Goal: Information Seeking & Learning: Learn about a topic

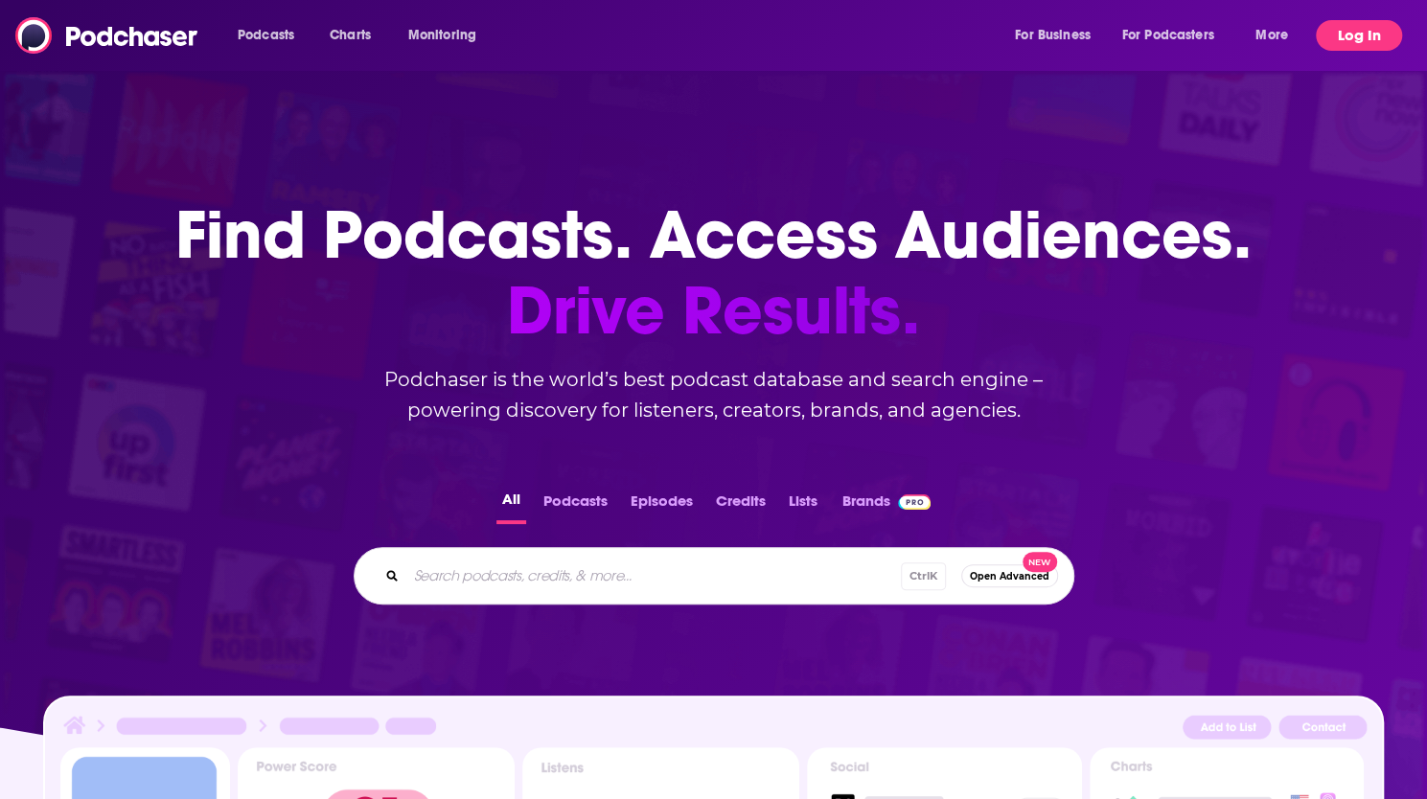
click at [1371, 27] on button "Log In" at bounding box center [1358, 35] width 86 height 31
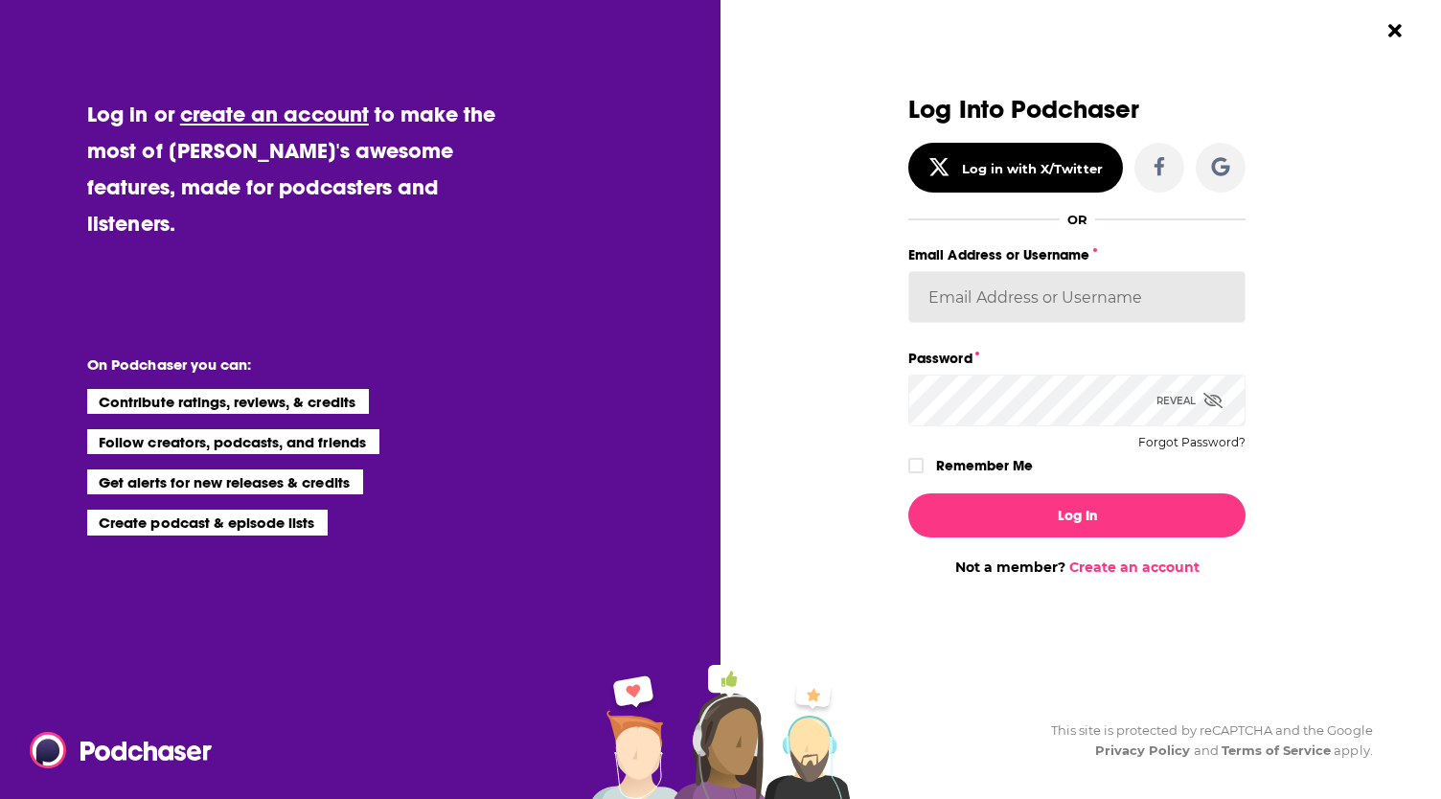
click at [1107, 287] on input "Email Address or Username" at bounding box center [1076, 297] width 337 height 52
type input "[EMAIL_ADDRESS][DOMAIN_NAME]"
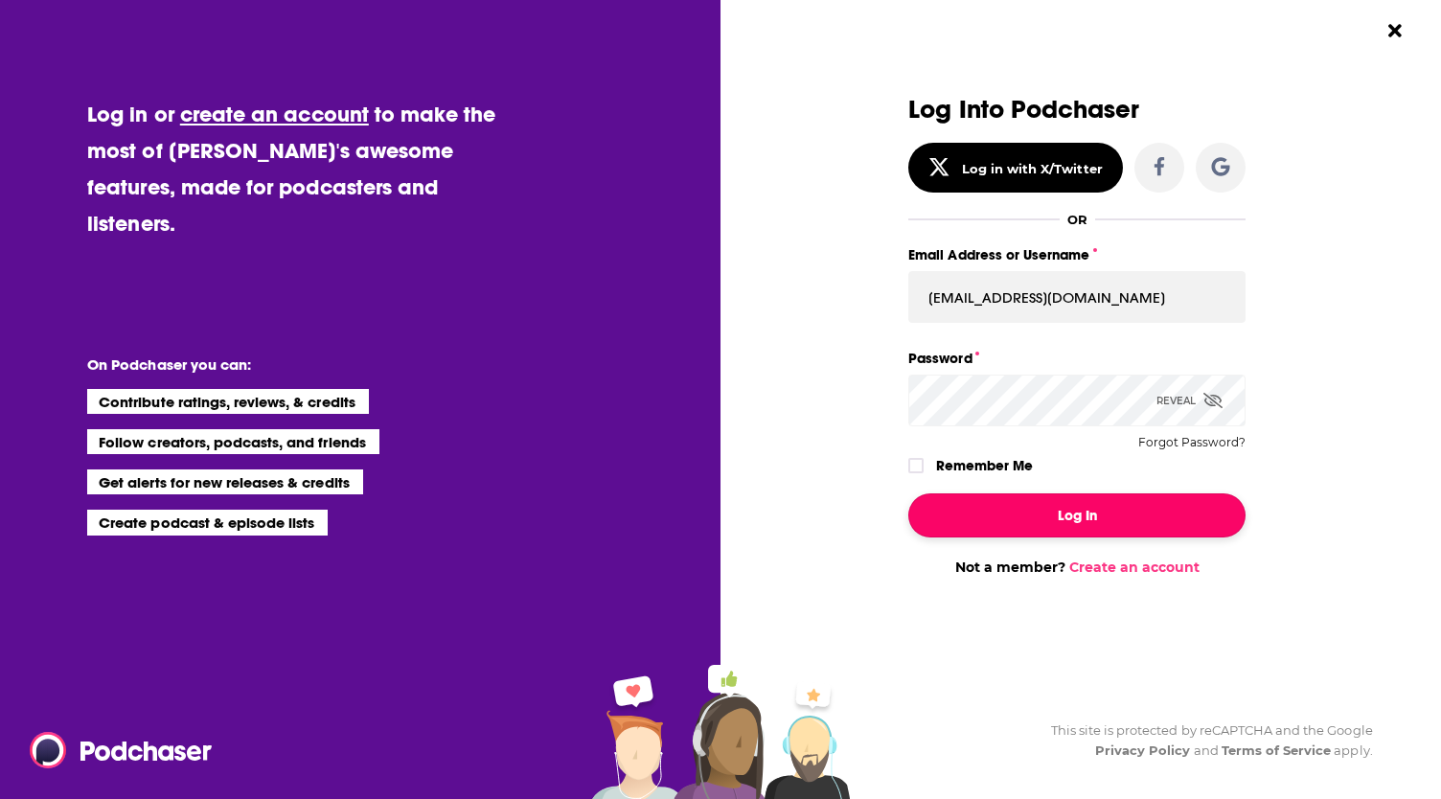
click at [1066, 521] on button "Log In" at bounding box center [1076, 515] width 337 height 44
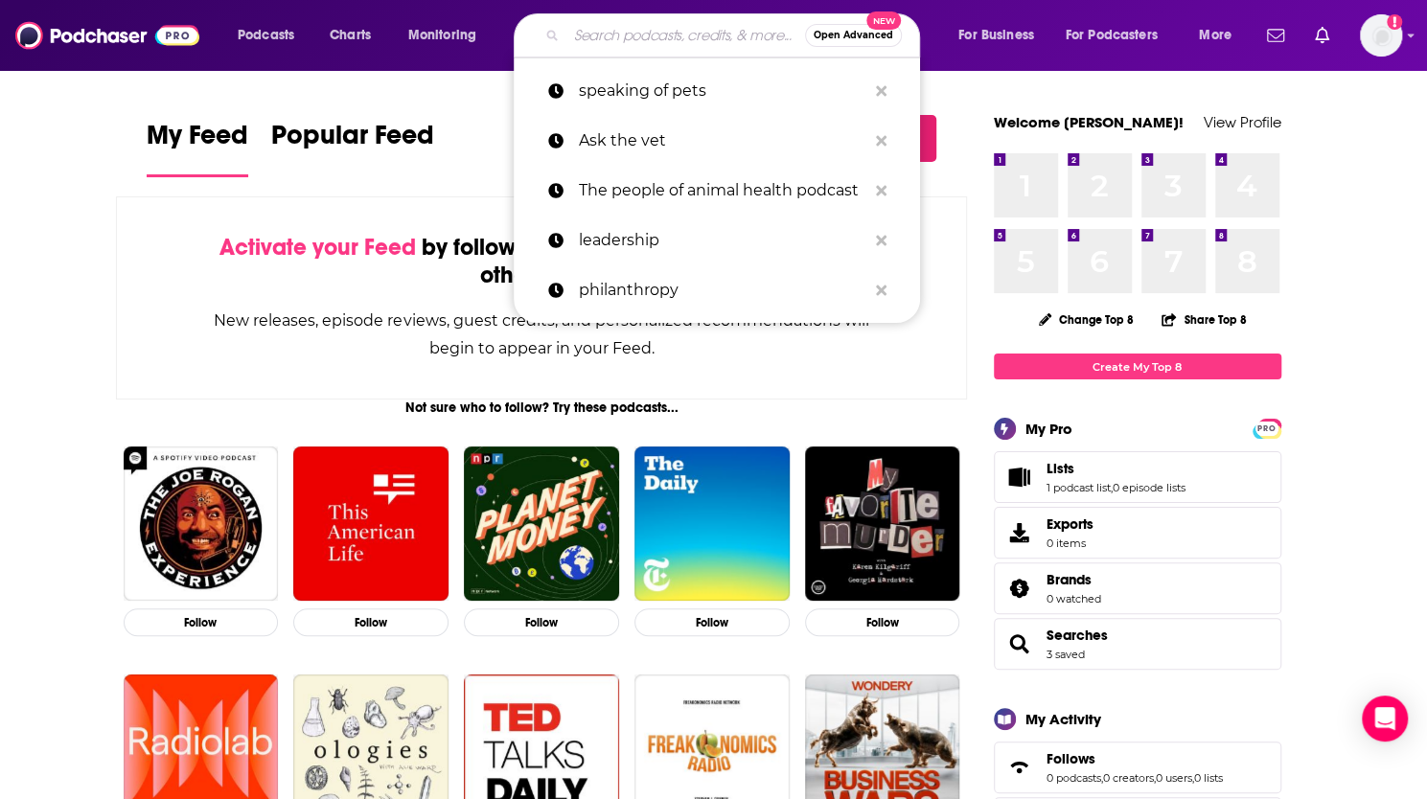
click at [657, 40] on input "Search podcasts, credits, & more..." at bounding box center [685, 35] width 239 height 31
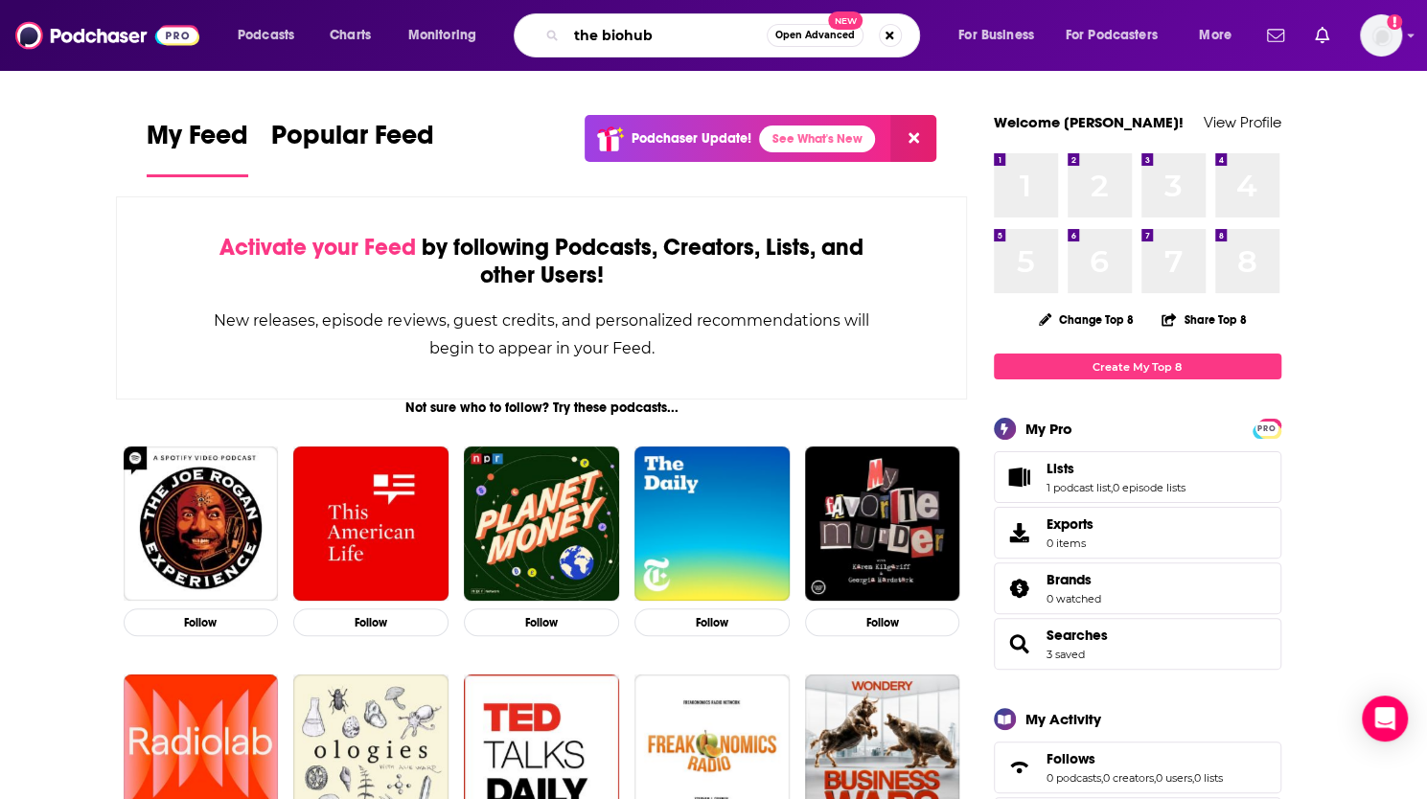
type input "the biohub"
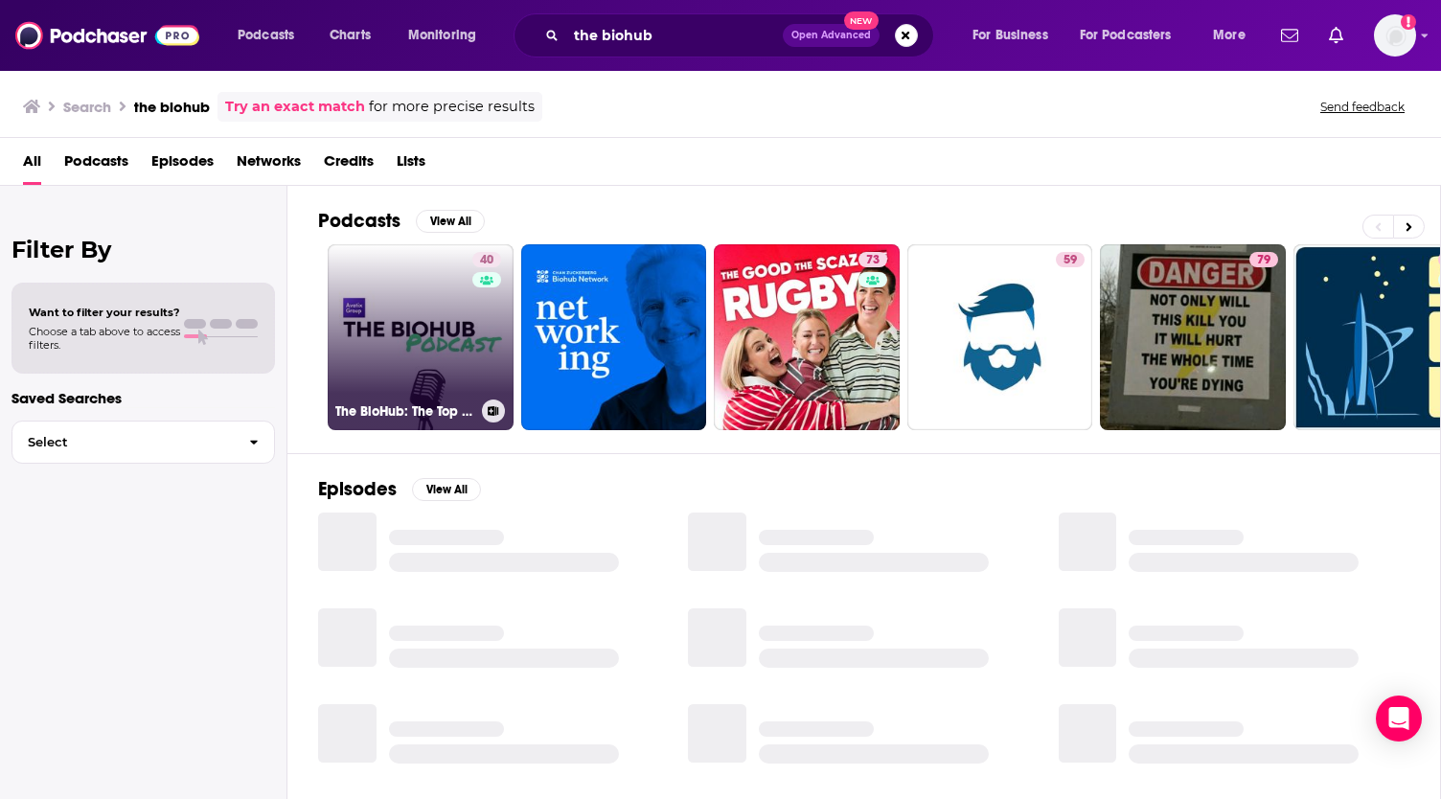
click at [429, 304] on link "40 The BioHub: The Top Voices in Biotech" at bounding box center [421, 337] width 186 height 186
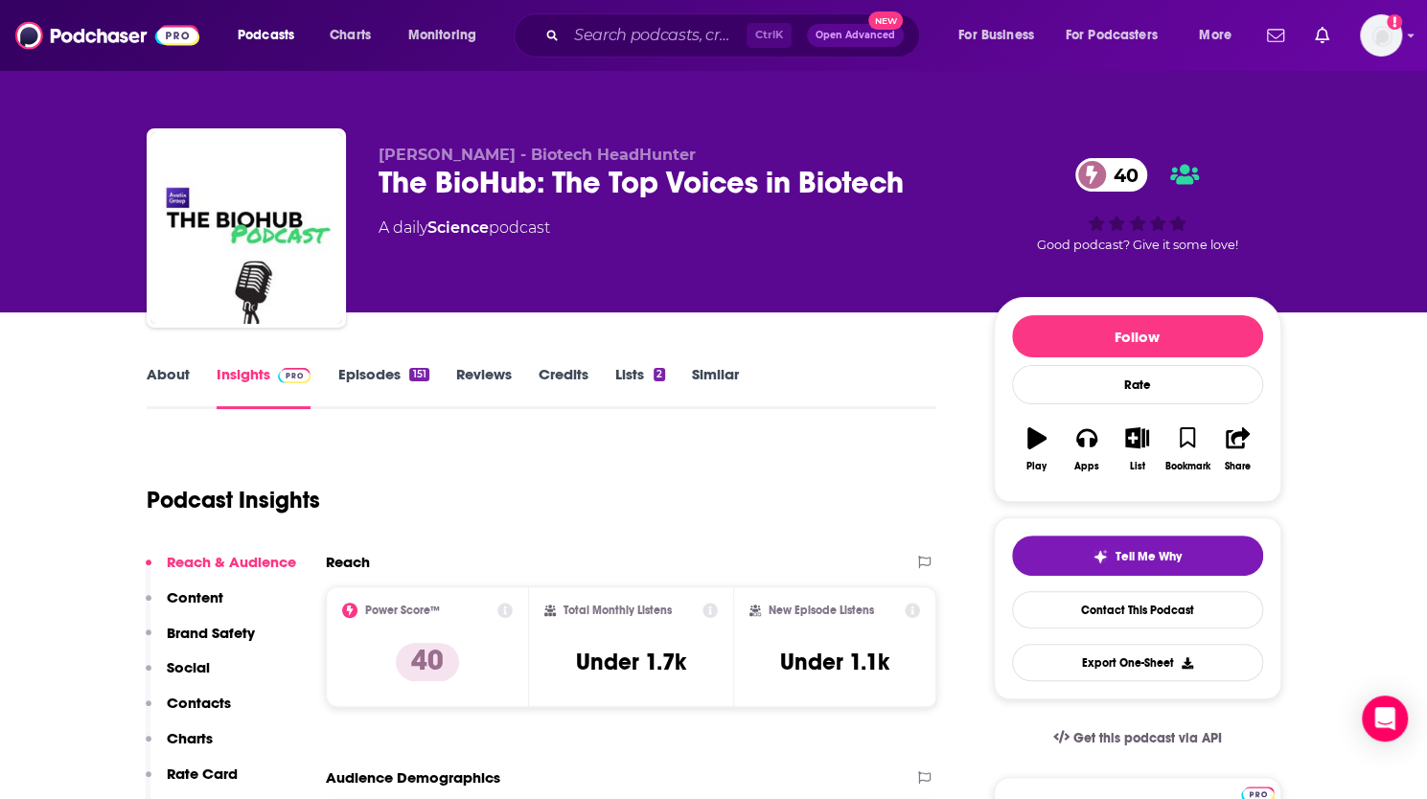
scroll to position [196, 0]
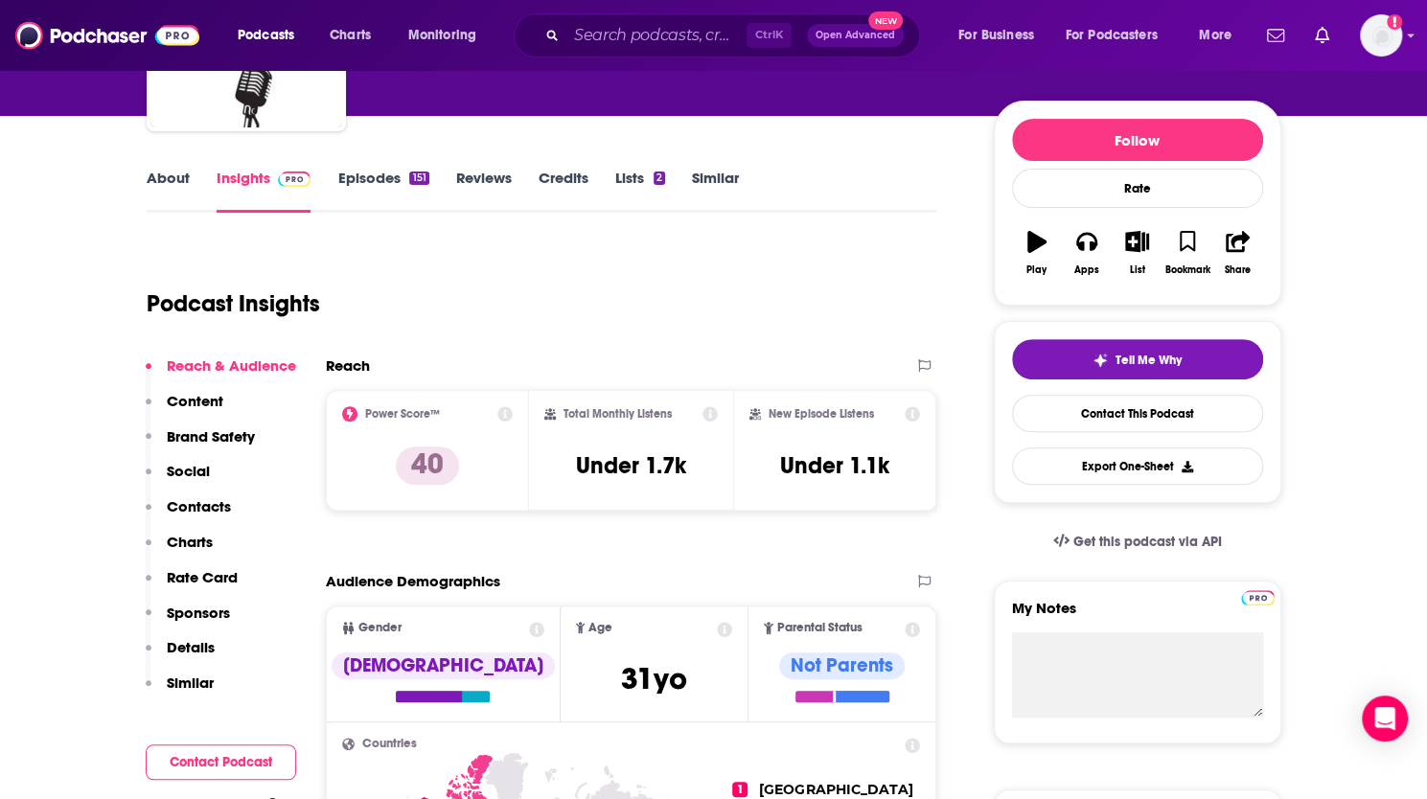
click at [176, 175] on link "About" at bounding box center [168, 191] width 43 height 44
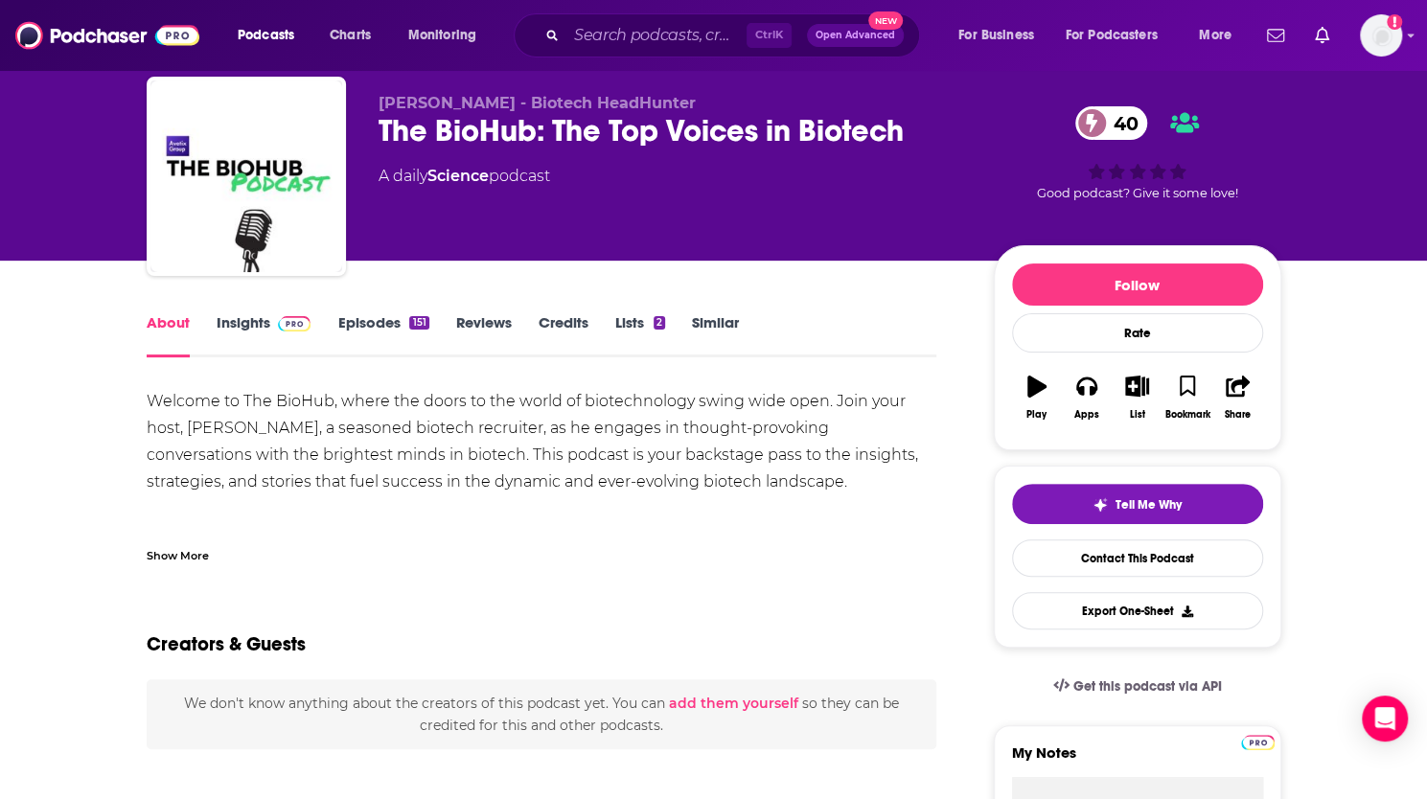
scroll to position [22, 0]
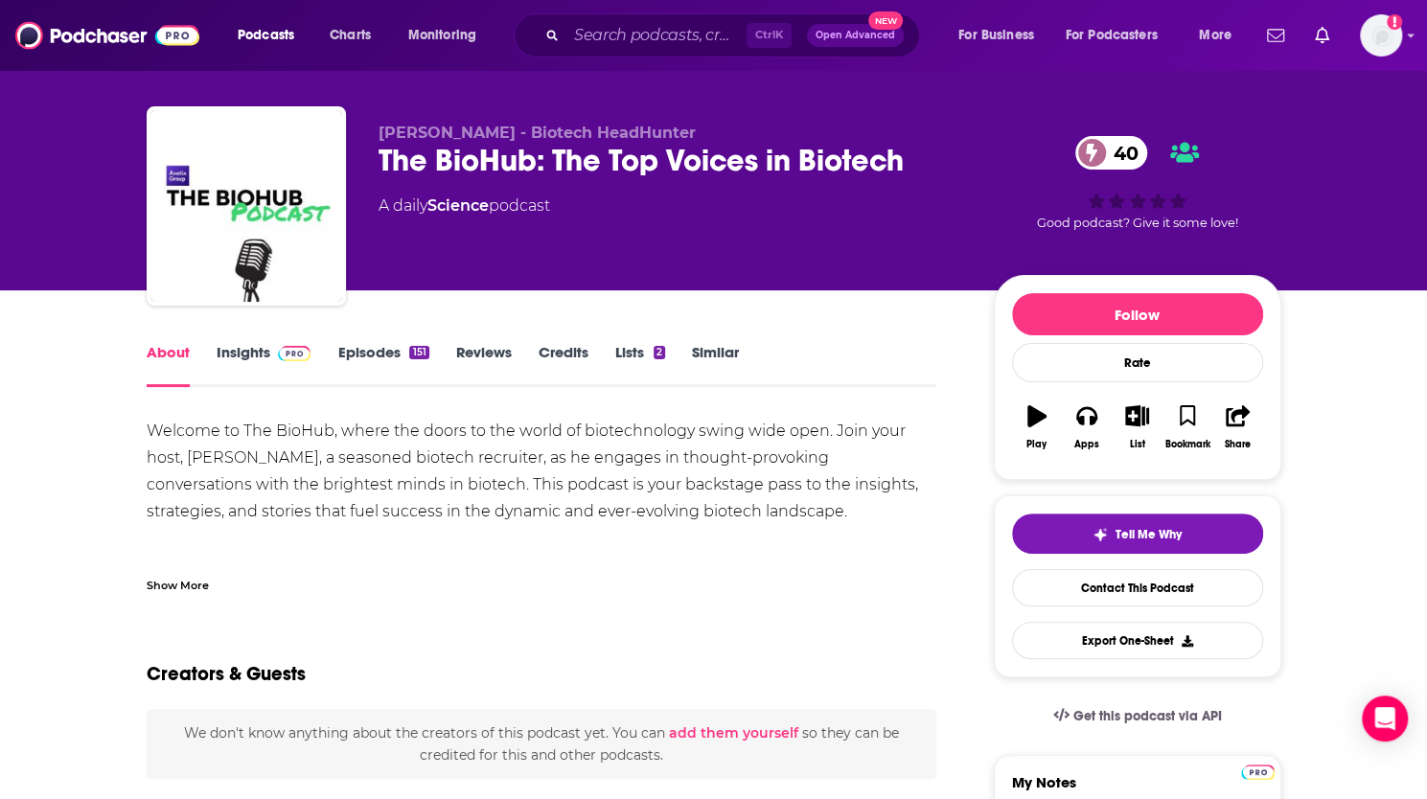
click at [242, 354] on link "Insights" at bounding box center [264, 365] width 95 height 44
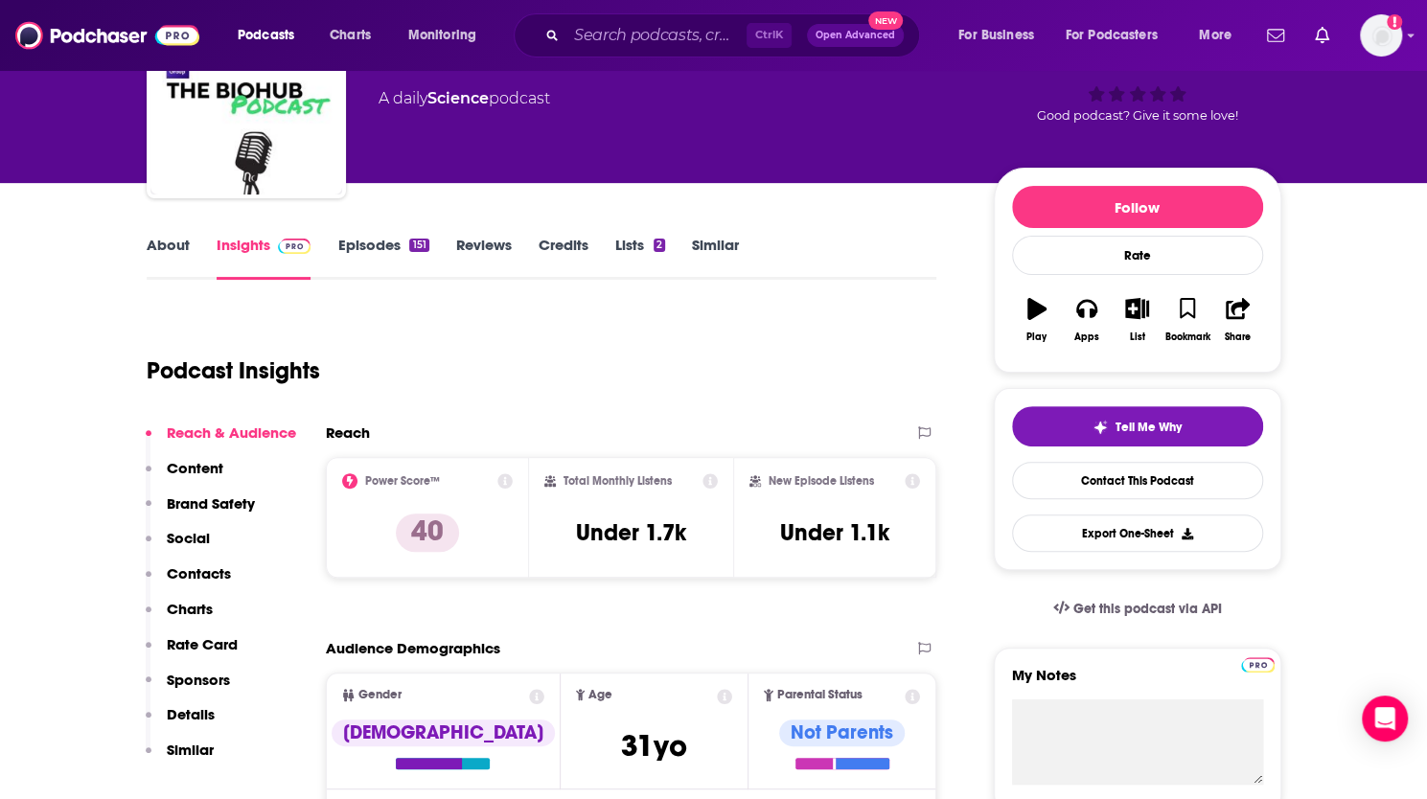
scroll to position [130, 0]
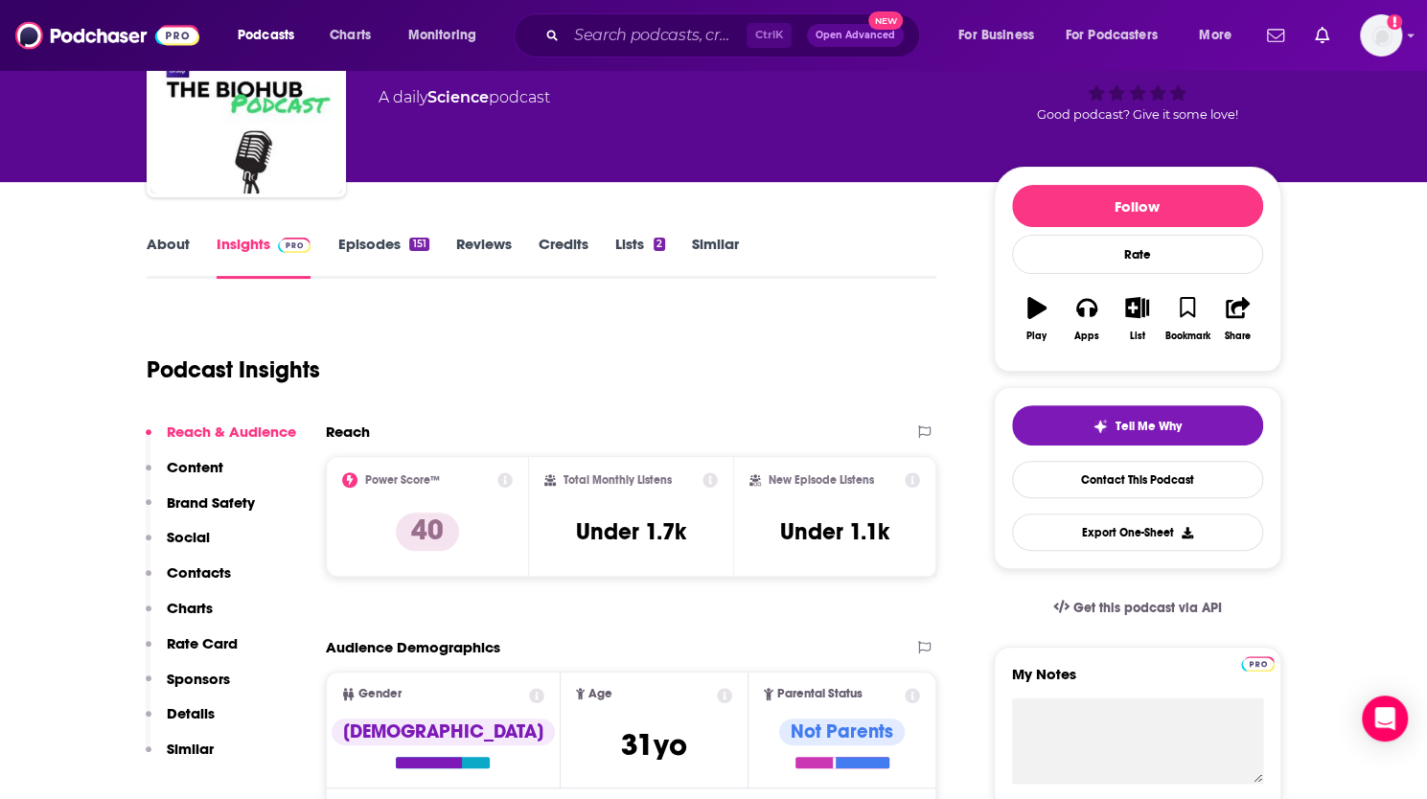
click at [197, 564] on p "Contacts" at bounding box center [199, 572] width 64 height 18
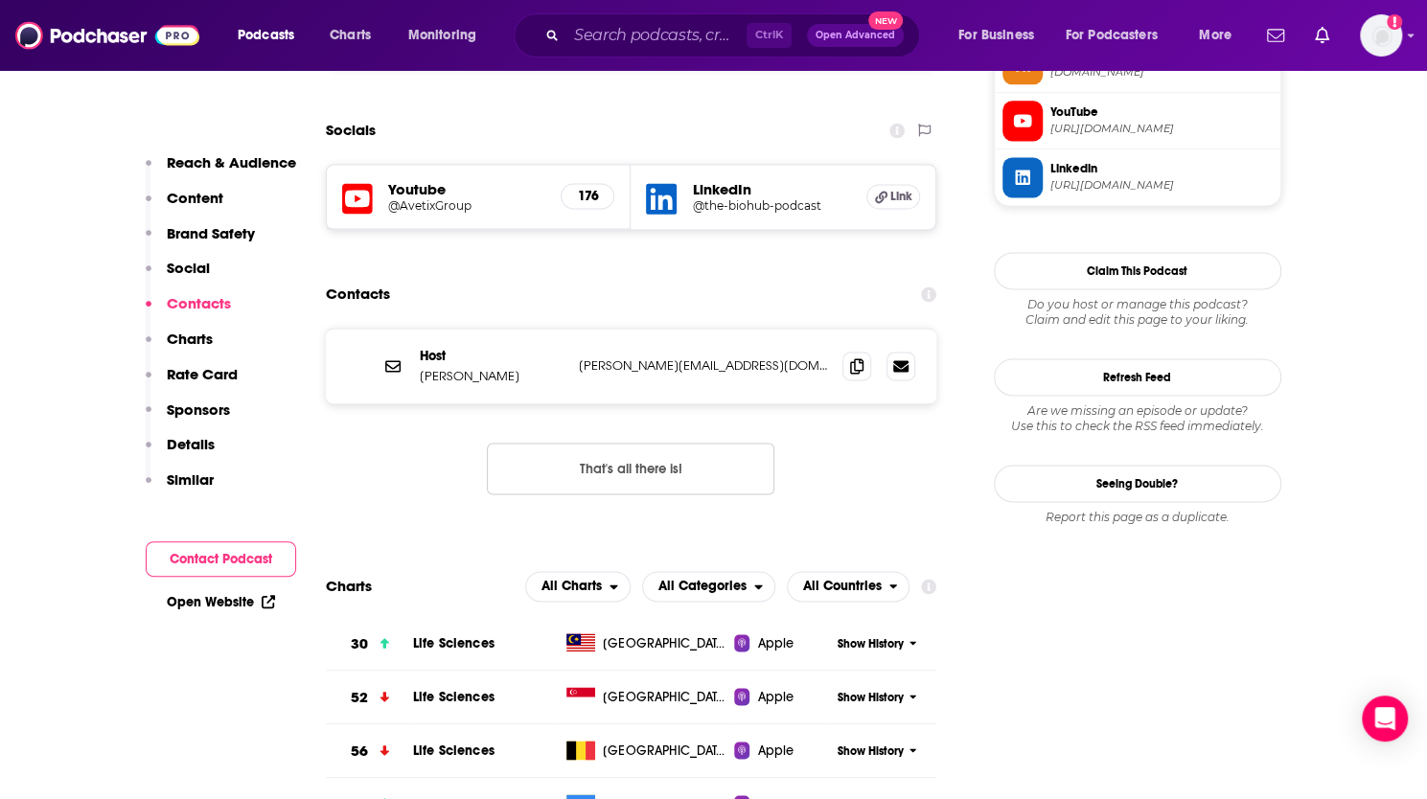
scroll to position [1503, 0]
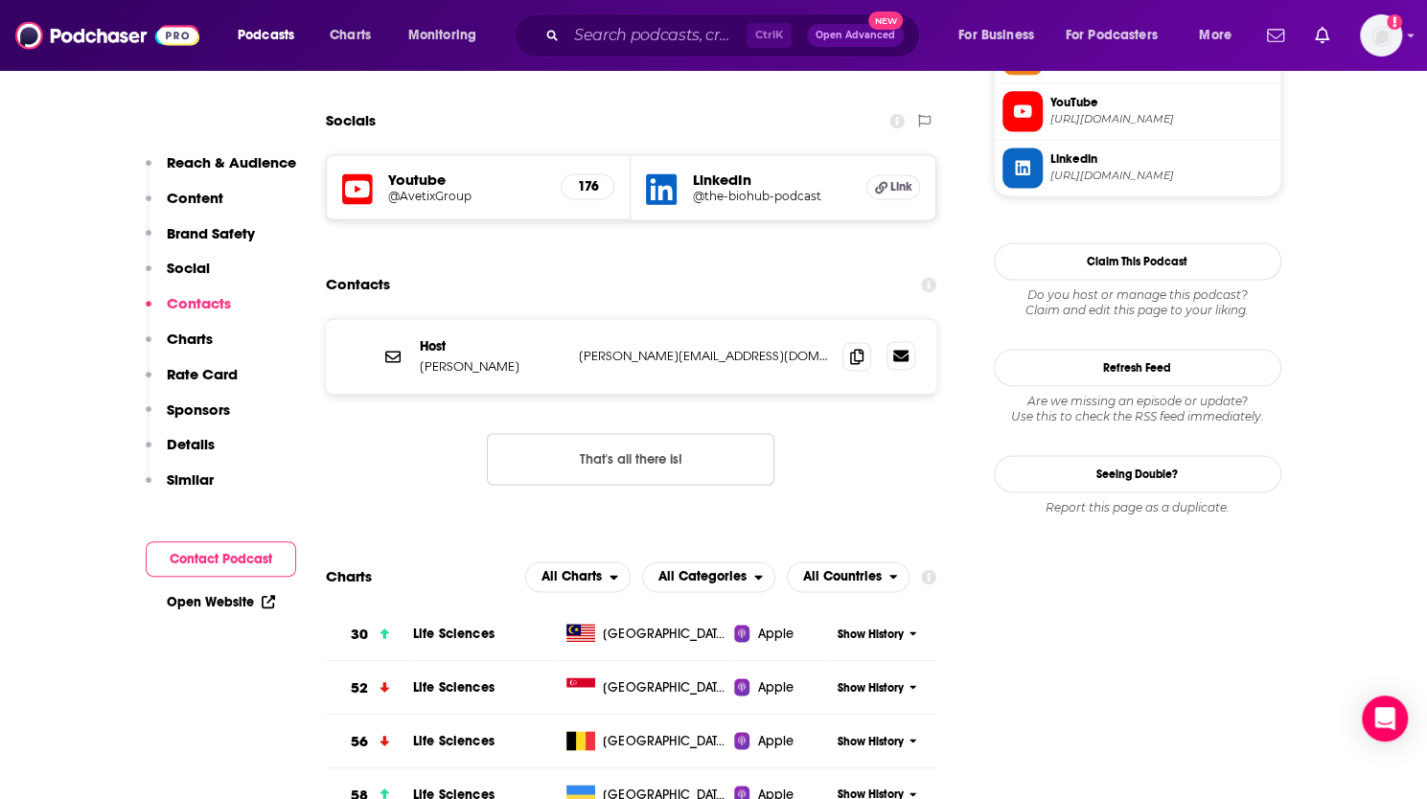
click at [893, 360] on icon at bounding box center [900, 355] width 15 height 15
click at [858, 355] on icon at bounding box center [856, 355] width 13 height 15
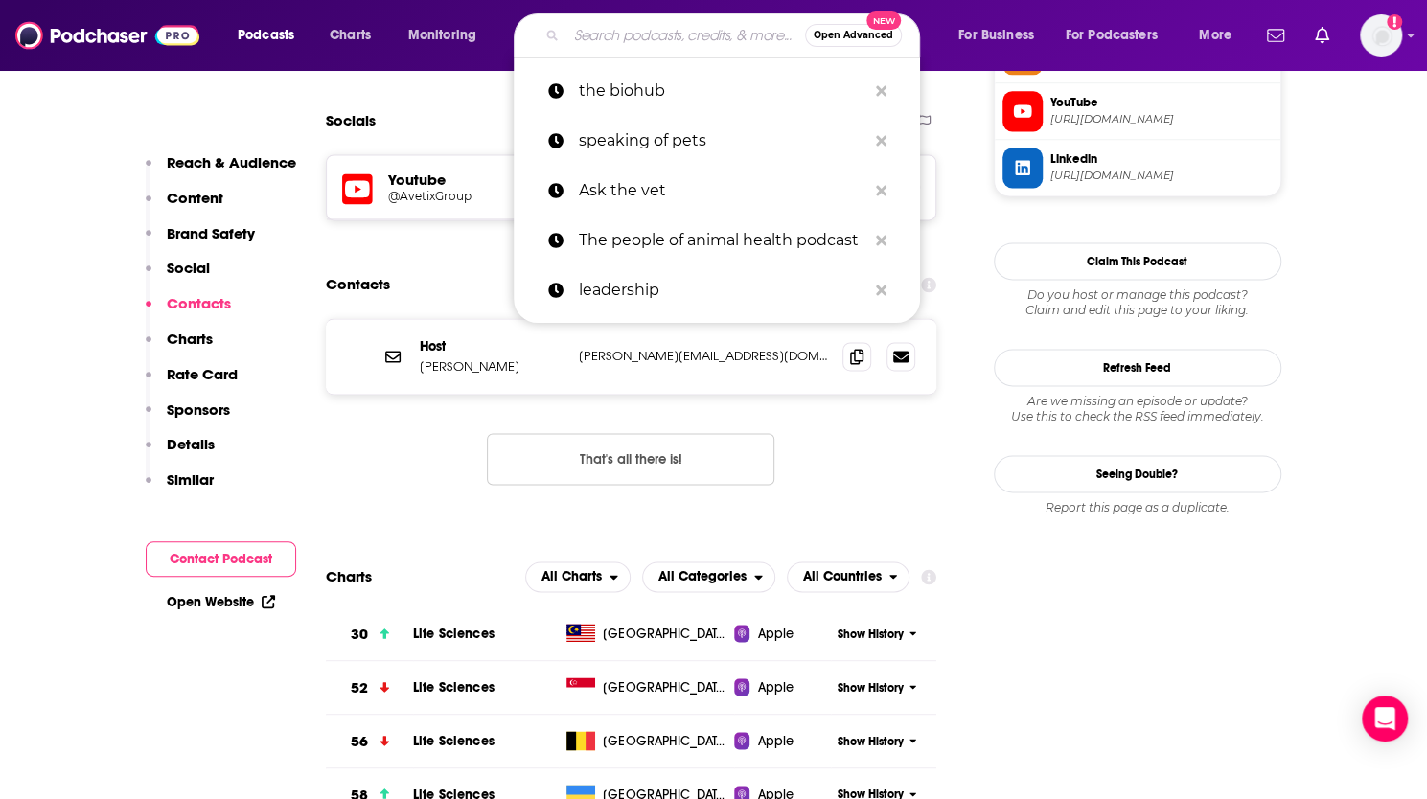
click at [618, 34] on input "Search podcasts, credits, & more..." at bounding box center [685, 35] width 239 height 31
paste input "Inside Biotech"
type input "Inside Biotech"
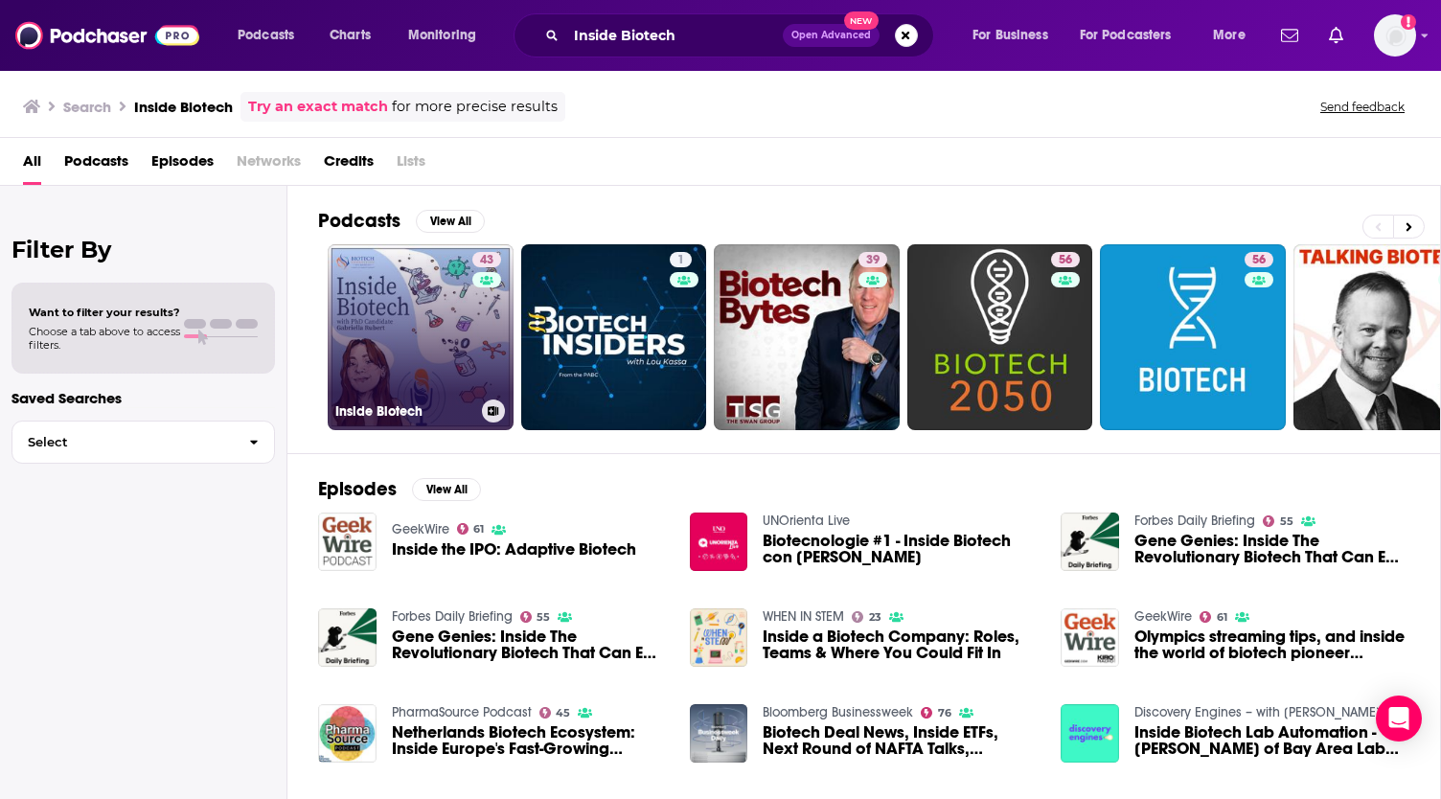
click at [397, 308] on link "43 Inside Biotech" at bounding box center [421, 337] width 186 height 186
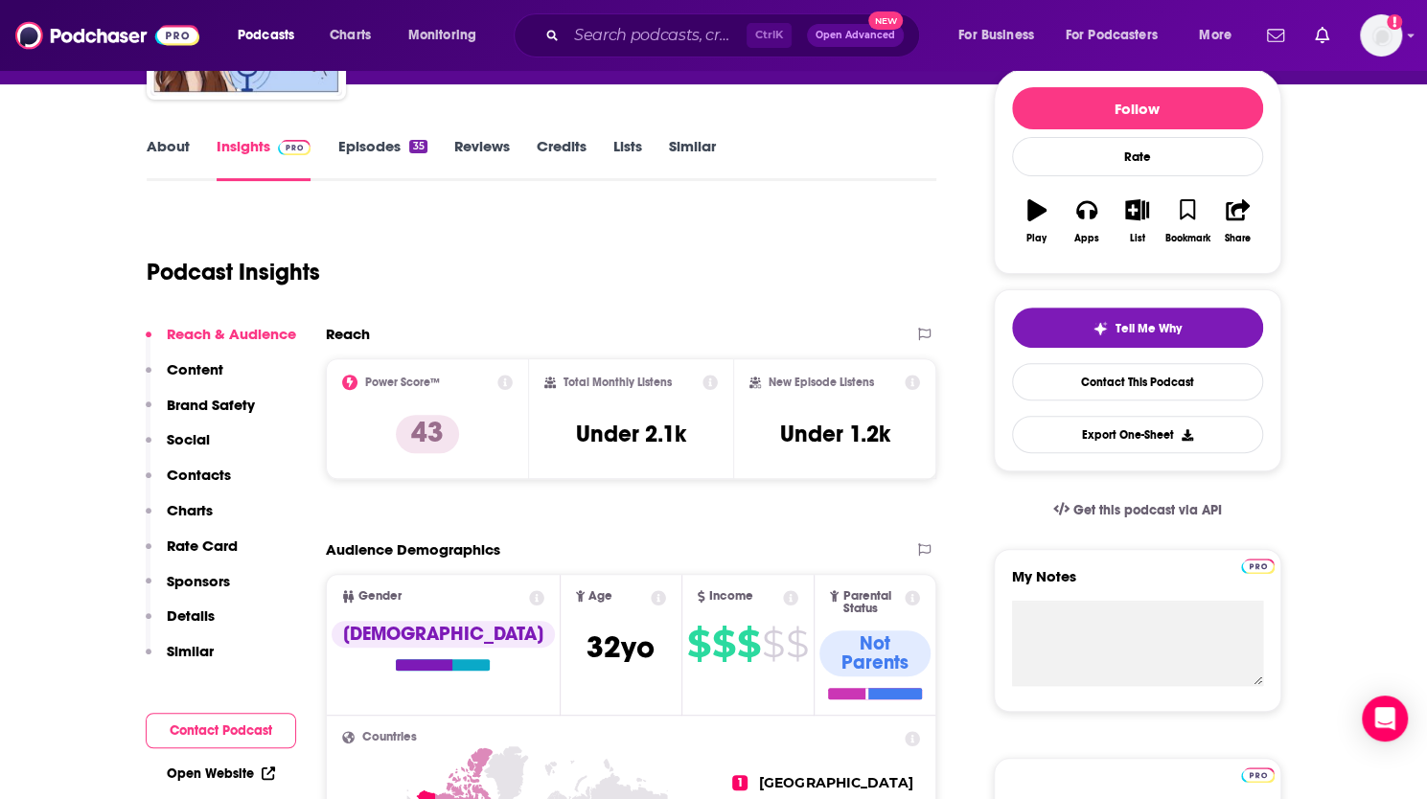
scroll to position [229, 0]
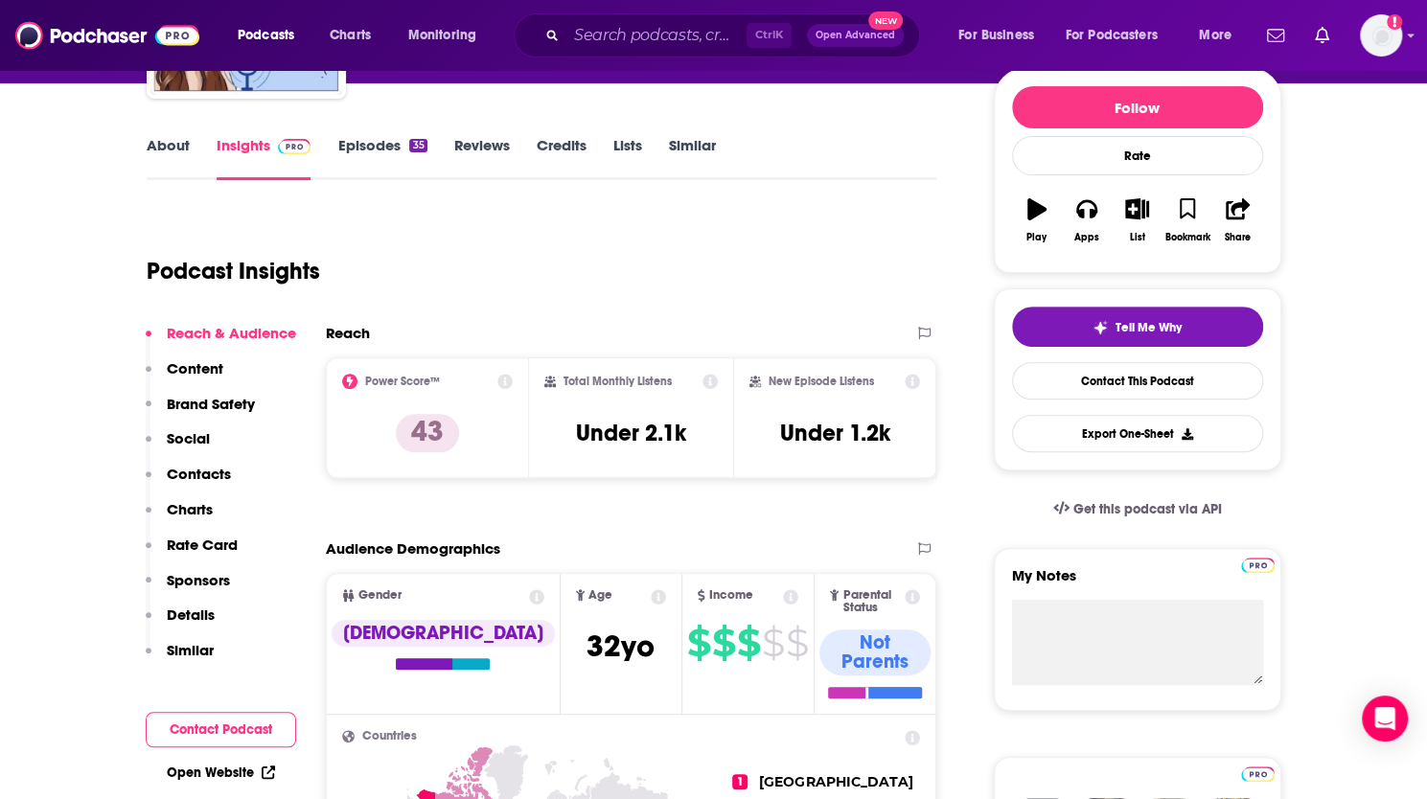
click at [194, 473] on p "Contacts" at bounding box center [199, 474] width 64 height 18
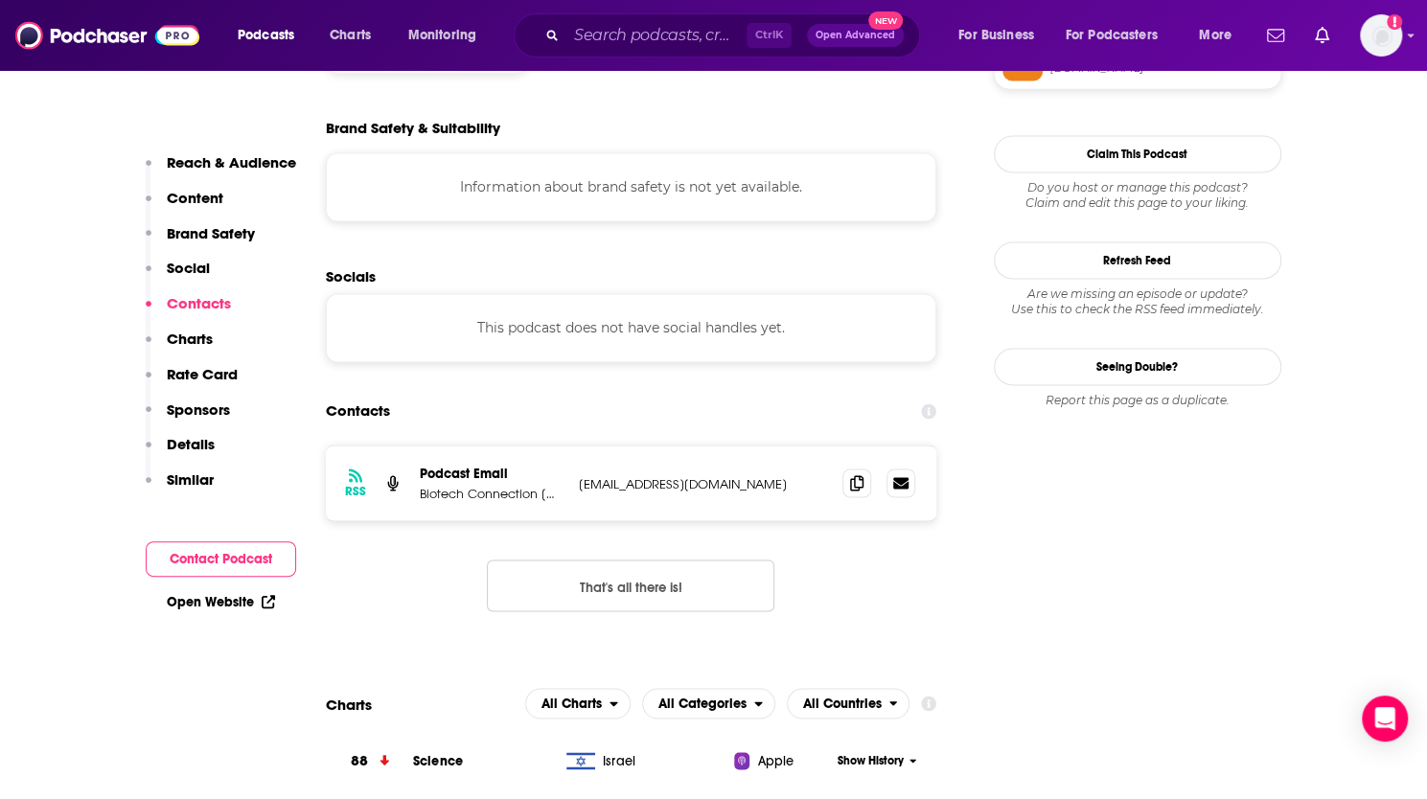
scroll to position [1700, 0]
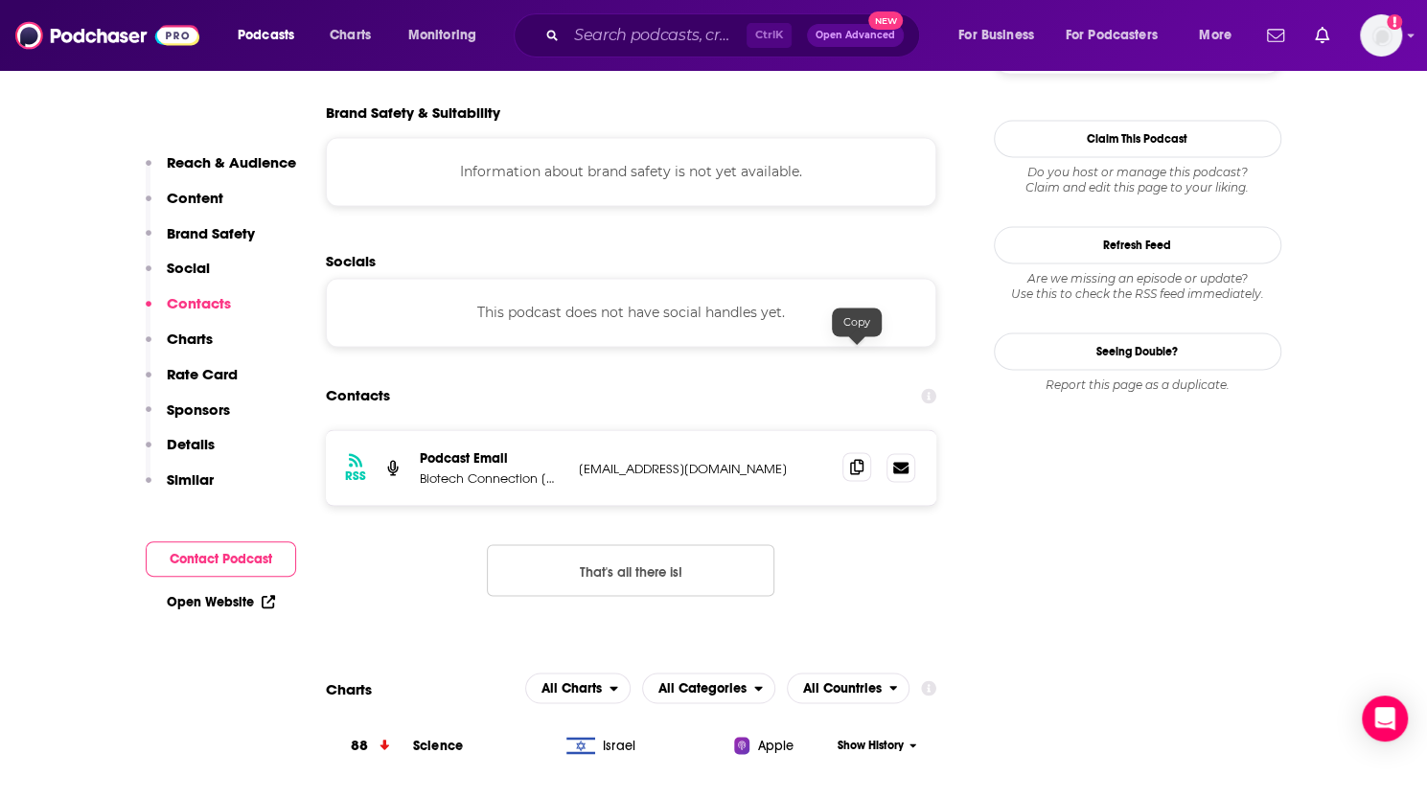
click at [847, 452] on span at bounding box center [856, 466] width 29 height 29
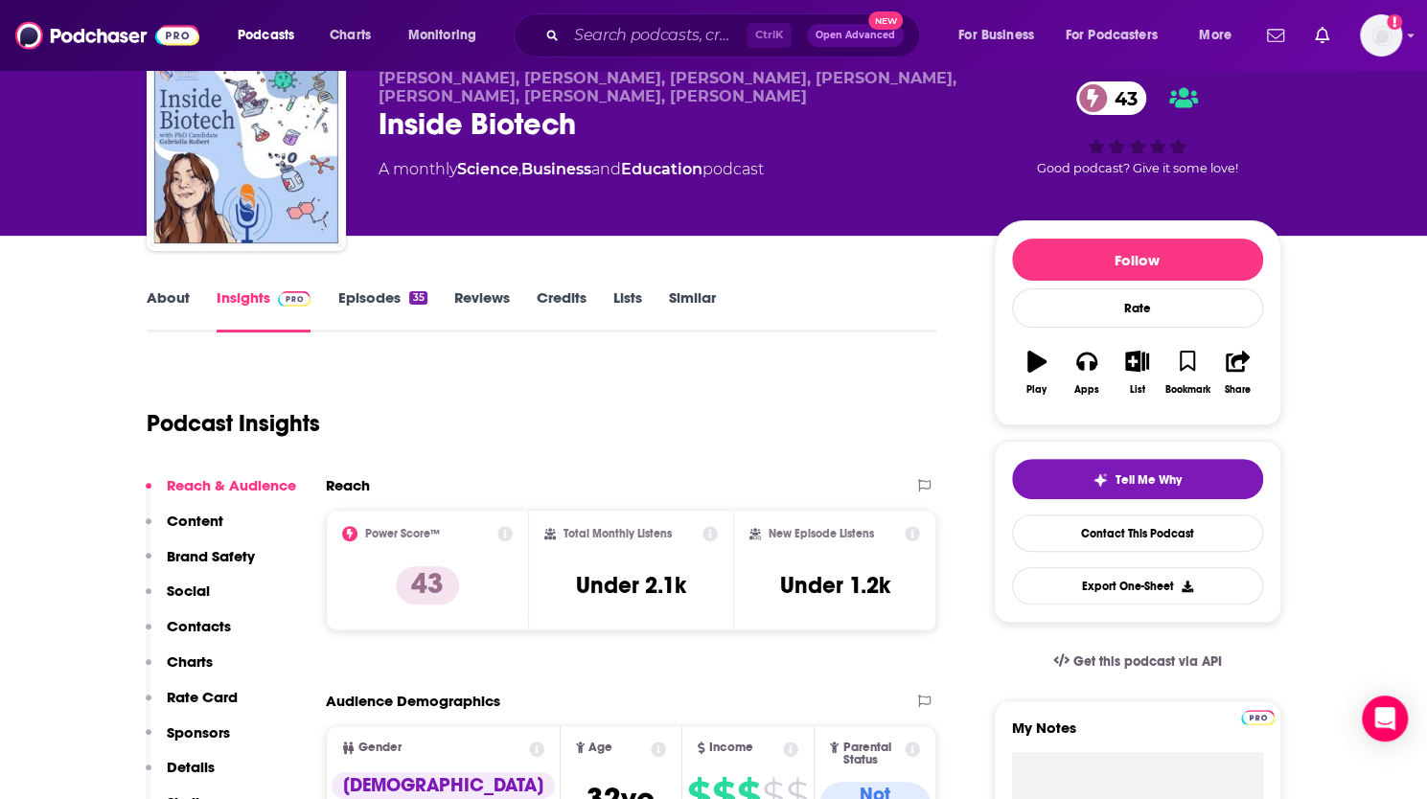
scroll to position [0, 0]
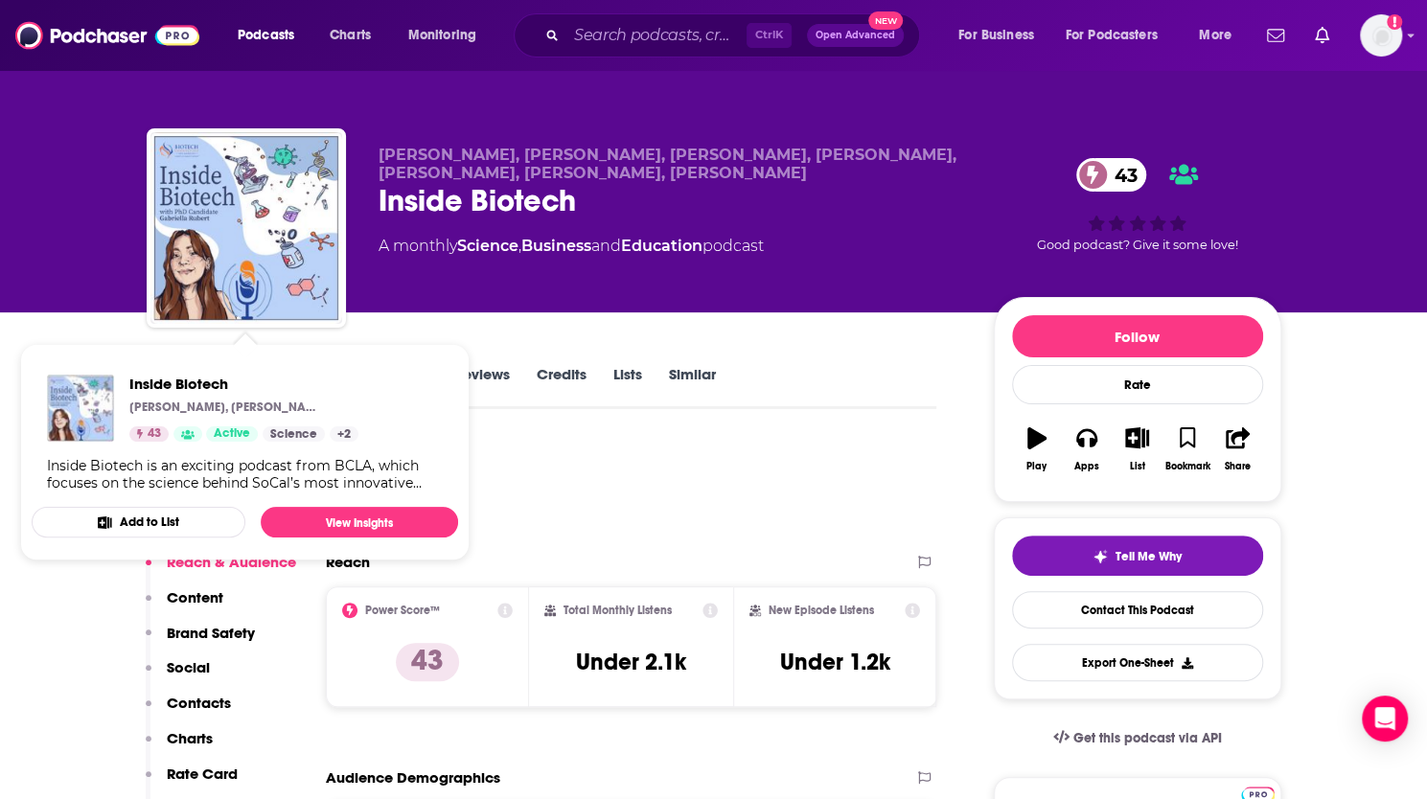
click at [109, 567] on span "Inside Biotech [PERSON_NAME], [PERSON_NAME], [PERSON_NAME], [PERSON_NAME], [PER…" at bounding box center [244, 452] width 449 height 240
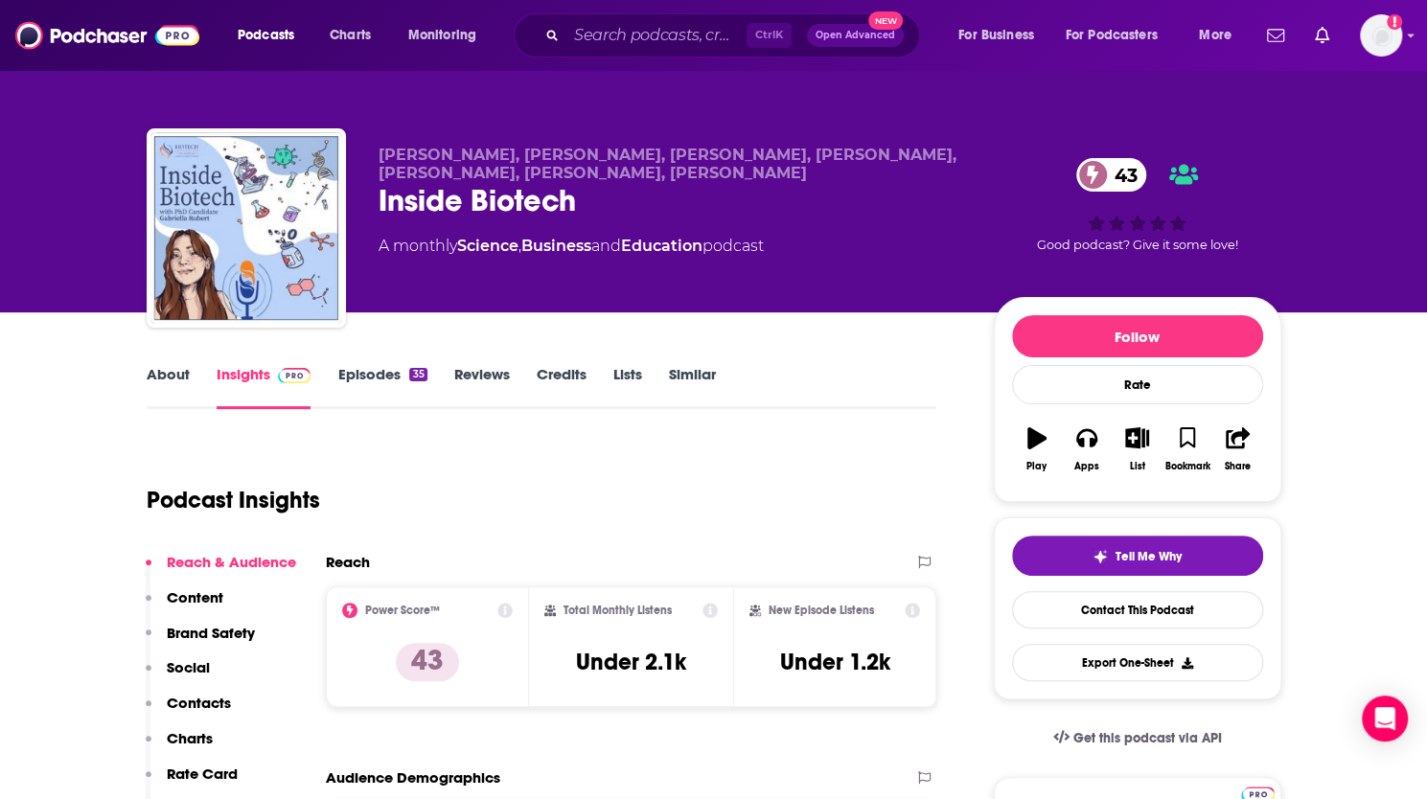
click at [372, 375] on link "Episodes 35" at bounding box center [381, 387] width 89 height 44
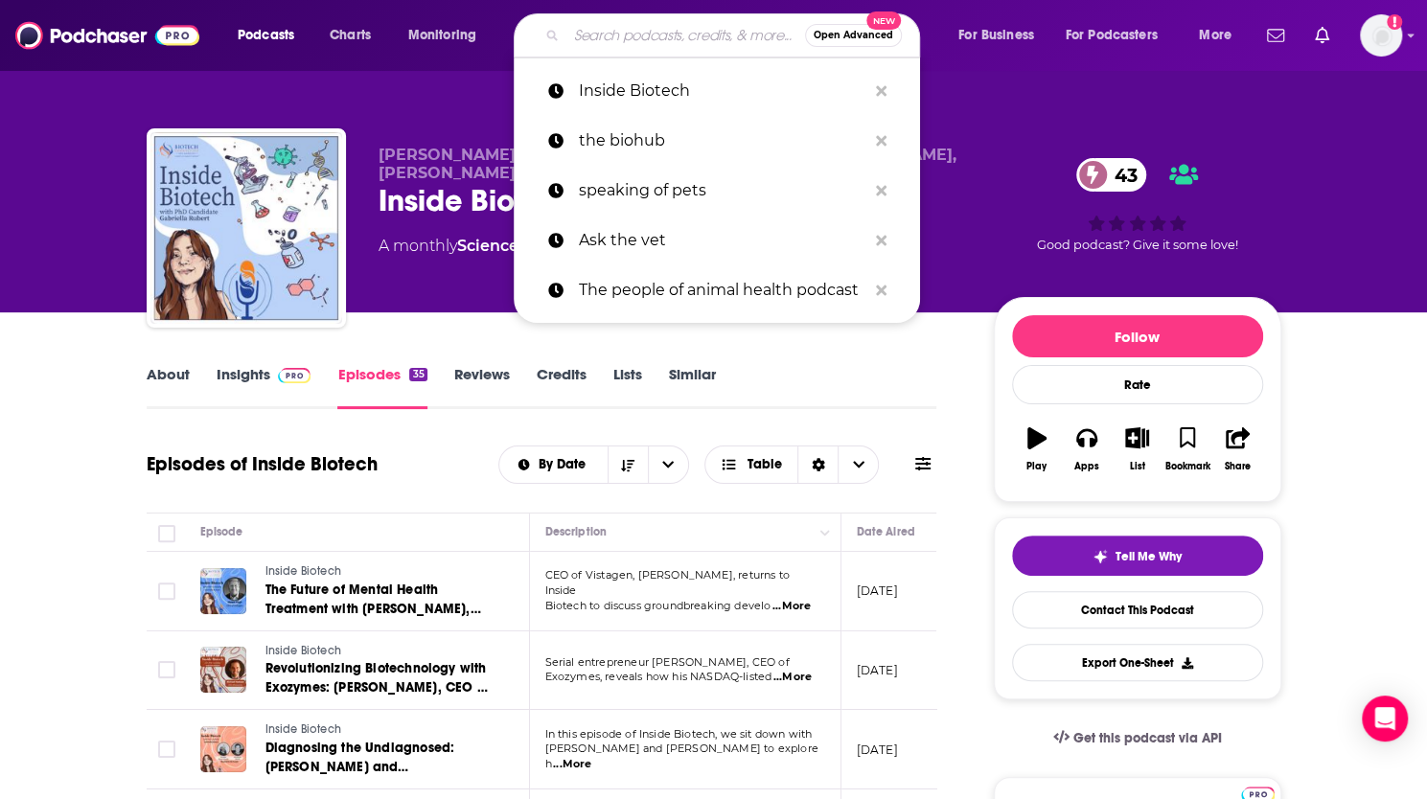
click at [604, 41] on input "Search podcasts, credits, & more..." at bounding box center [685, 35] width 239 height 31
paste input "The Pharma Letter Podcast"
type input "The Pharma Letter Podcast"
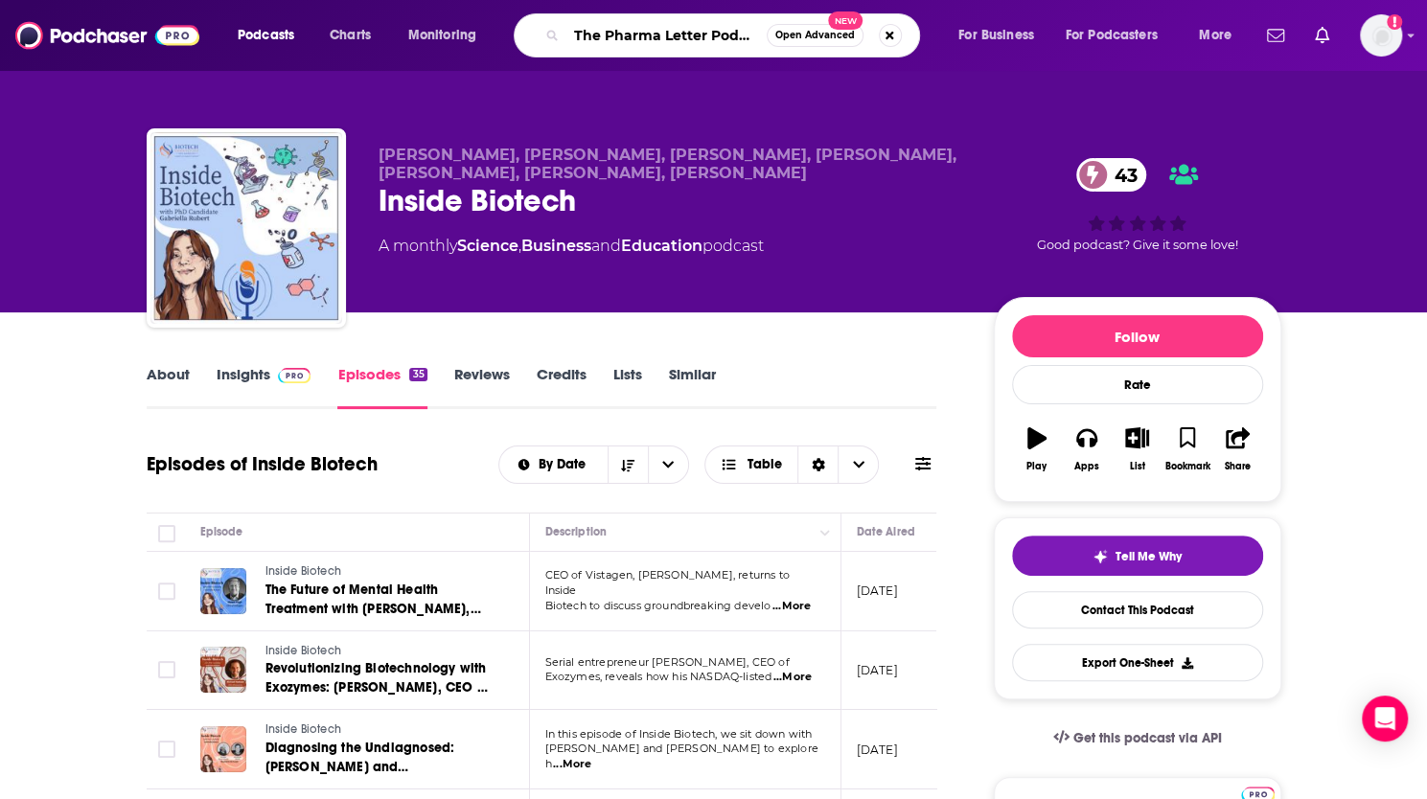
scroll to position [0, 8]
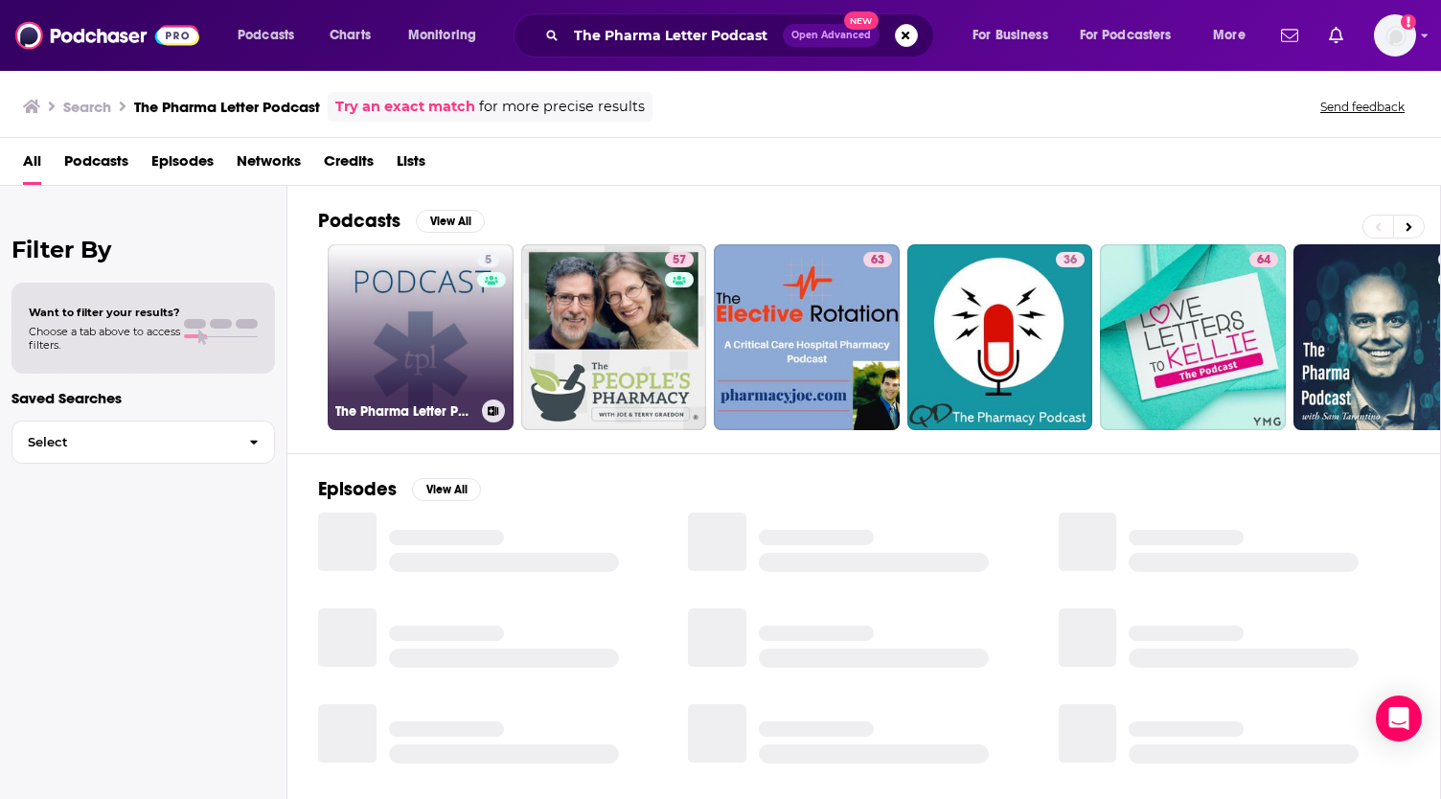
click at [413, 292] on link "5 The Pharma Letter Podcast" at bounding box center [421, 337] width 186 height 186
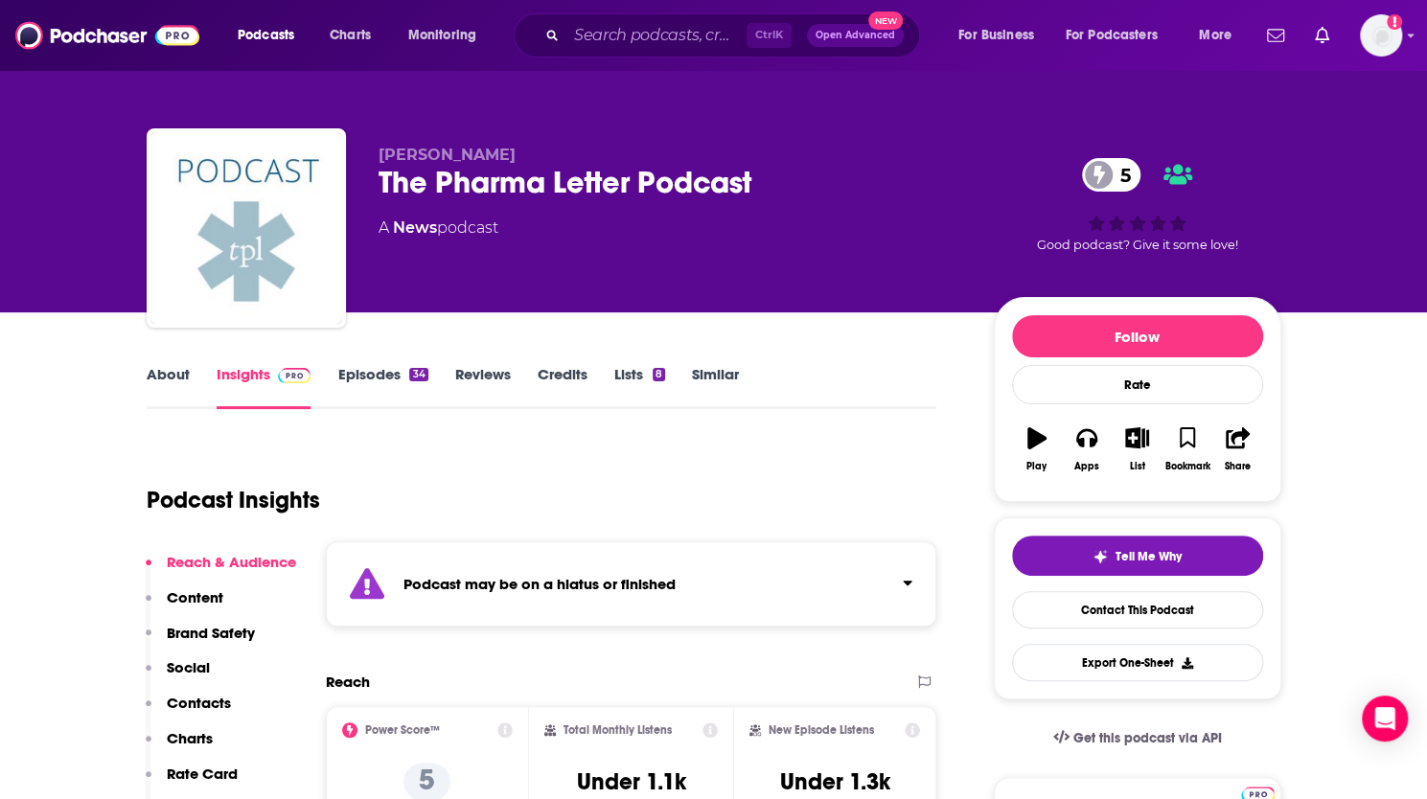
click at [364, 385] on link "Episodes 34" at bounding box center [382, 387] width 90 height 44
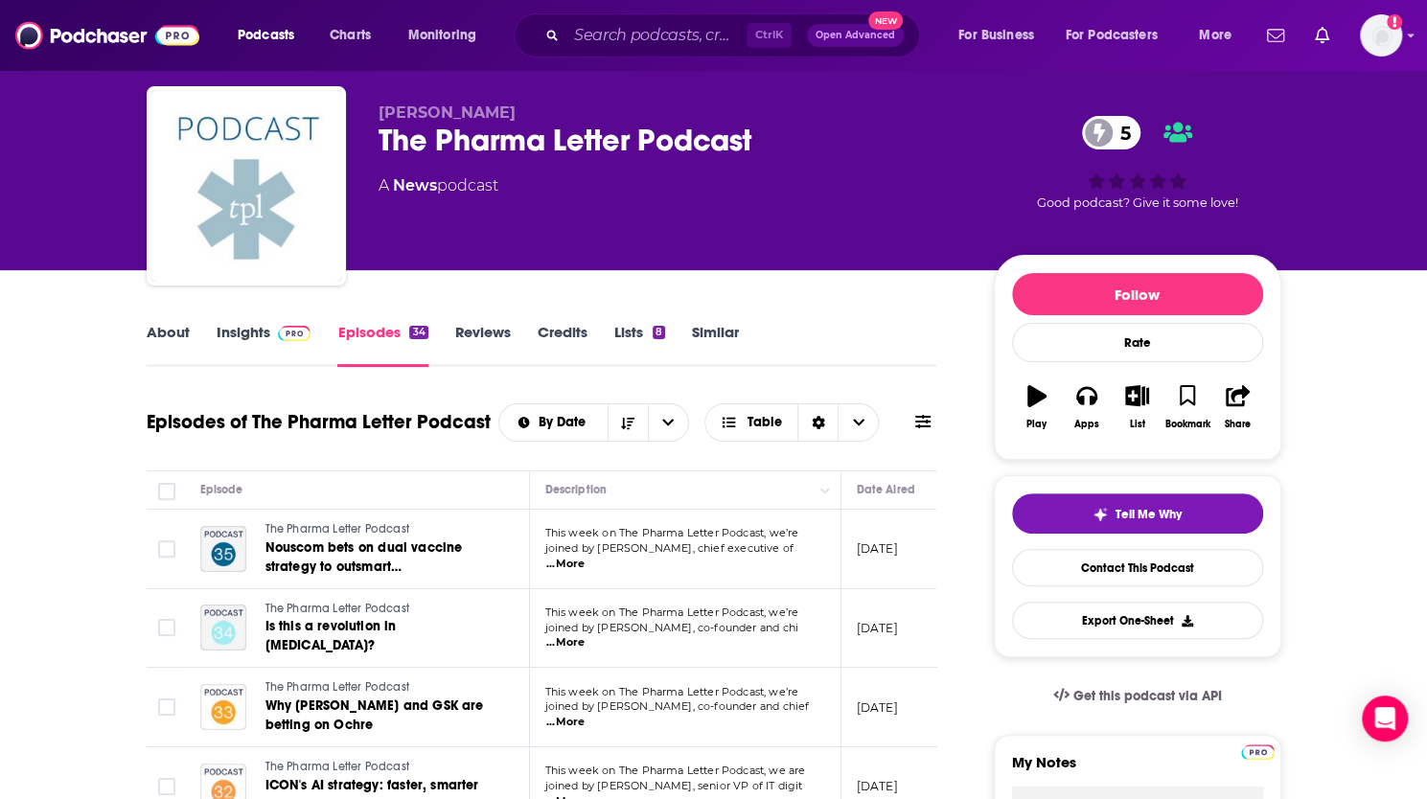
scroll to position [41, 0]
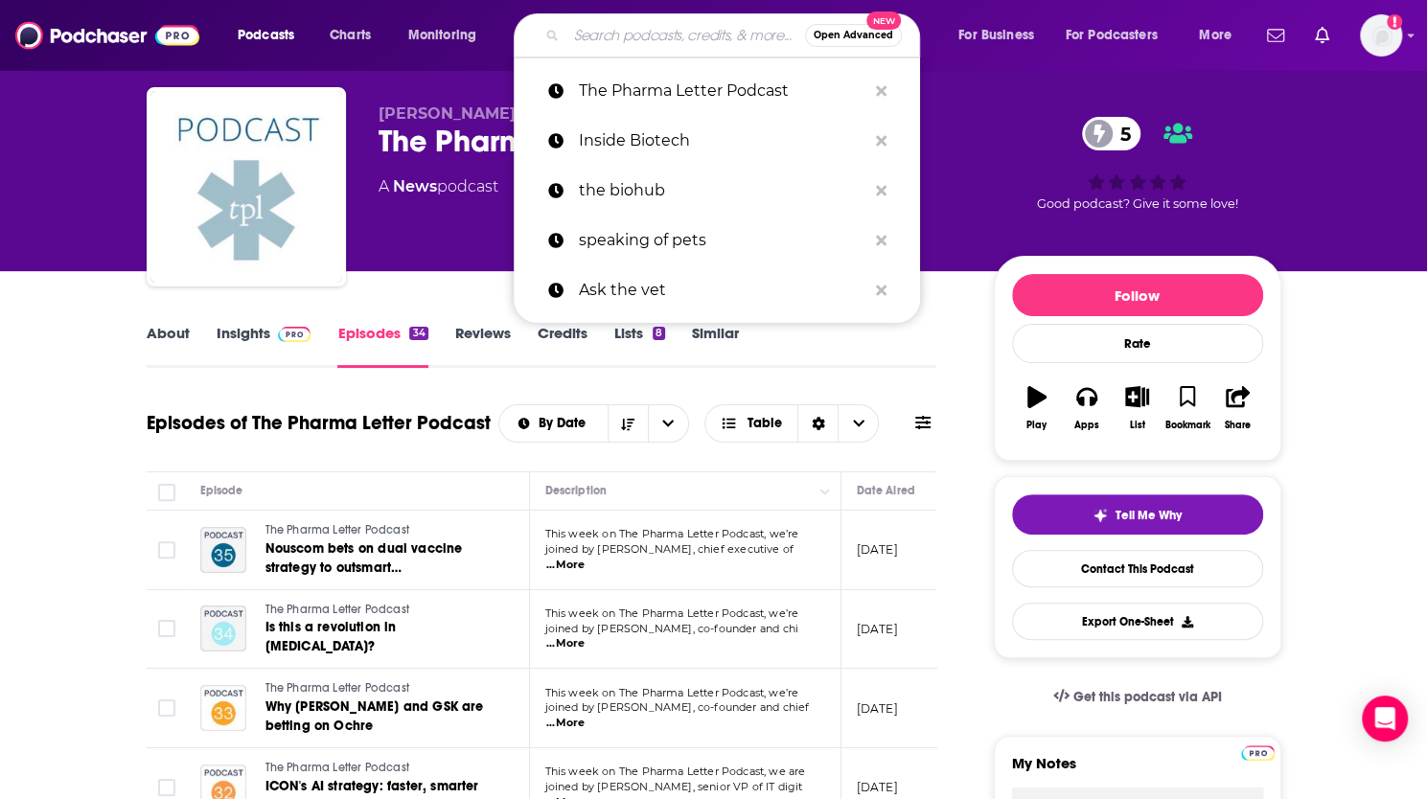
click at [612, 31] on input "Search podcasts, credits, & more..." at bounding box center [685, 35] width 239 height 31
paste input "Fractals: Life Science Conversations"
type input "Fractals: Life Science Conversations"
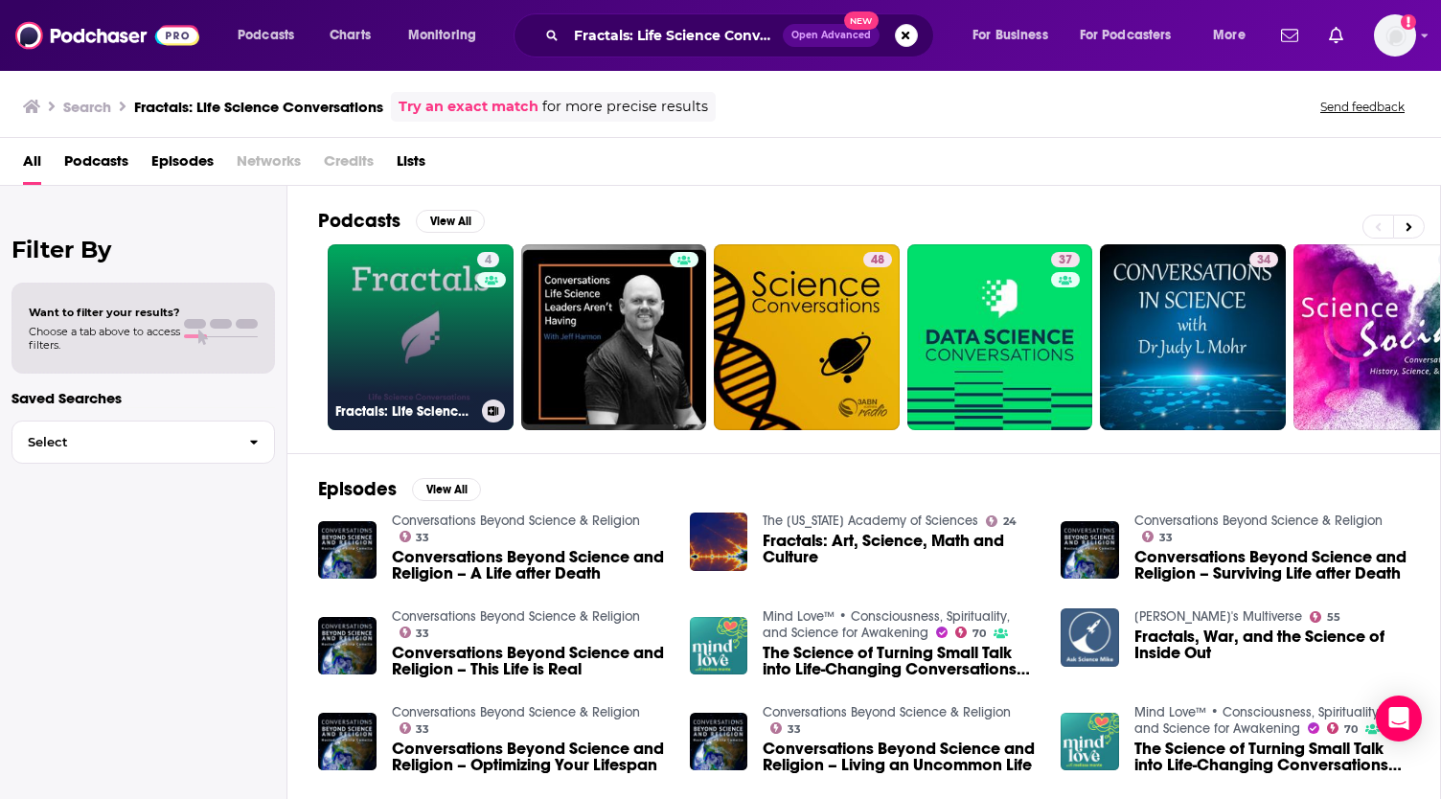
click at [453, 302] on link "4 Fractals: Life Science Conversations" at bounding box center [421, 337] width 186 height 186
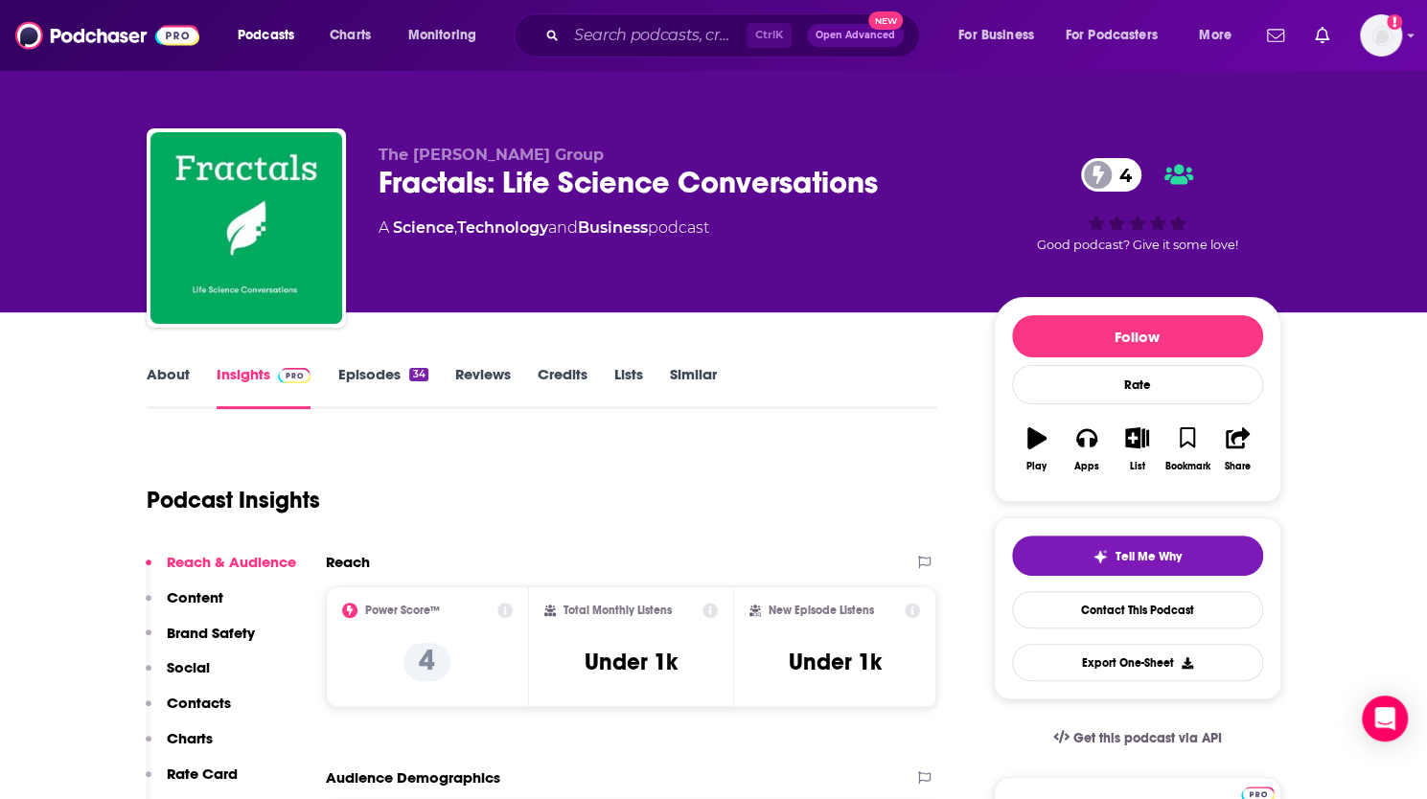
click at [370, 374] on link "Episodes 34" at bounding box center [382, 387] width 90 height 44
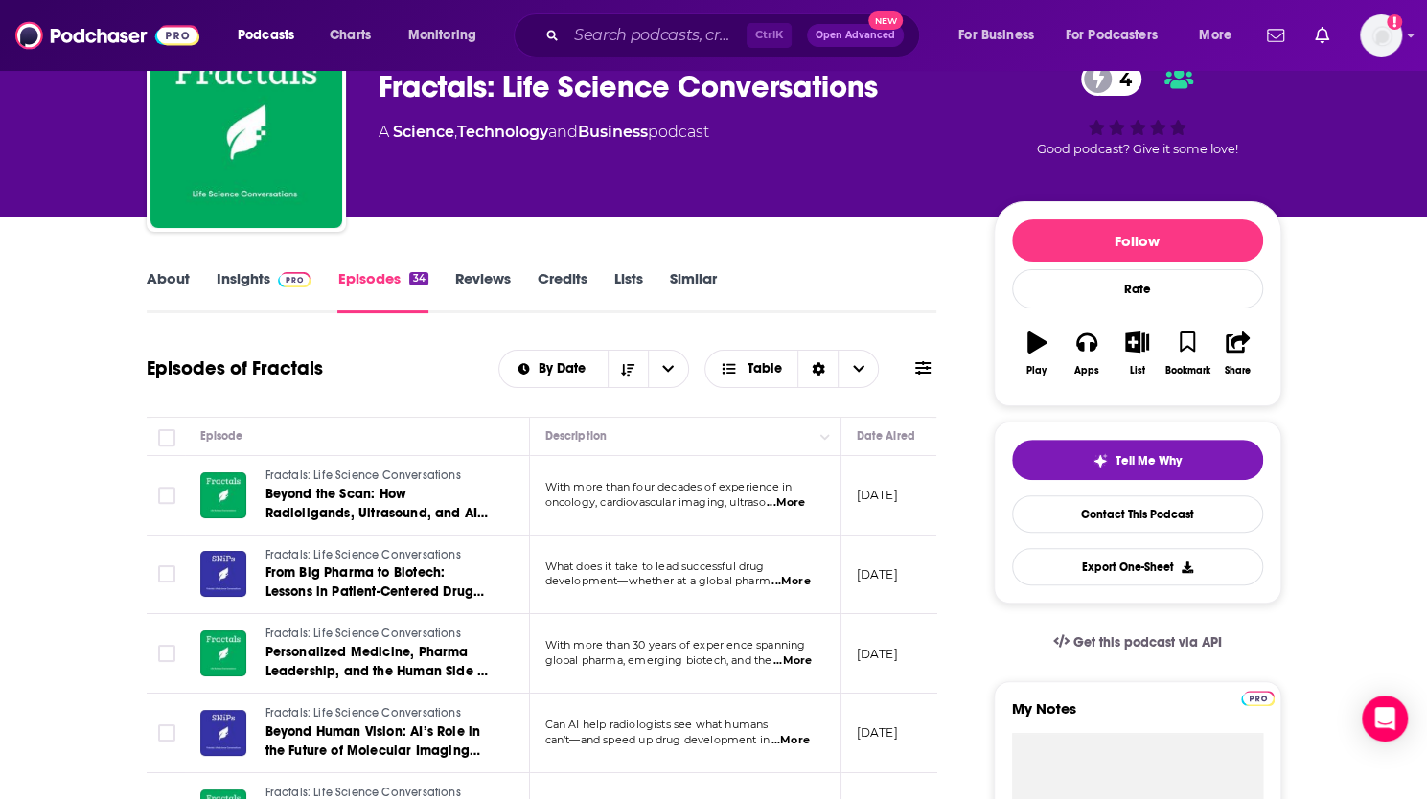
scroll to position [74, 0]
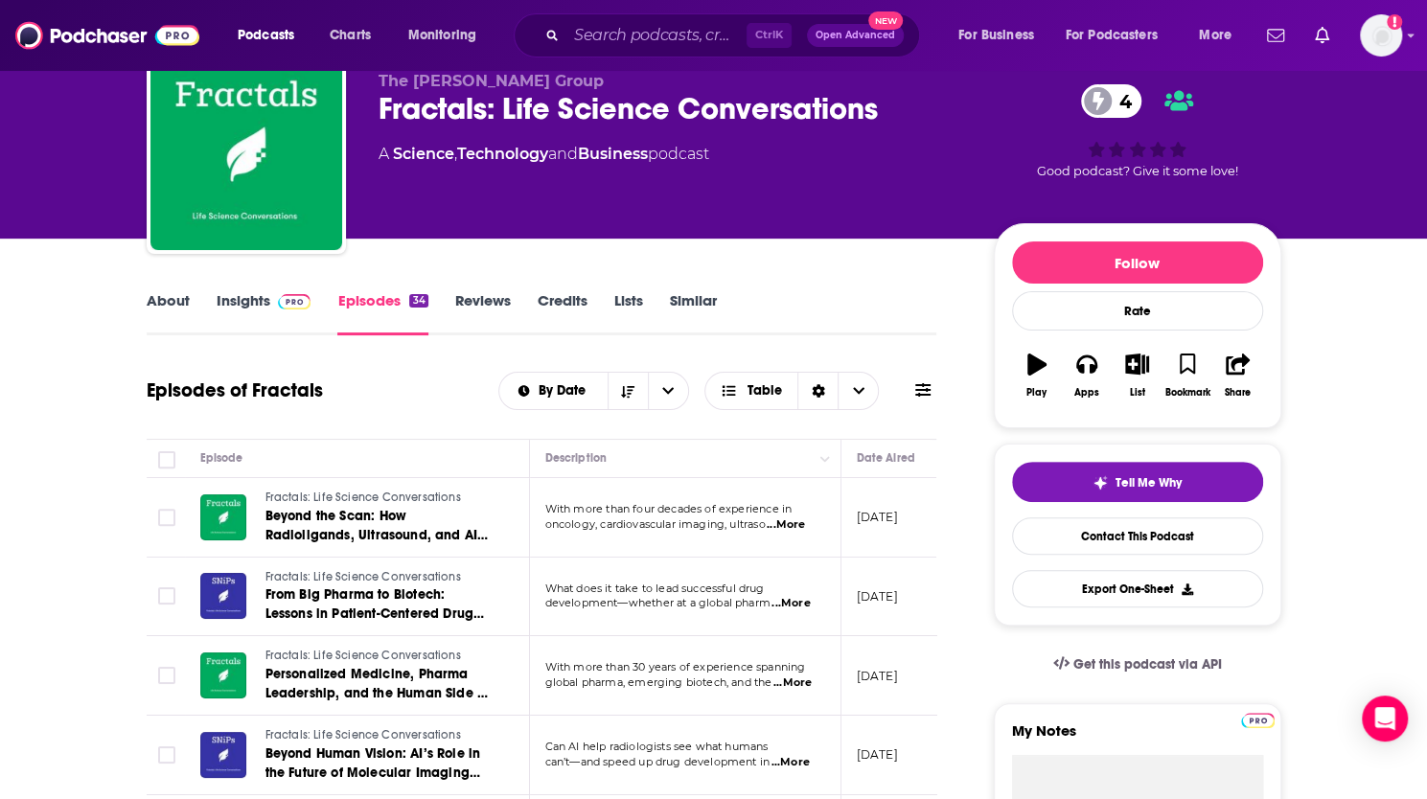
click at [281, 291] on span at bounding box center [295, 300] width 34 height 18
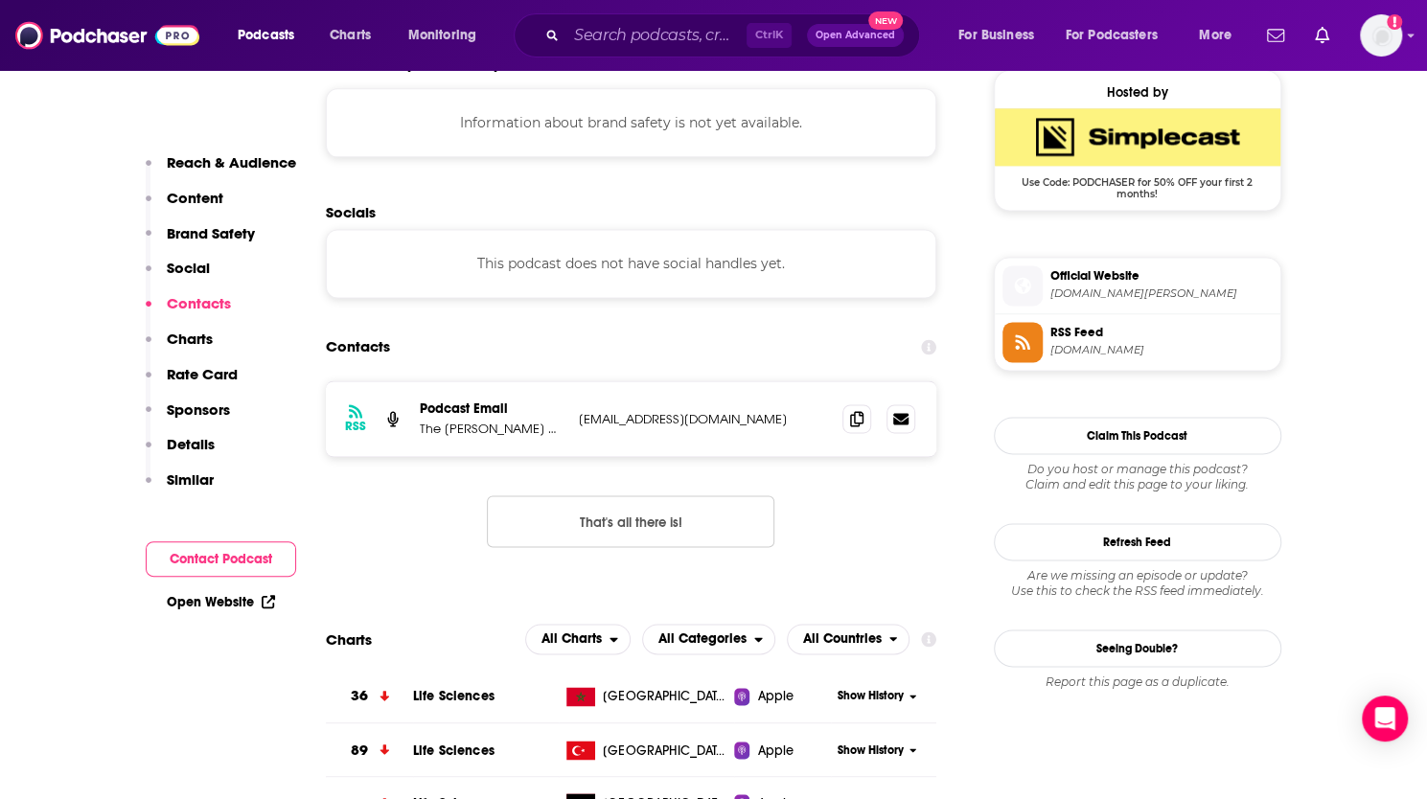
scroll to position [1404, 0]
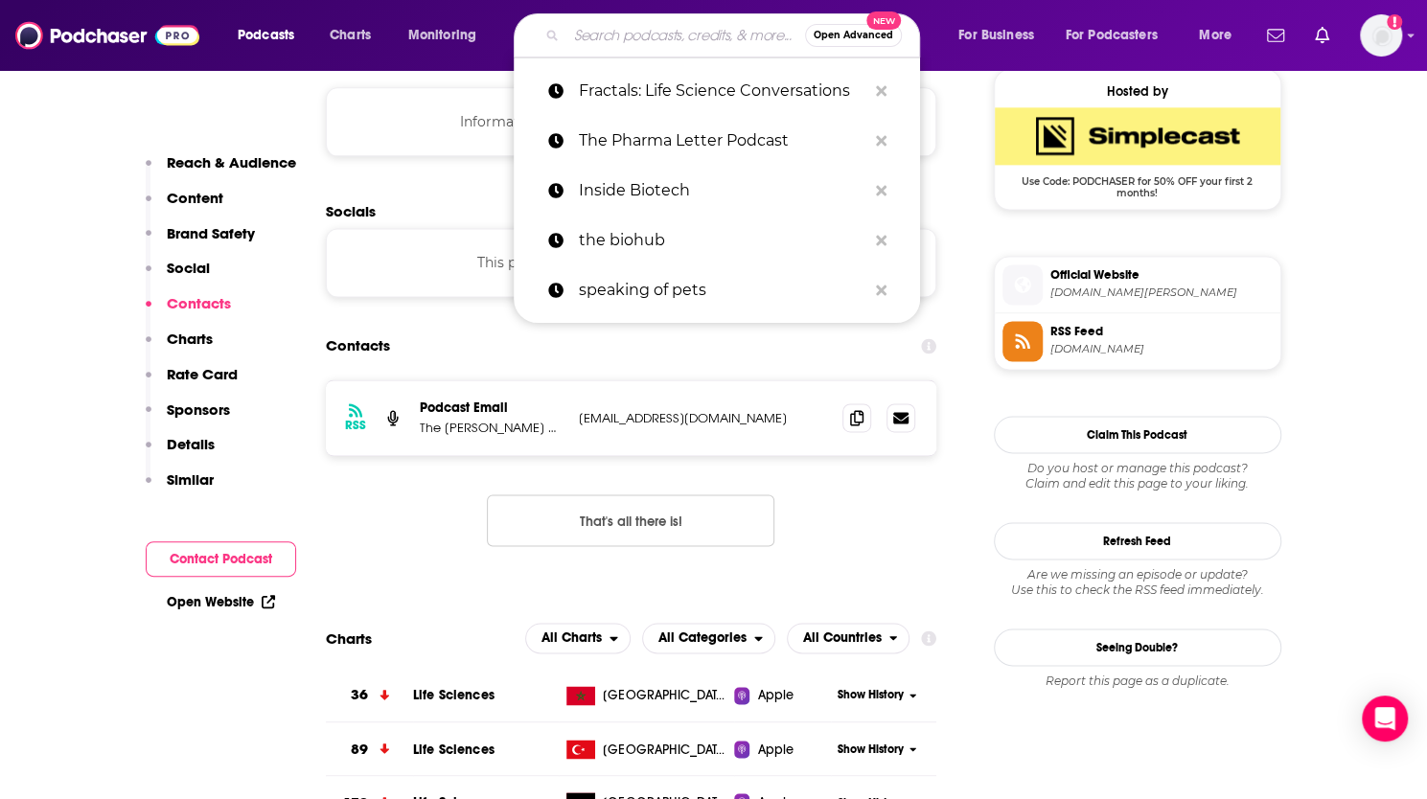
click at [627, 44] on input "Search podcasts, credits, & more..." at bounding box center [685, 35] width 239 height 31
paste input "Big Biology"
type input "Big Biology"
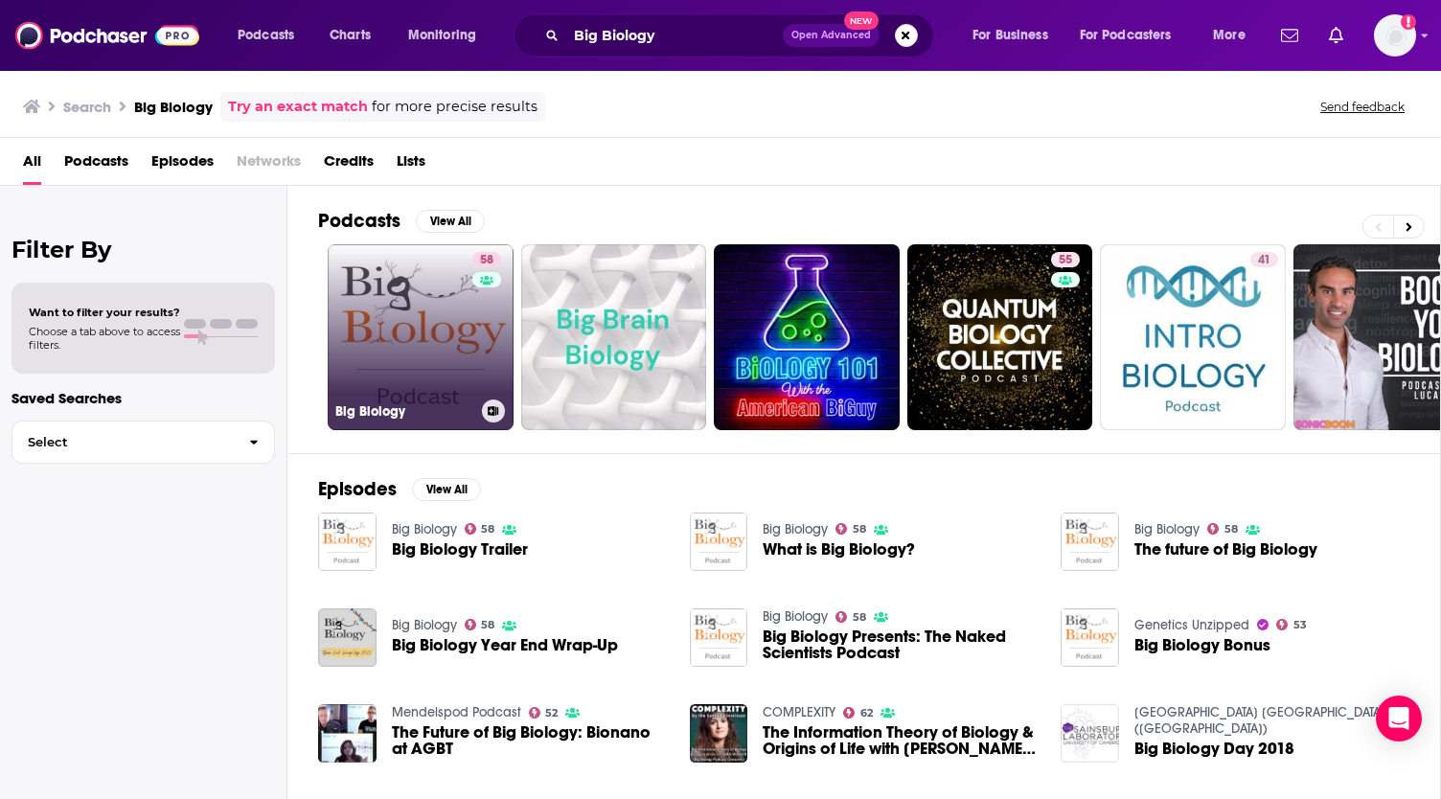
click at [391, 323] on link "58 Big Biology" at bounding box center [421, 337] width 186 height 186
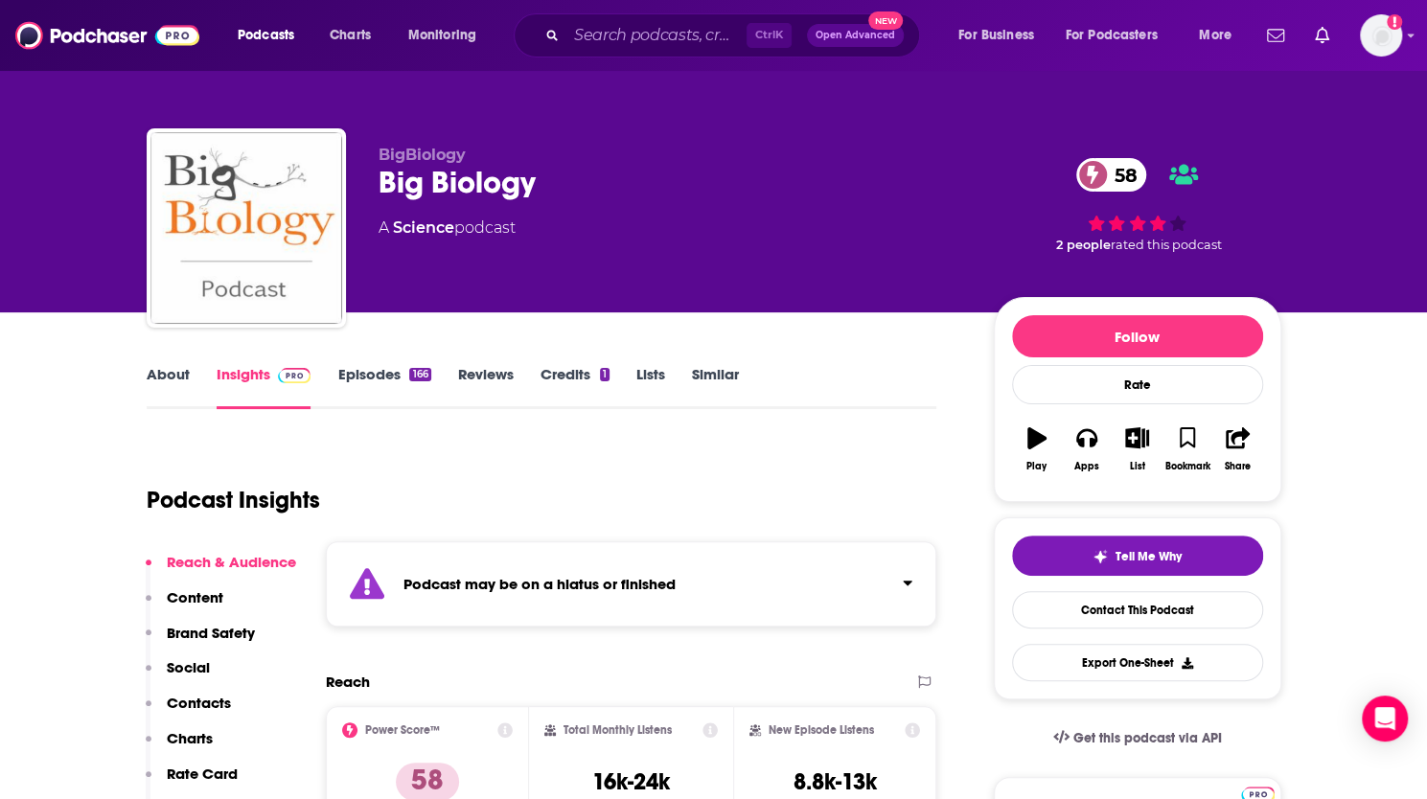
click at [363, 367] on link "Episodes 166" at bounding box center [383, 387] width 93 height 44
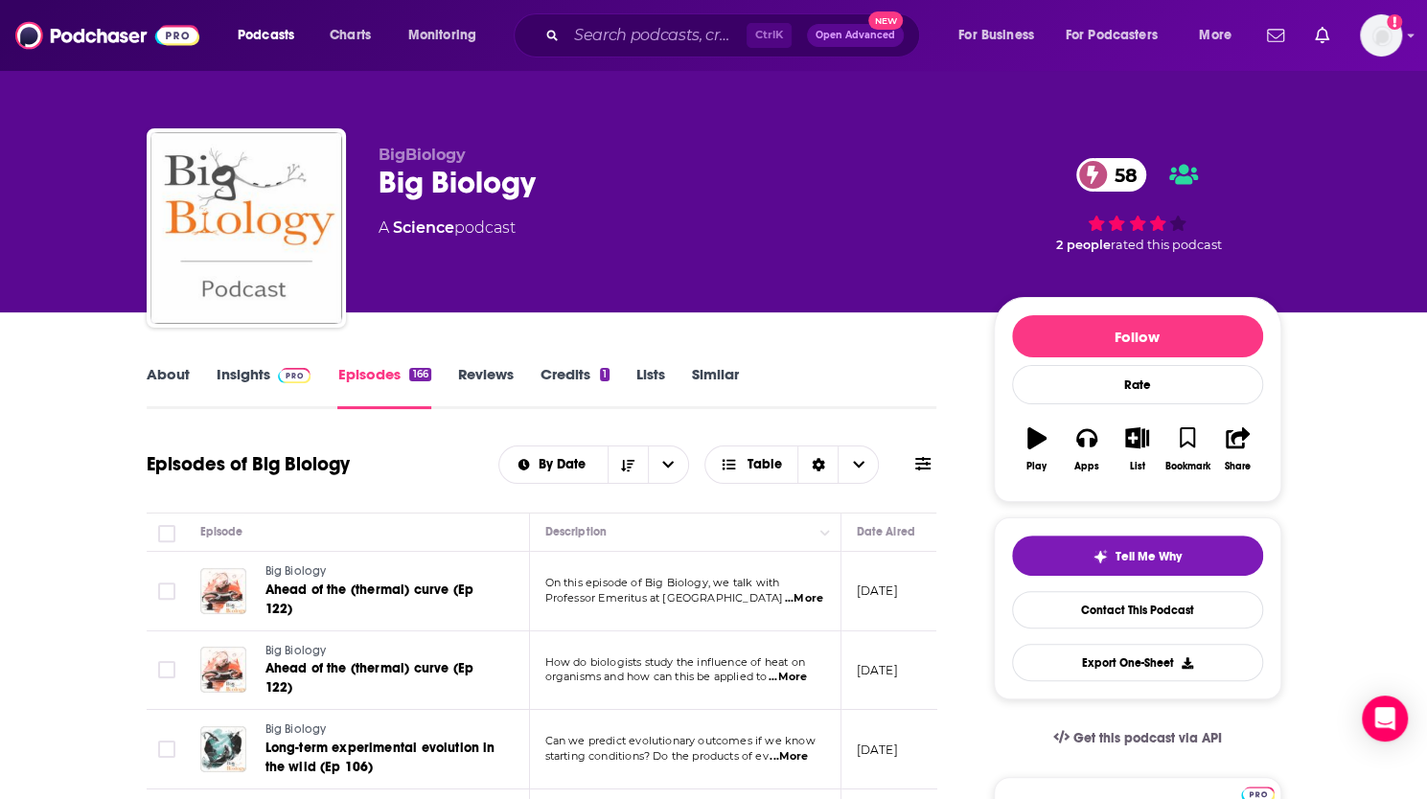
click at [715, 374] on link "Similar" at bounding box center [715, 387] width 47 height 44
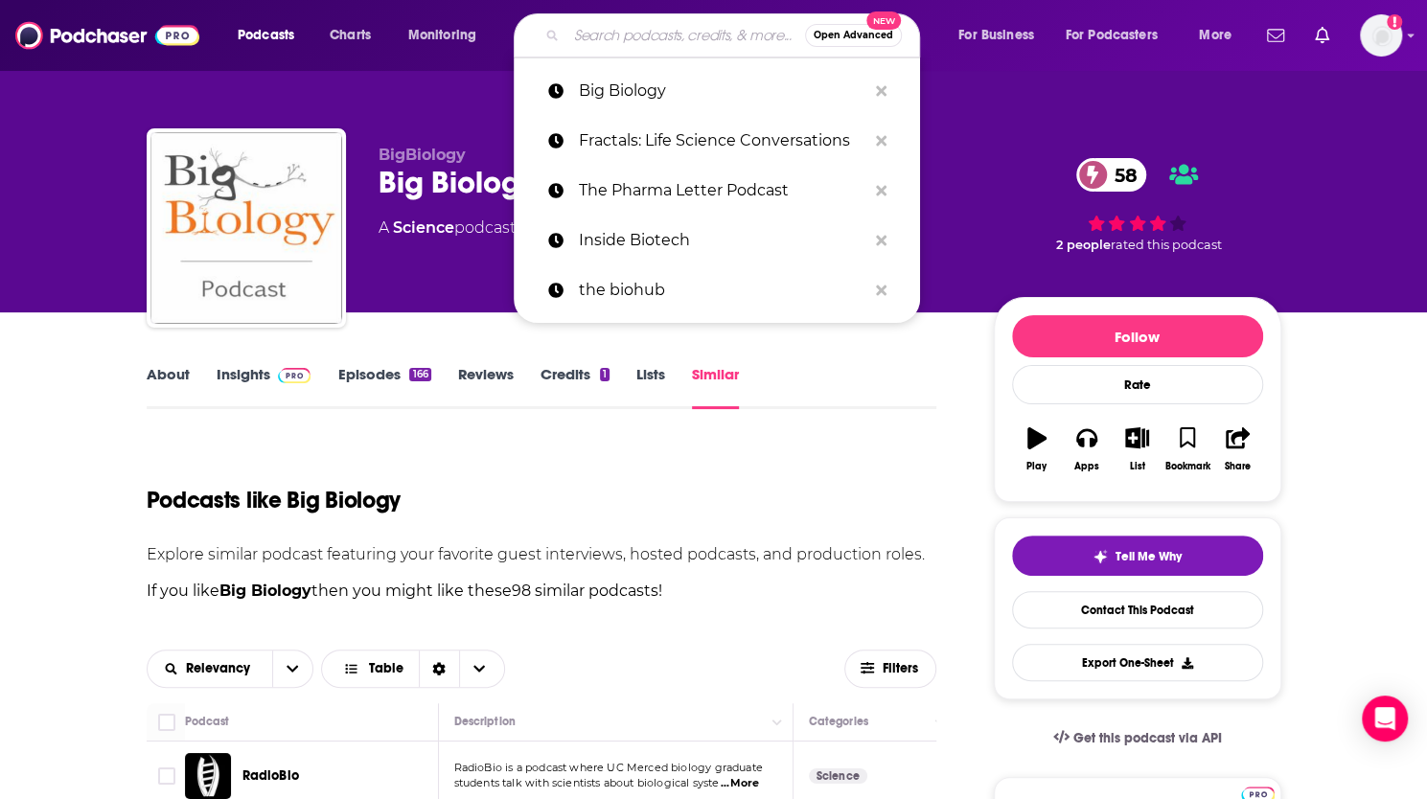
click at [669, 25] on input "Search podcasts, credits, & more..." at bounding box center [685, 35] width 239 height 31
click at [615, 189] on p "The Pharma Letter Podcast" at bounding box center [722, 191] width 287 height 50
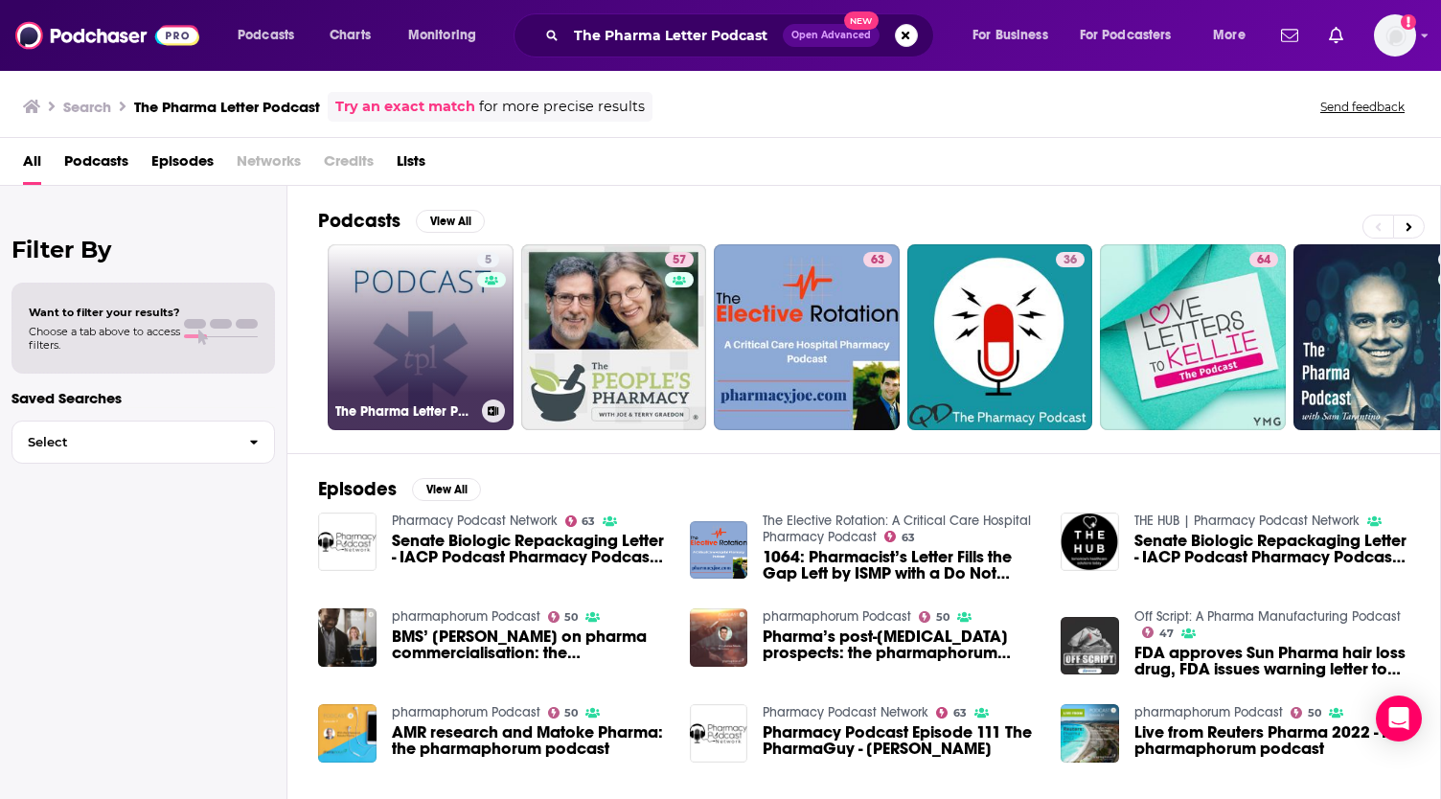
click at [439, 311] on link "5 The Pharma Letter Podcast" at bounding box center [421, 337] width 186 height 186
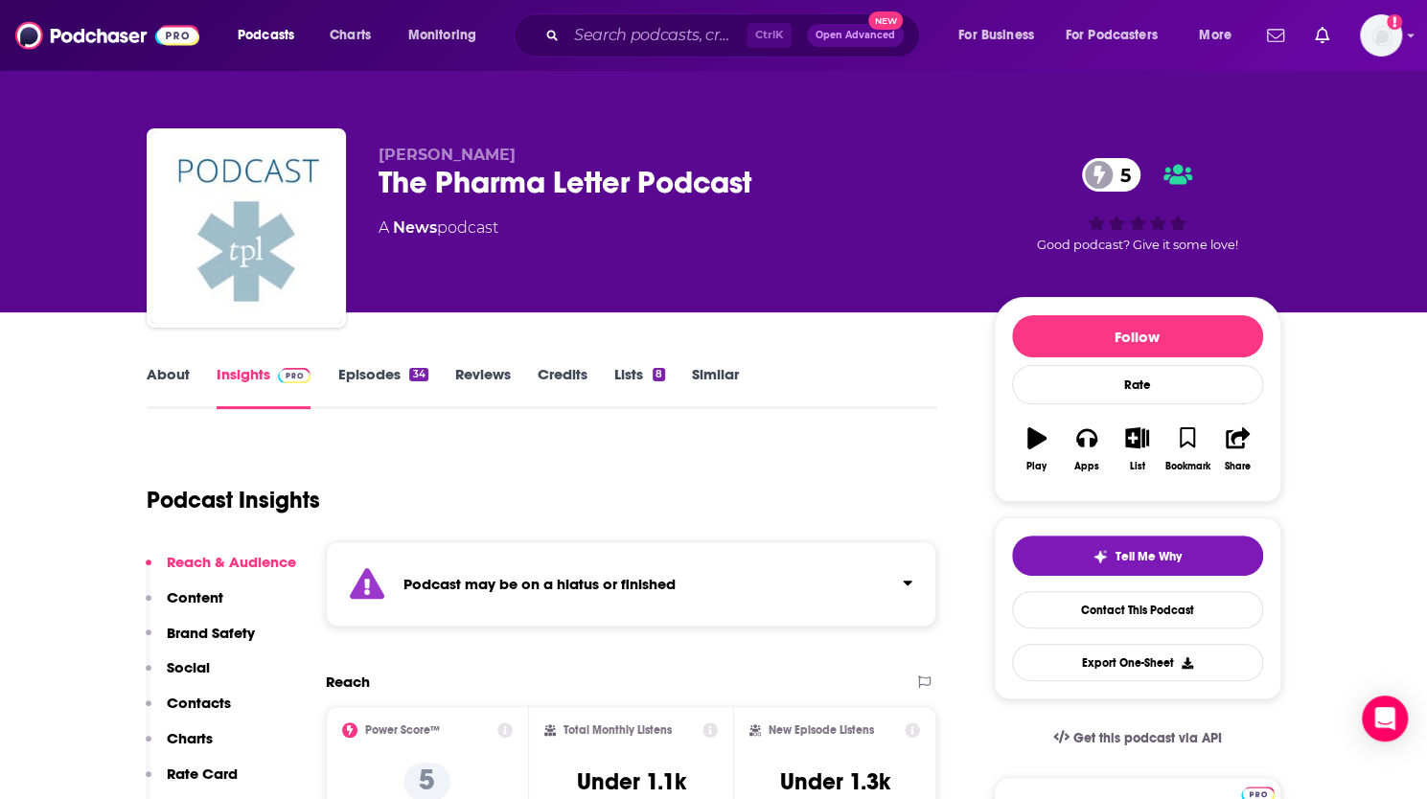
click at [719, 373] on link "Similar" at bounding box center [715, 387] width 47 height 44
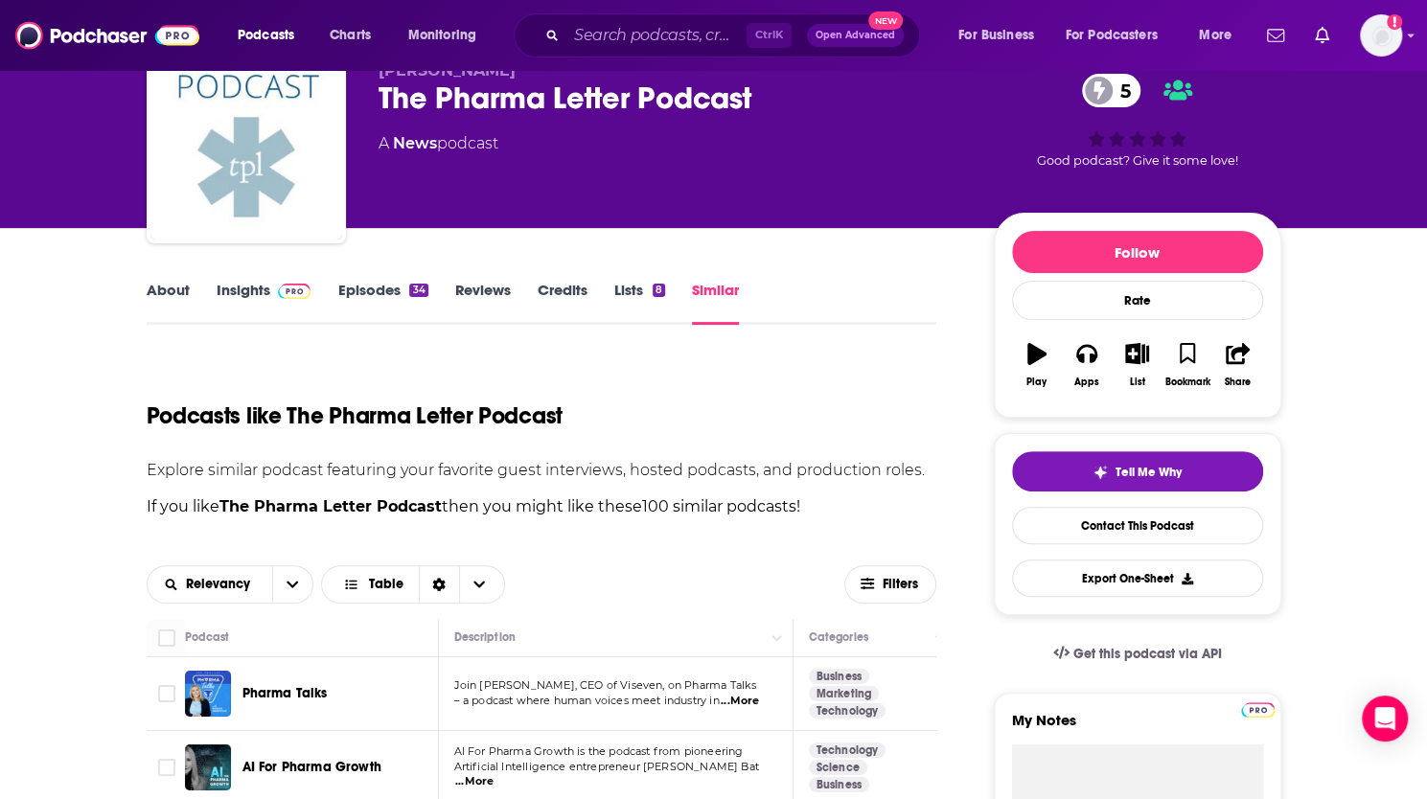
scroll to position [331, 0]
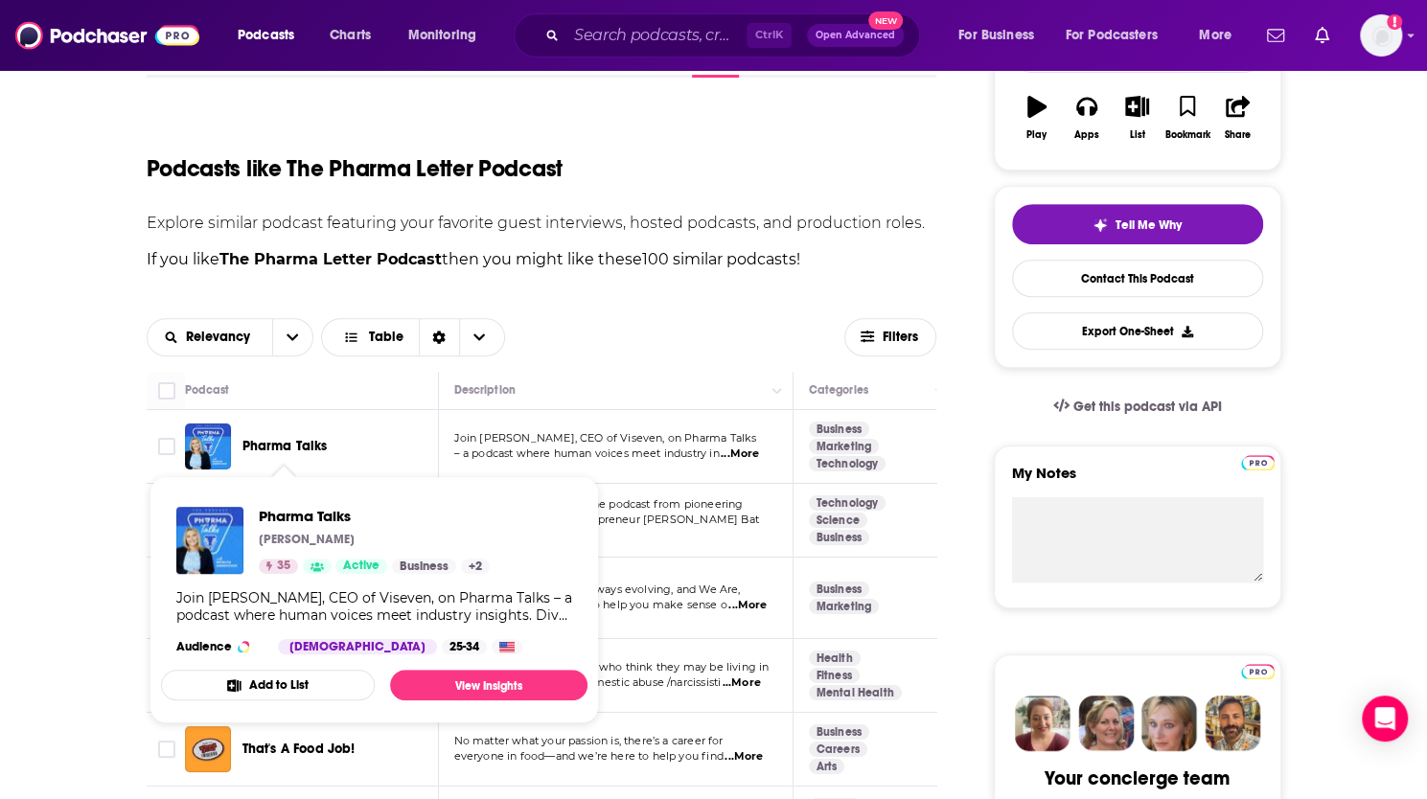
click at [308, 445] on span "Pharma Talks" at bounding box center [284, 446] width 85 height 16
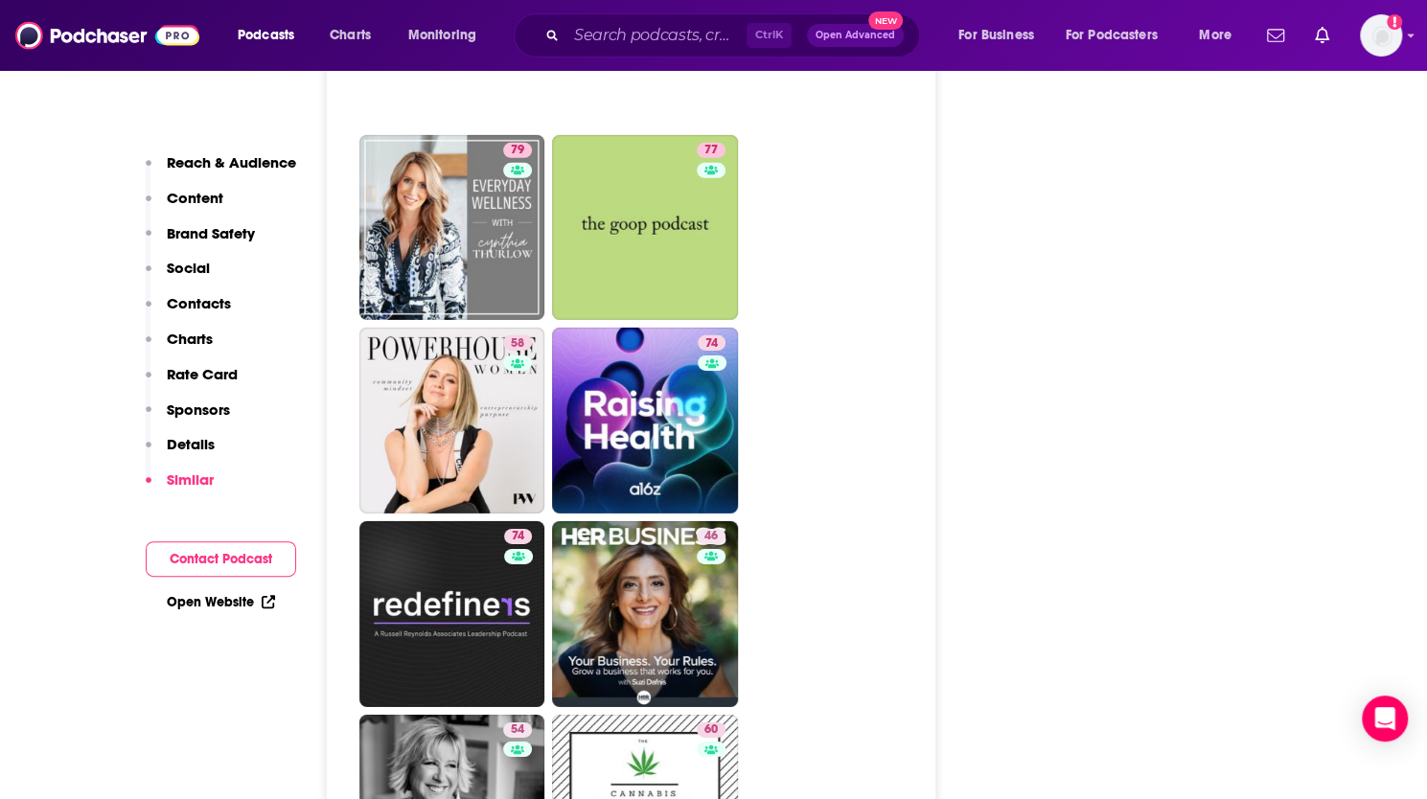
scroll to position [3397, 0]
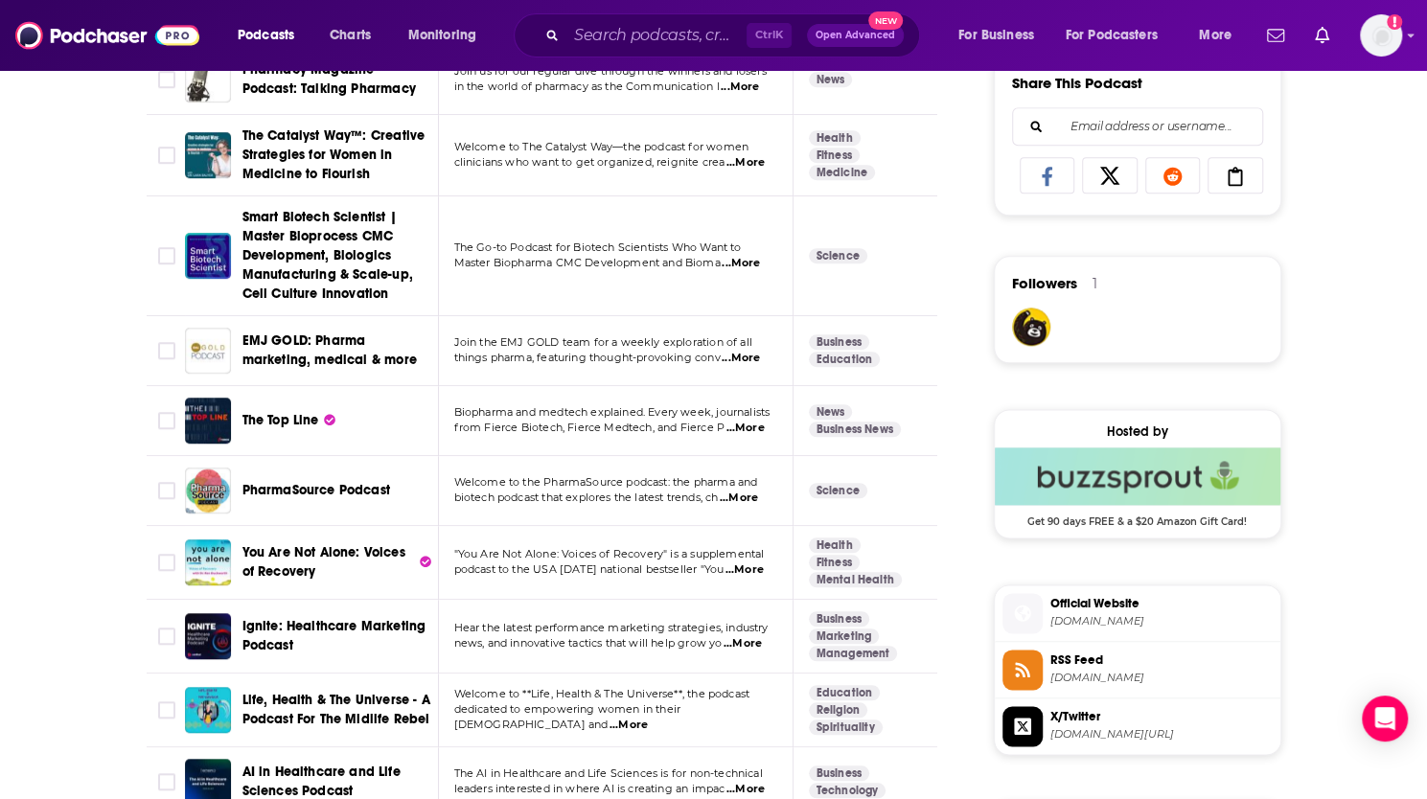
scroll to position [1386, 0]
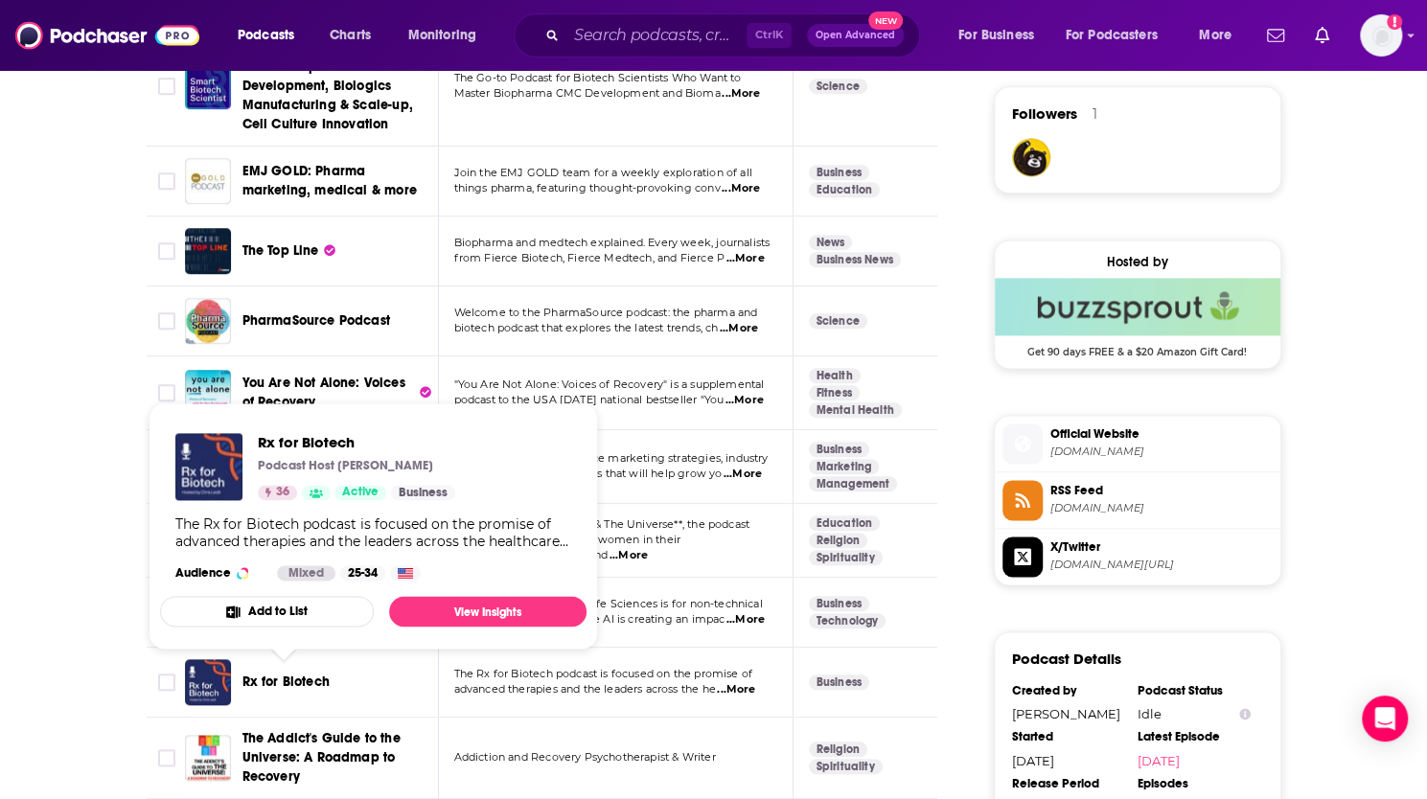
click at [291, 675] on span "Rx for Biotech" at bounding box center [285, 682] width 87 height 16
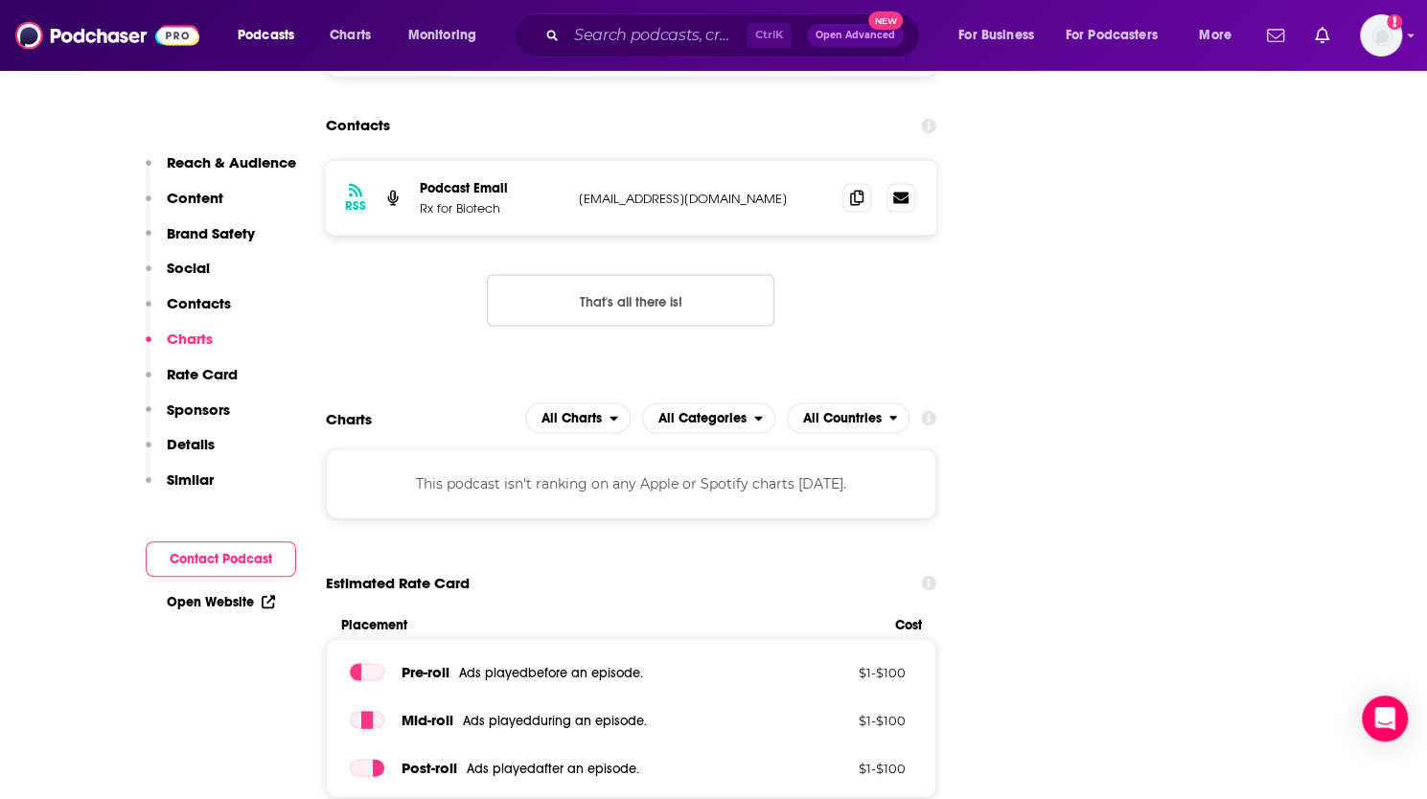
scroll to position [1990, 0]
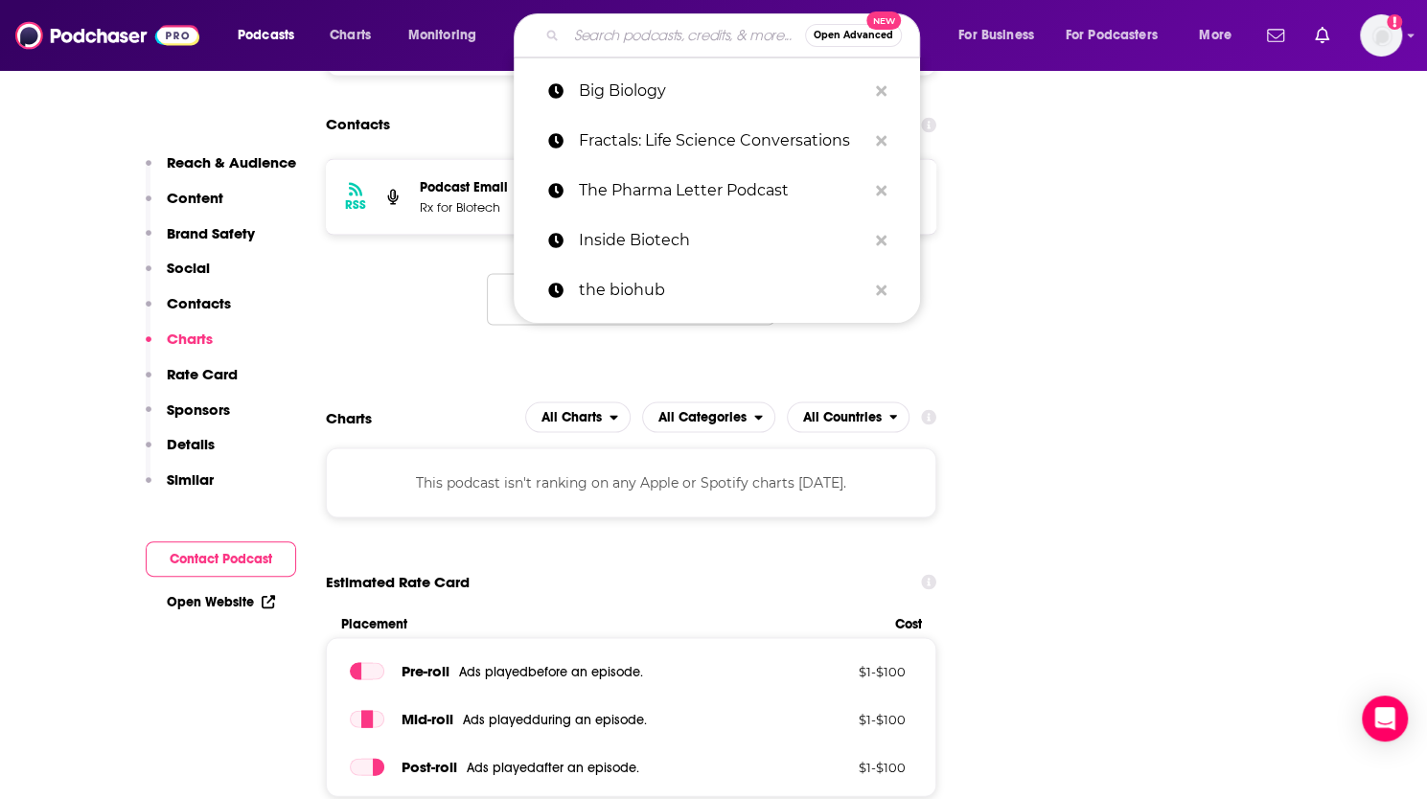
click at [650, 27] on input "Search podcasts, credits, & more..." at bounding box center [685, 35] width 239 height 31
paste input "The Healthtech Podcast"
type input "The Healthtech Podcast"
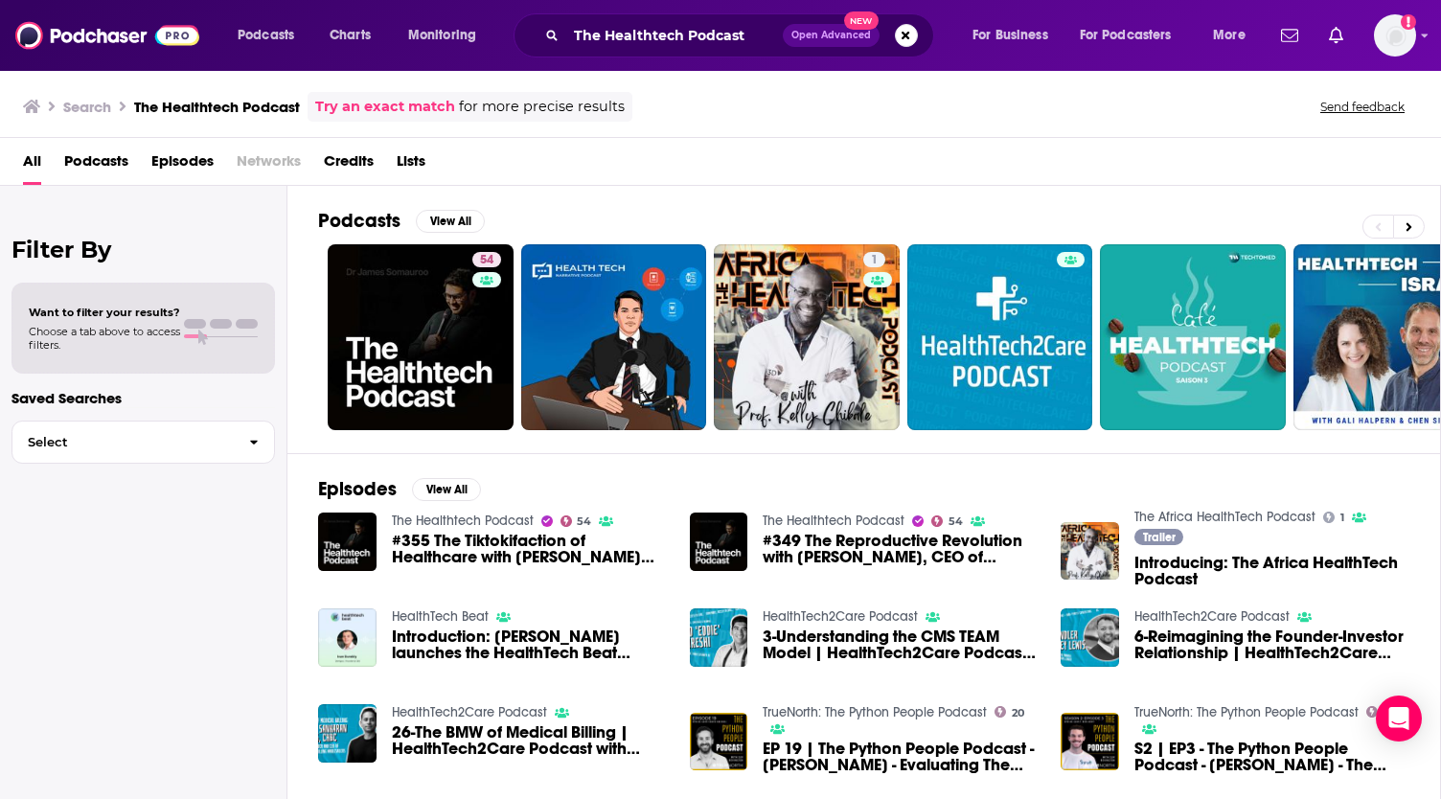
click at [145, 691] on div "Filter By Want to filter your results? Choose a tab above to access filters. Sa…" at bounding box center [143, 585] width 287 height 799
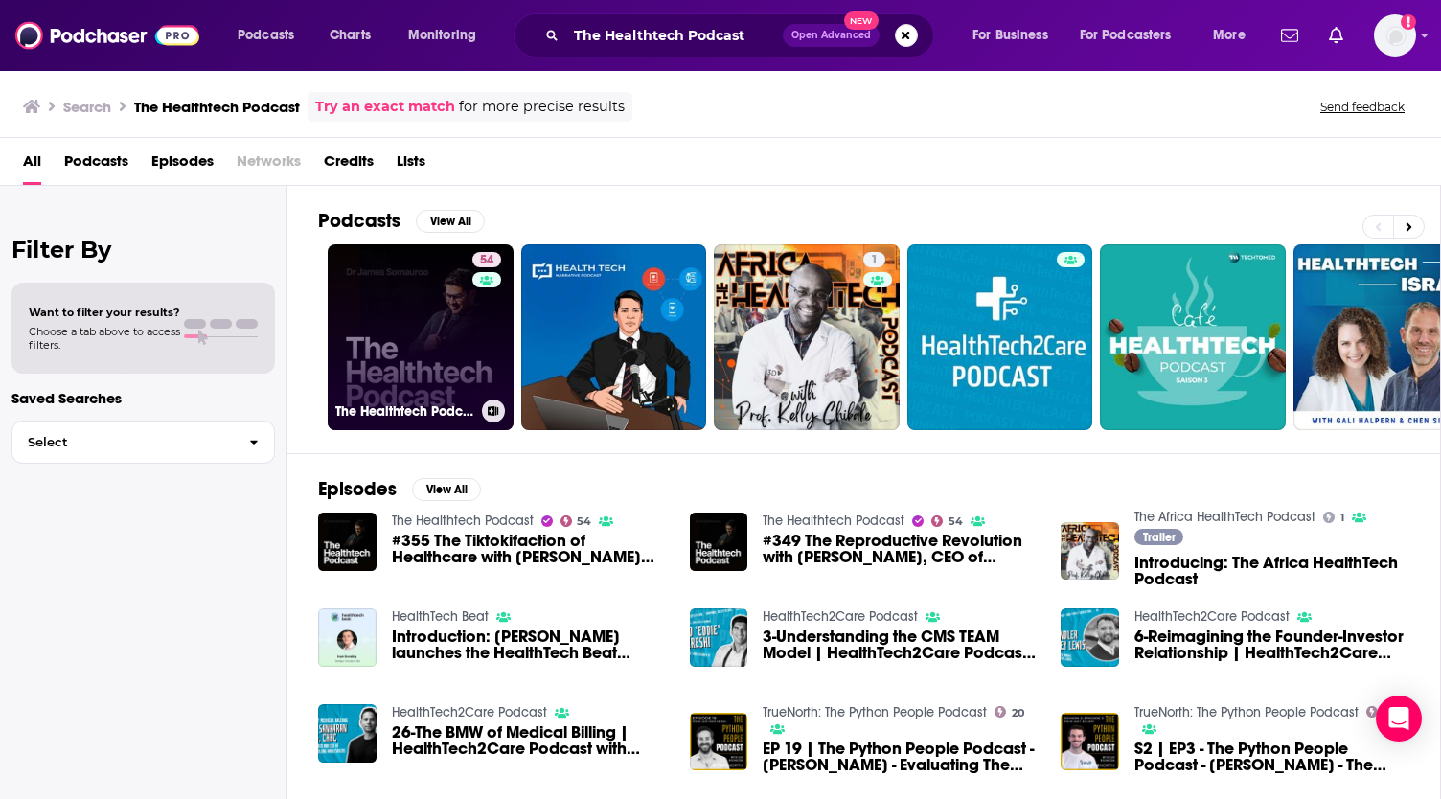
click at [402, 371] on link "54 The Healthtech Podcast" at bounding box center [421, 337] width 186 height 186
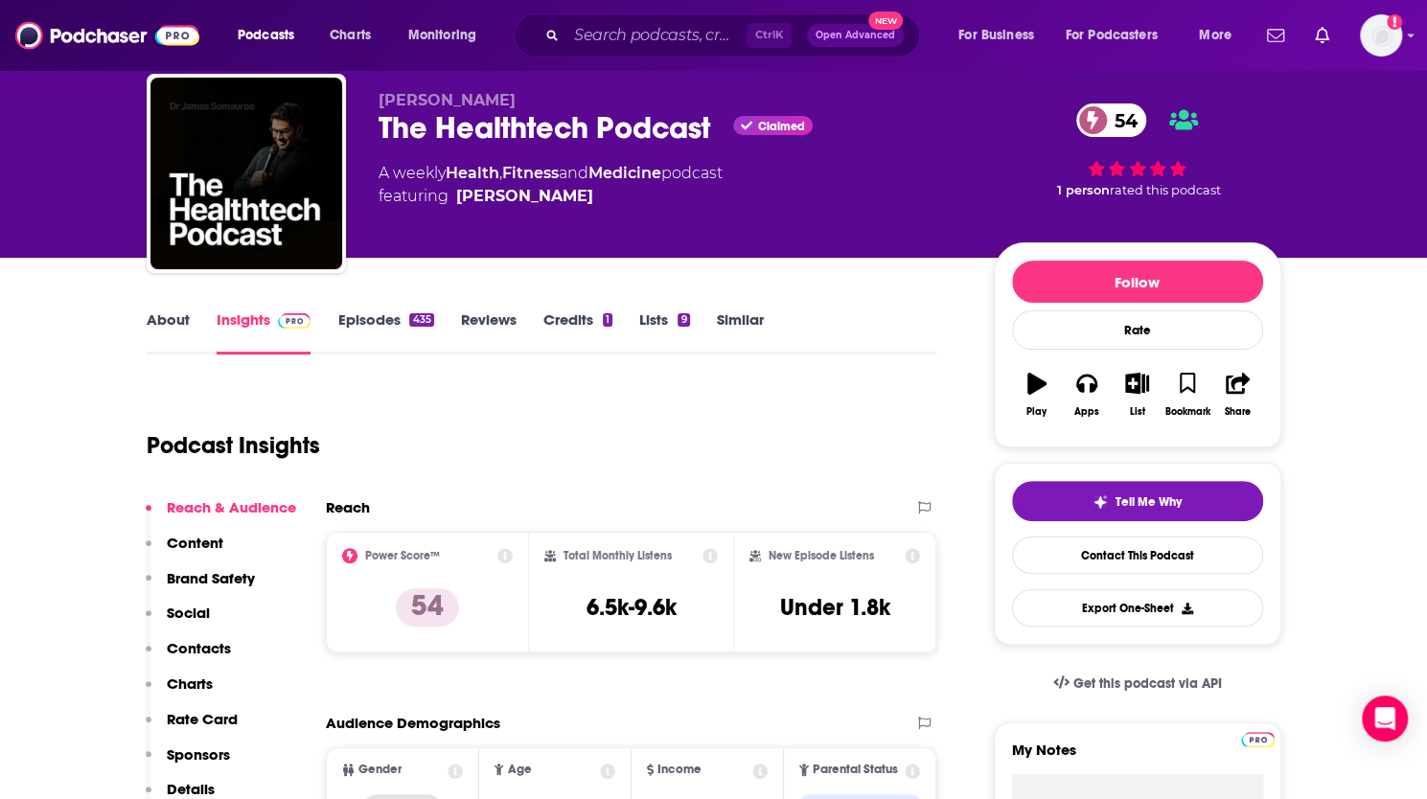
scroll to position [19, 0]
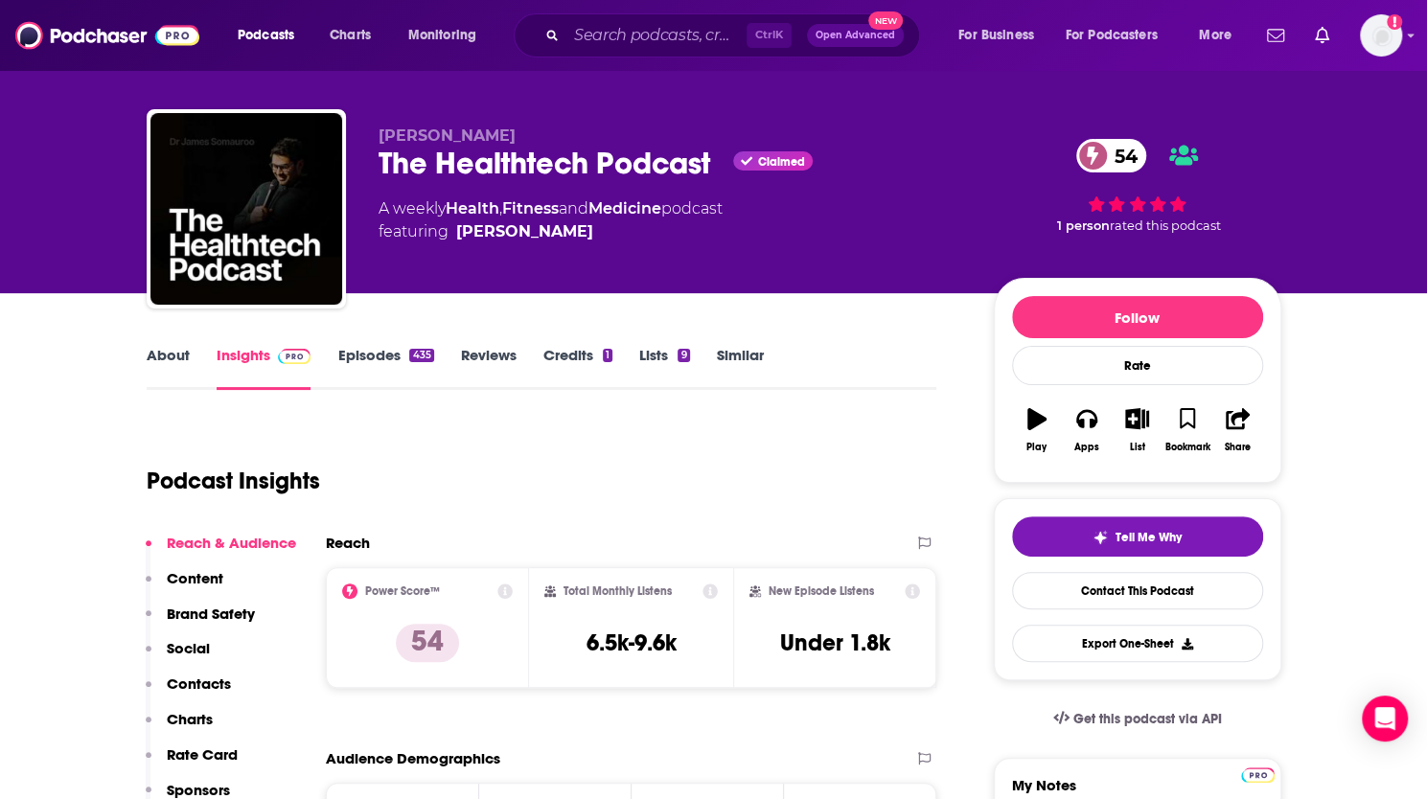
click at [372, 352] on link "Episodes 435" at bounding box center [385, 368] width 96 height 44
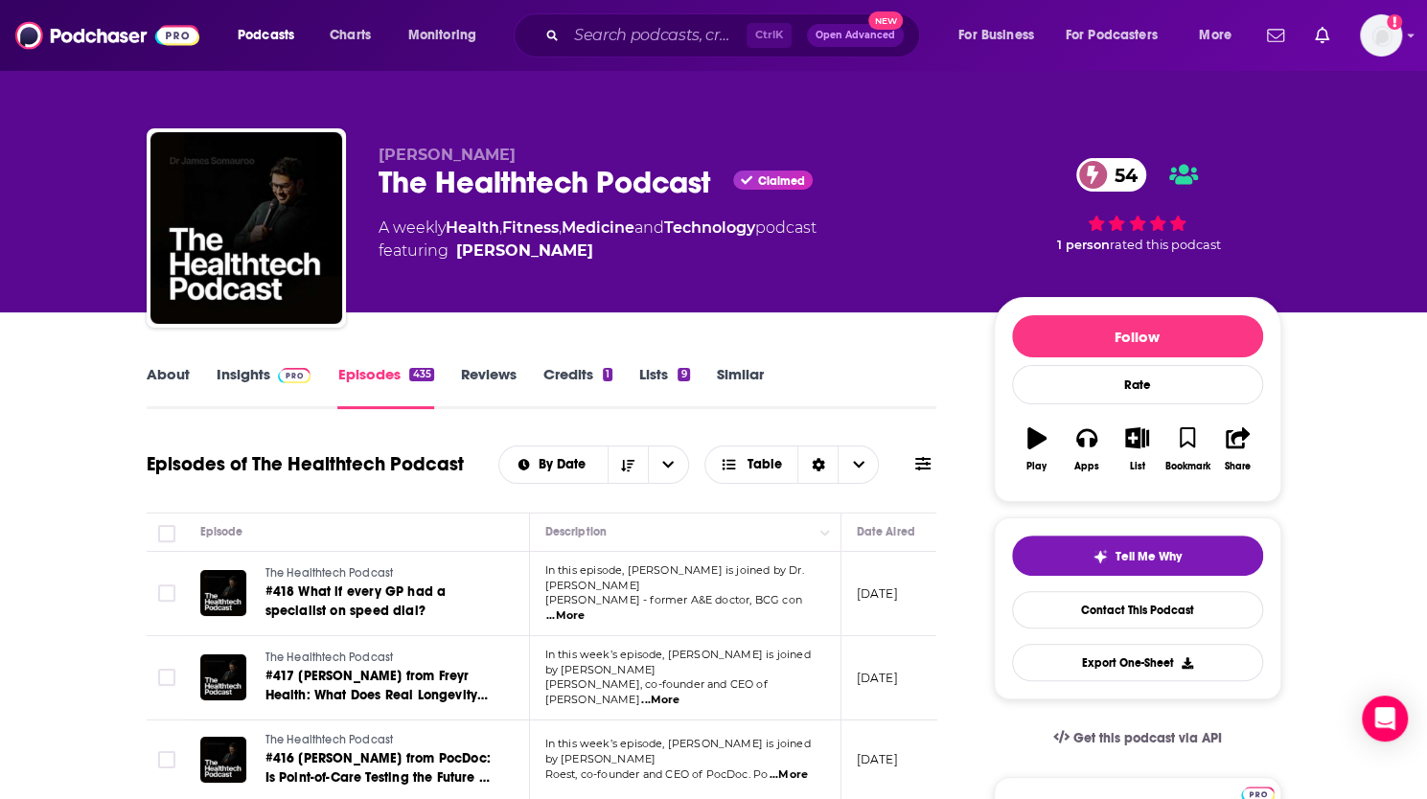
click at [258, 371] on link "Insights" at bounding box center [264, 387] width 95 height 44
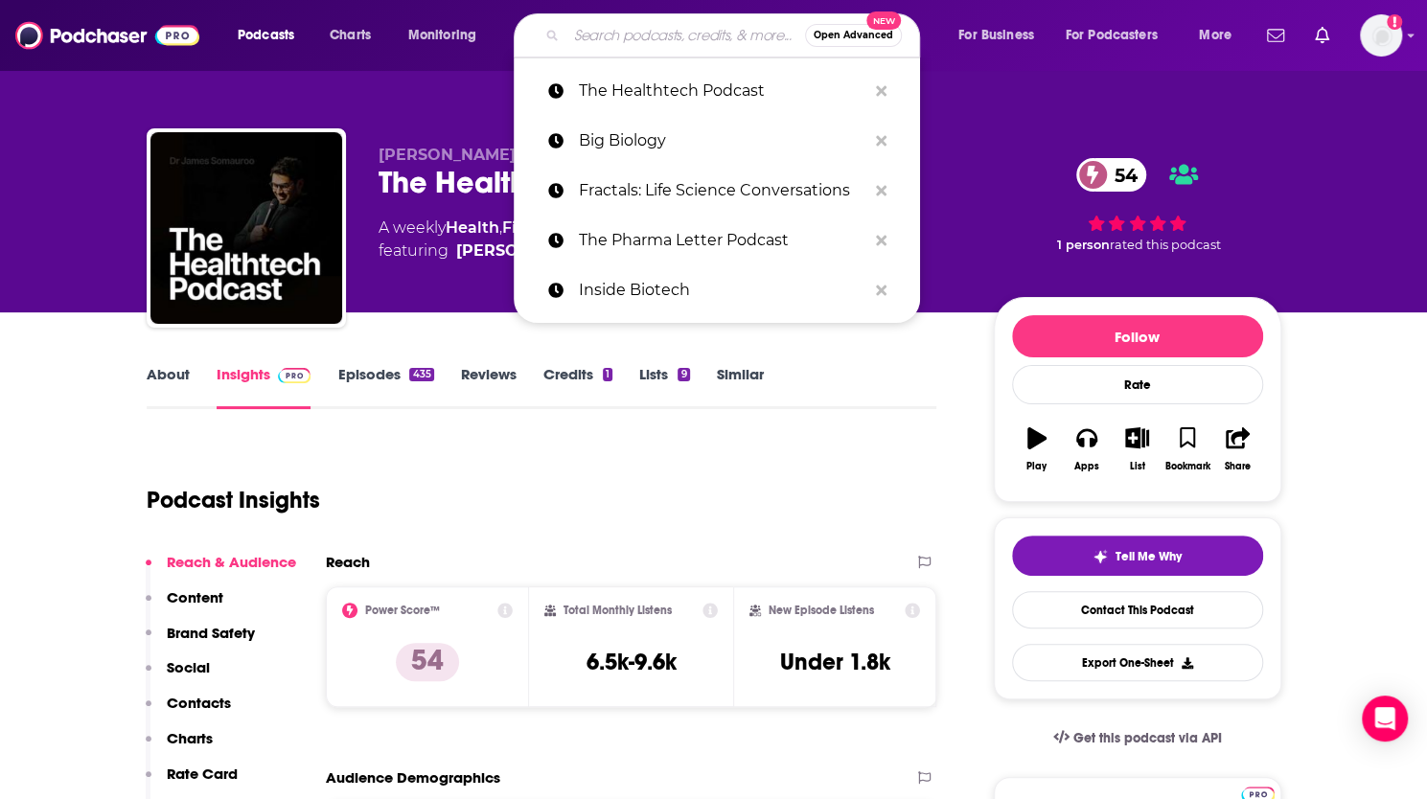
click at [594, 34] on input "Search podcasts, credits, & more..." at bounding box center [685, 35] width 239 height 31
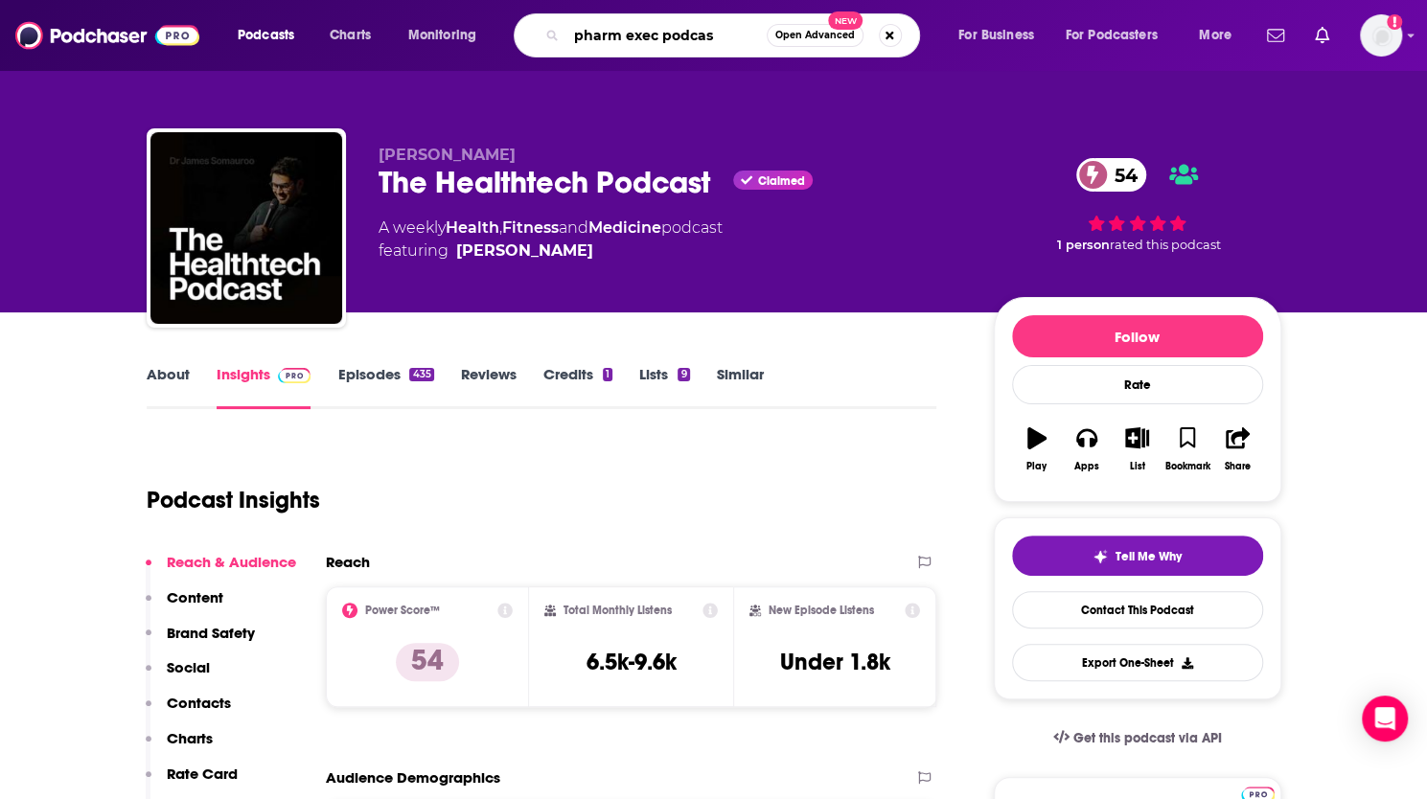
type input "pharm exec podcast"
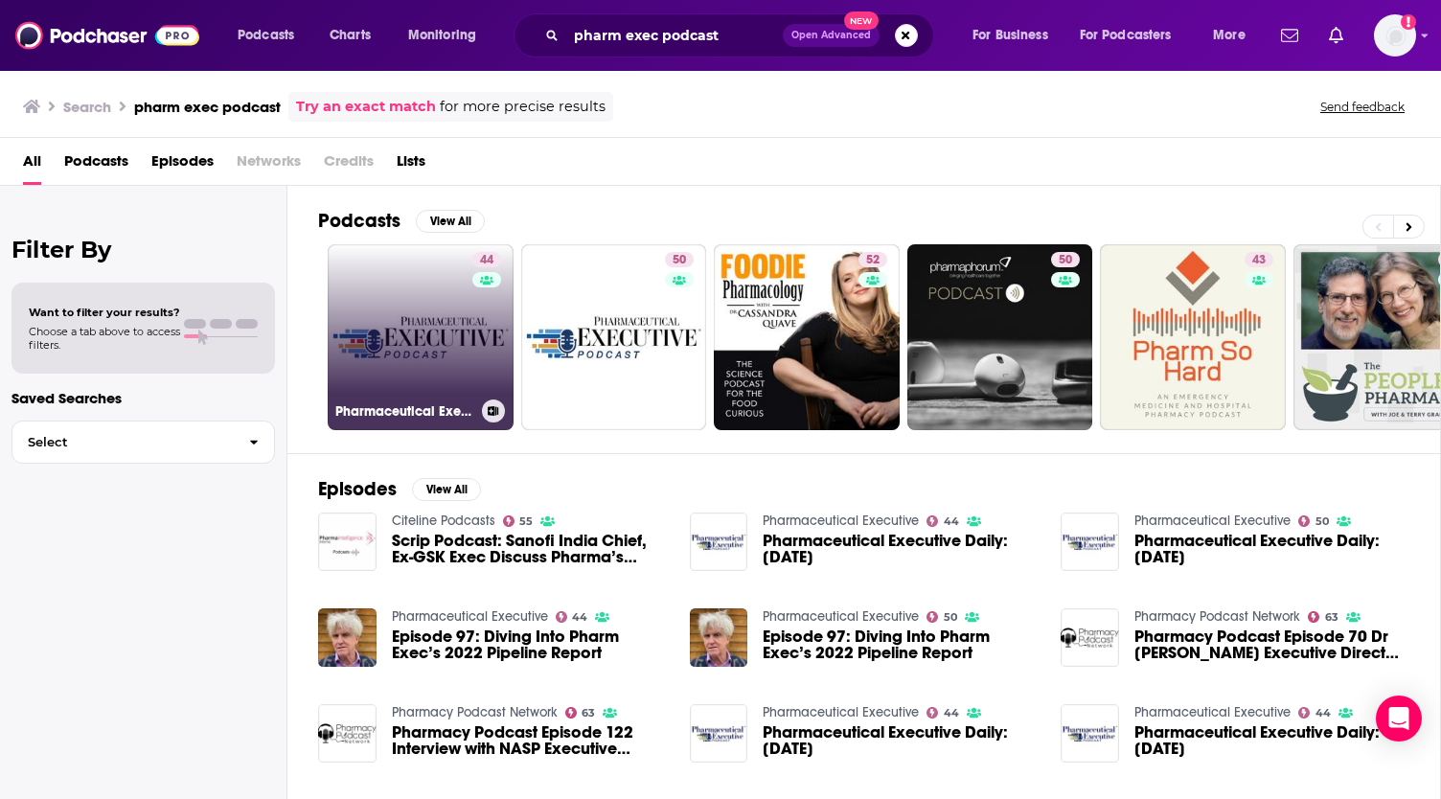
click at [422, 317] on link "44 Pharmaceutical Executive" at bounding box center [421, 337] width 186 height 186
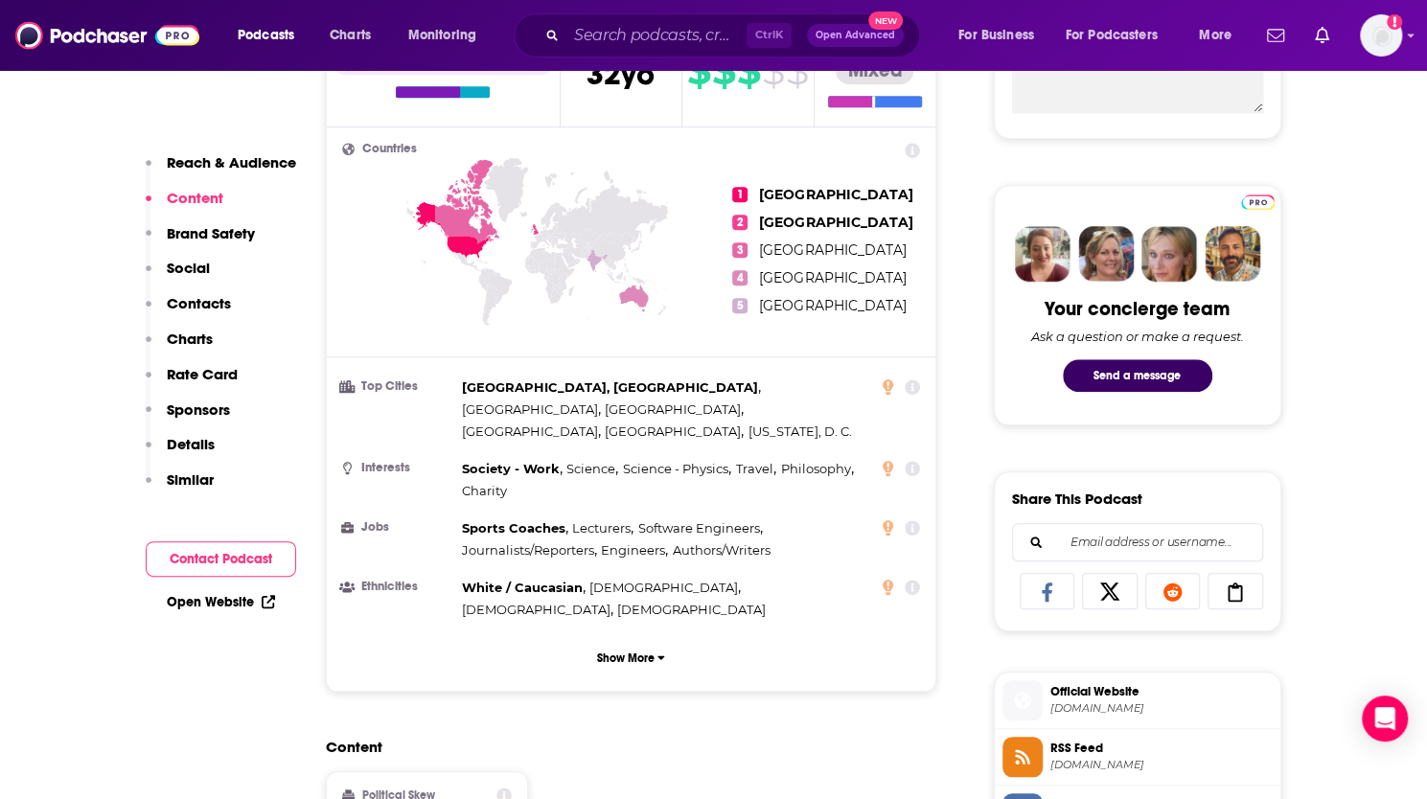
scroll to position [269, 0]
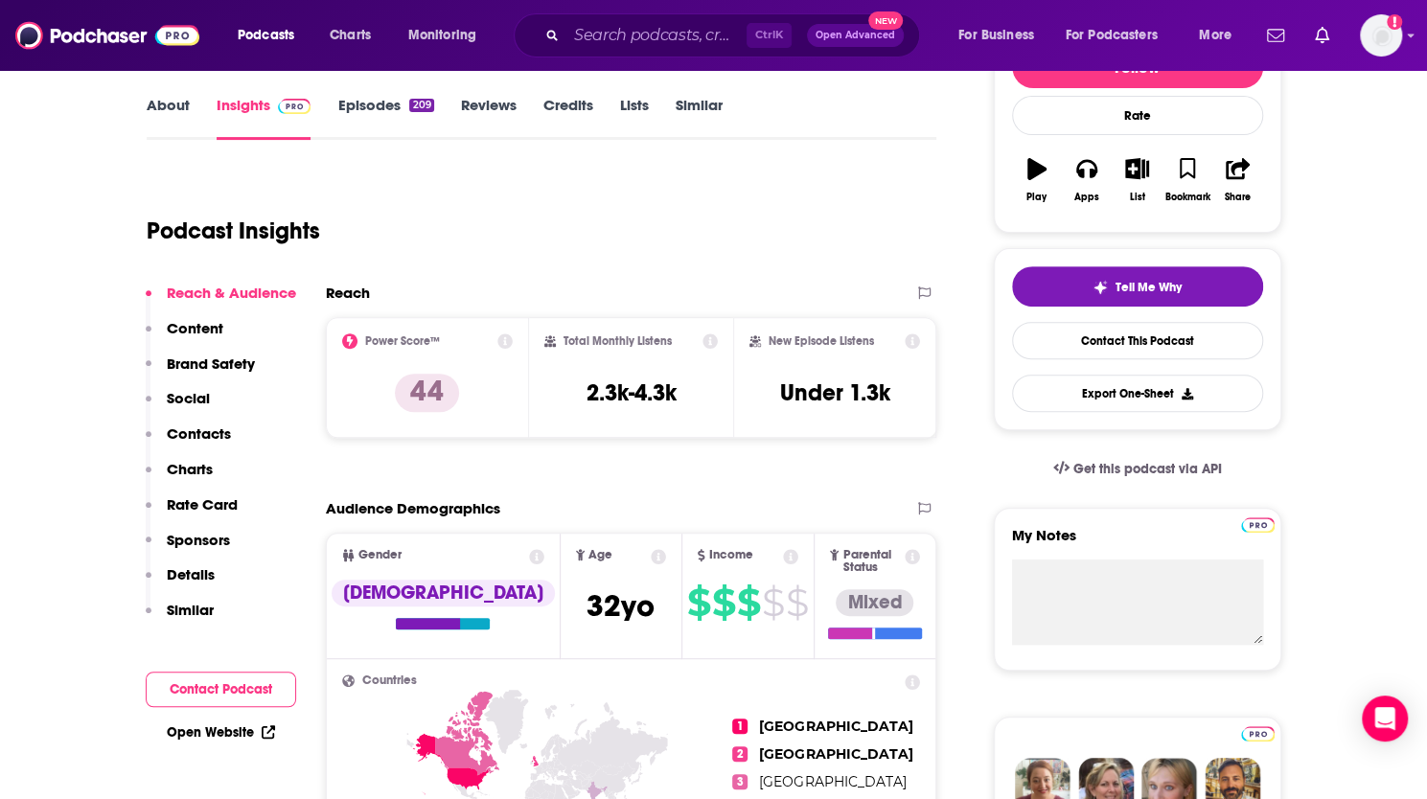
click at [385, 112] on link "Episodes 209" at bounding box center [385, 118] width 96 height 44
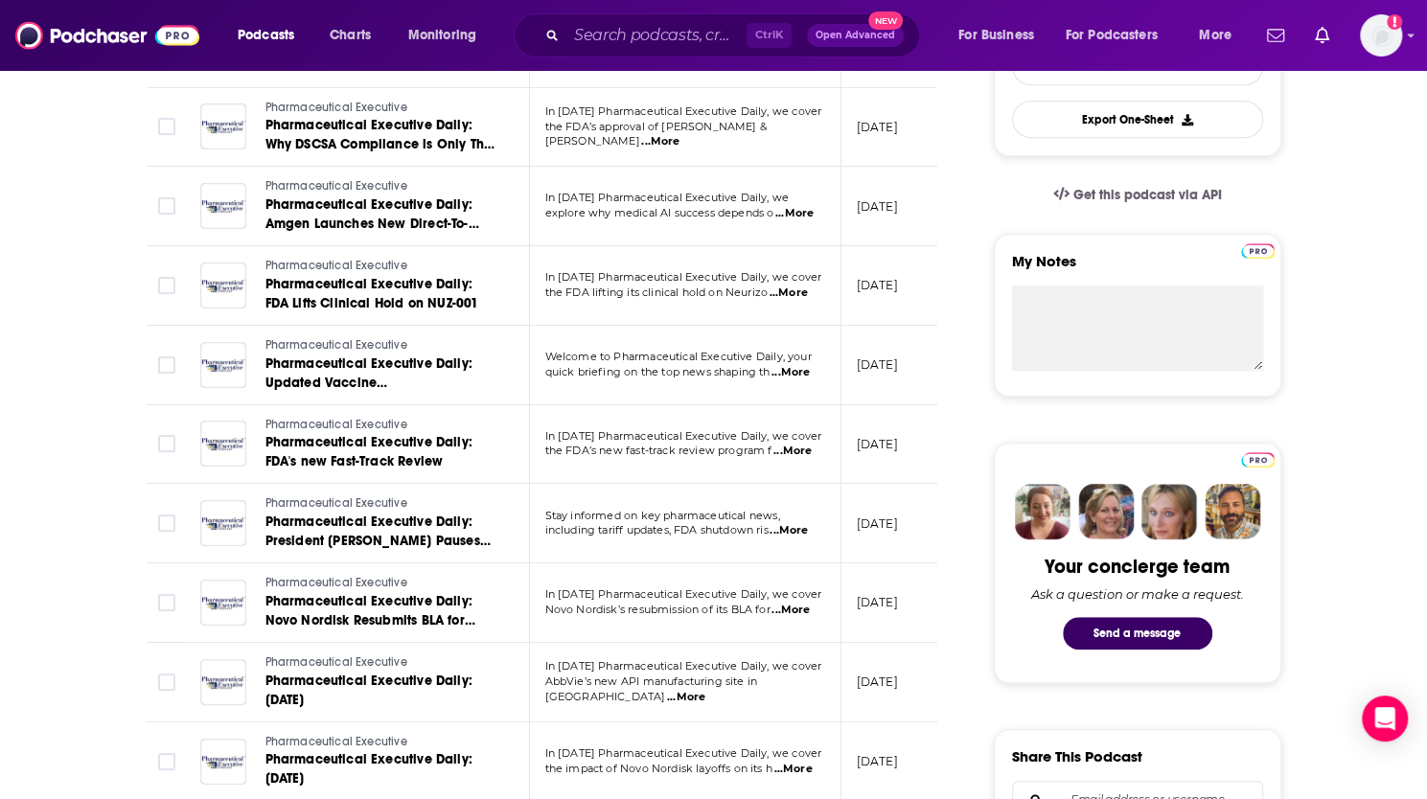
scroll to position [766, 0]
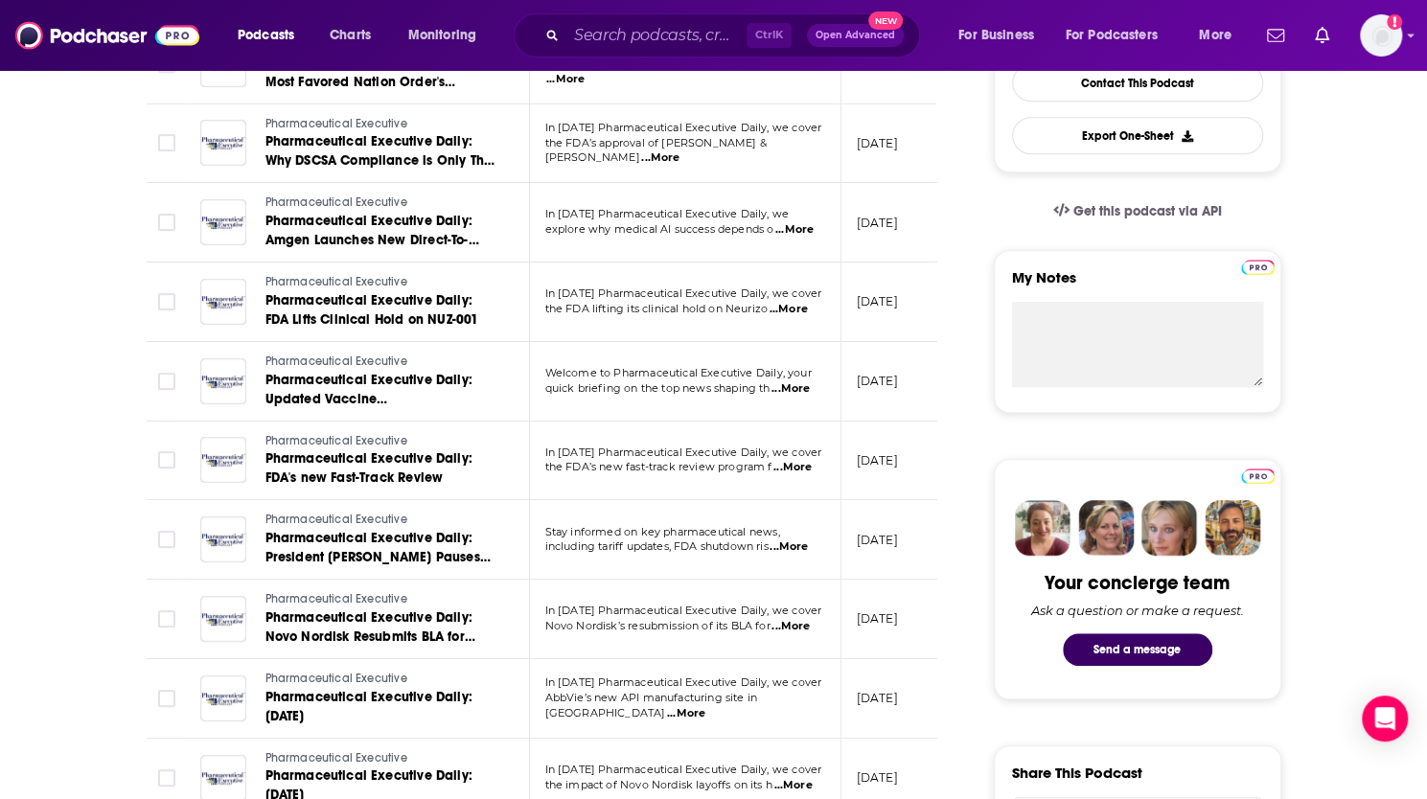
scroll to position [0, 0]
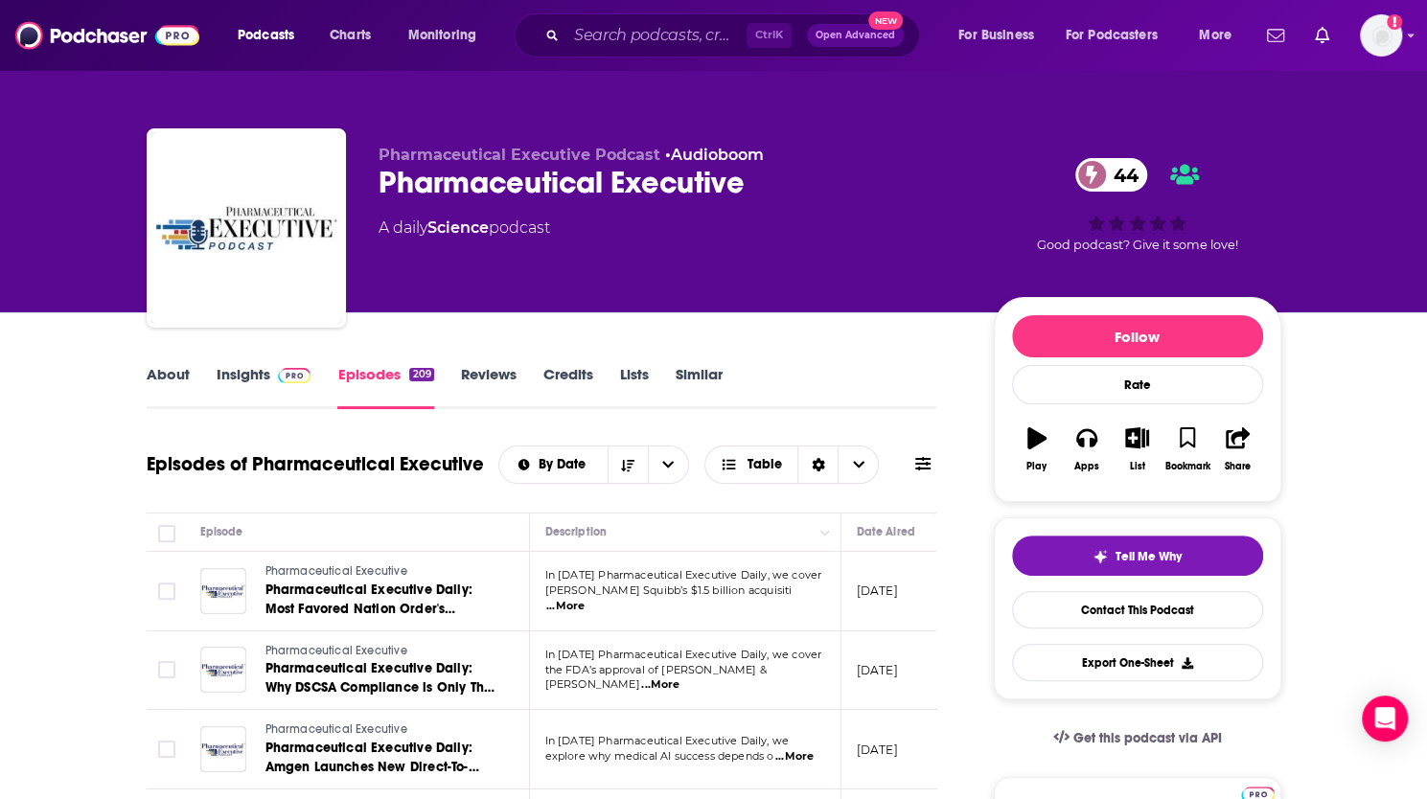
click at [466, 152] on span "Pharmaceutical Executive Podcast" at bounding box center [519, 155] width 282 height 18
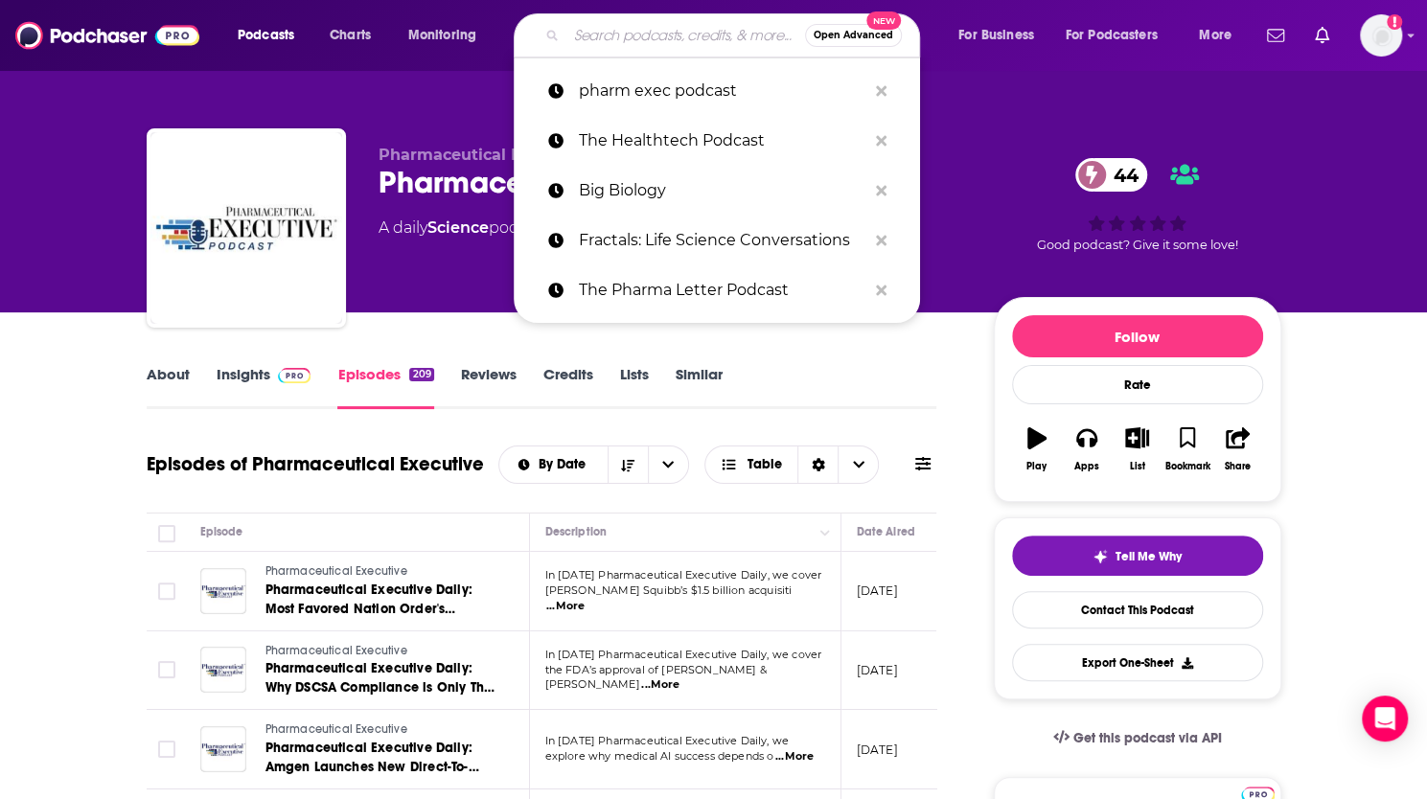
click at [650, 33] on input "Search podcasts, credits, & more..." at bounding box center [685, 35] width 239 height 31
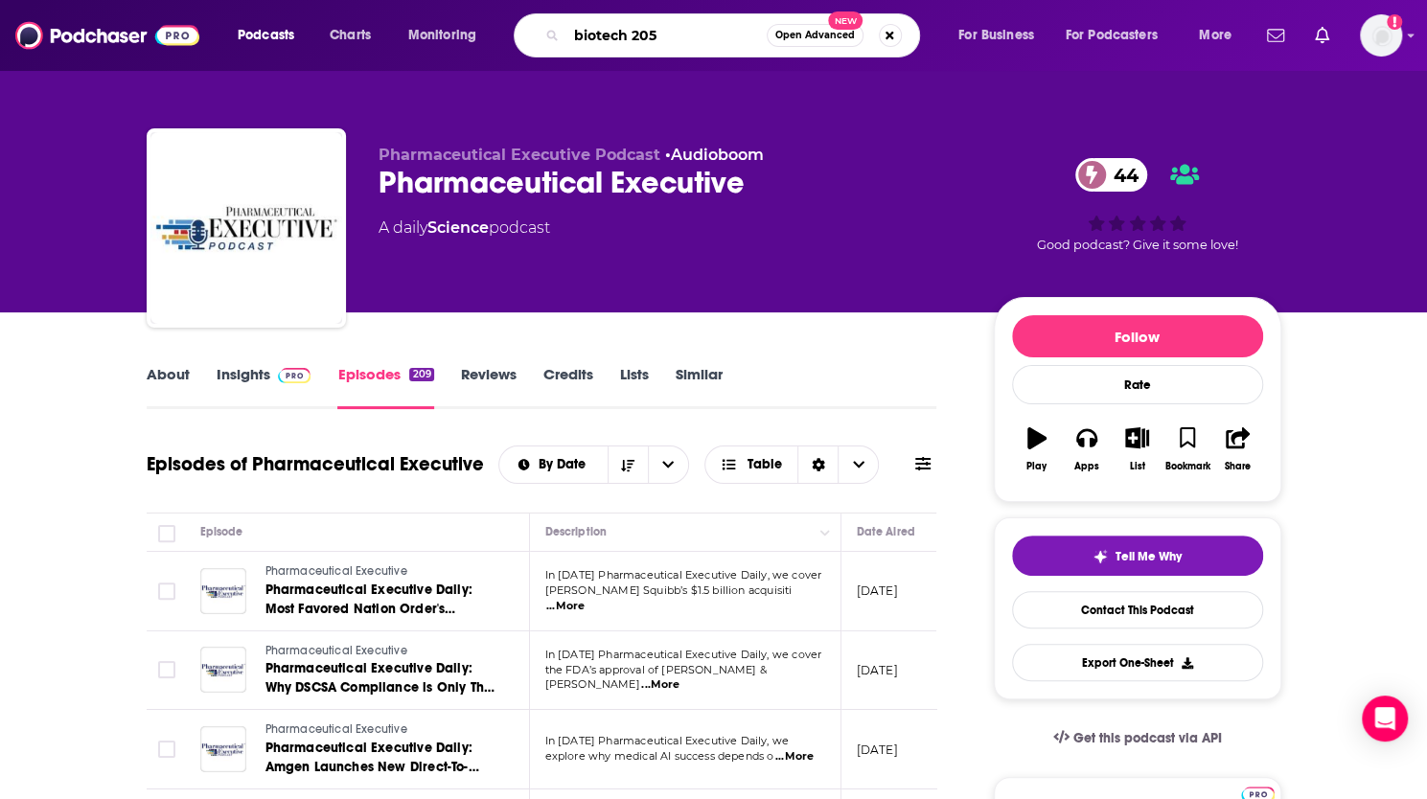
type input "biotech 2050"
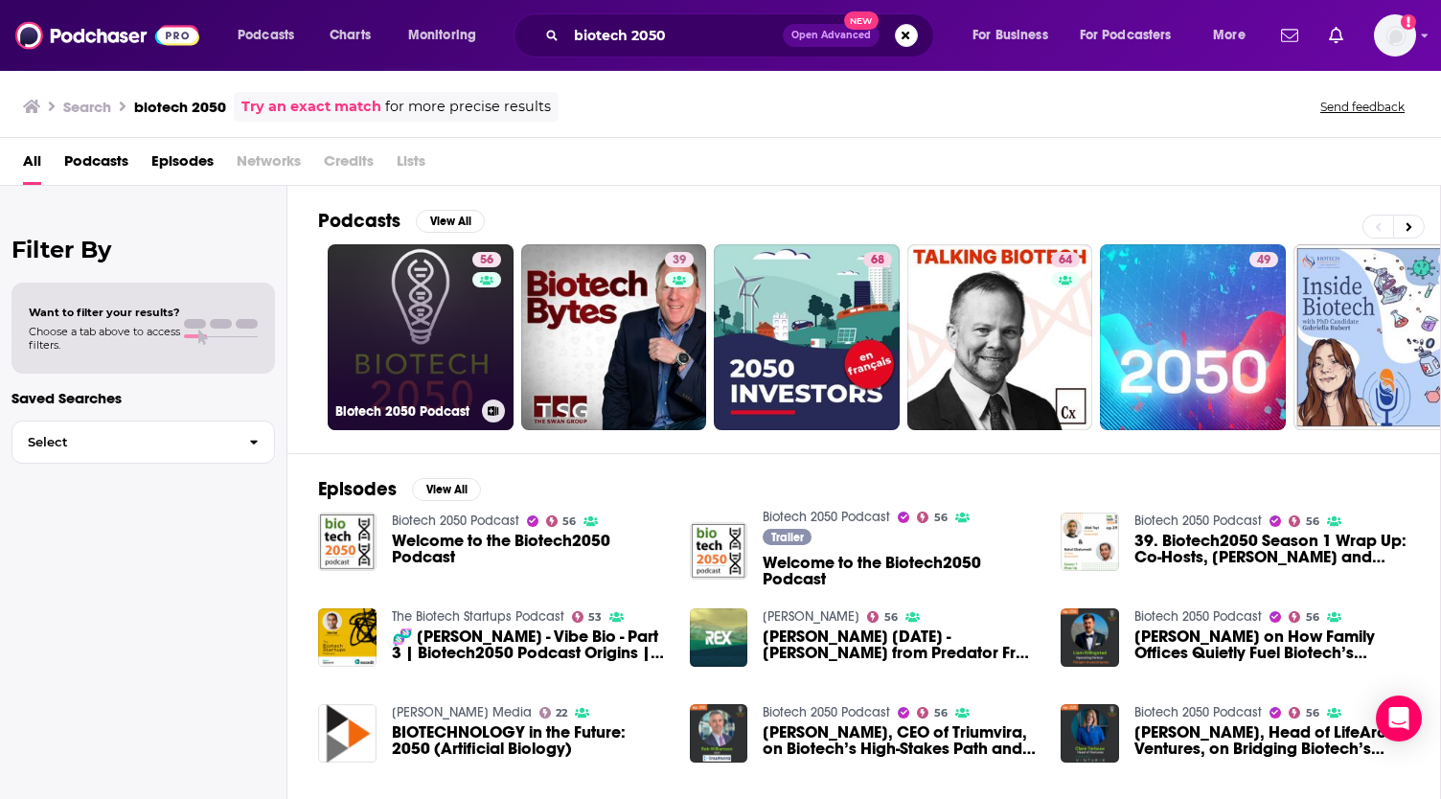
click at [448, 357] on link "56 Biotech 2050 Podcast" at bounding box center [421, 337] width 186 height 186
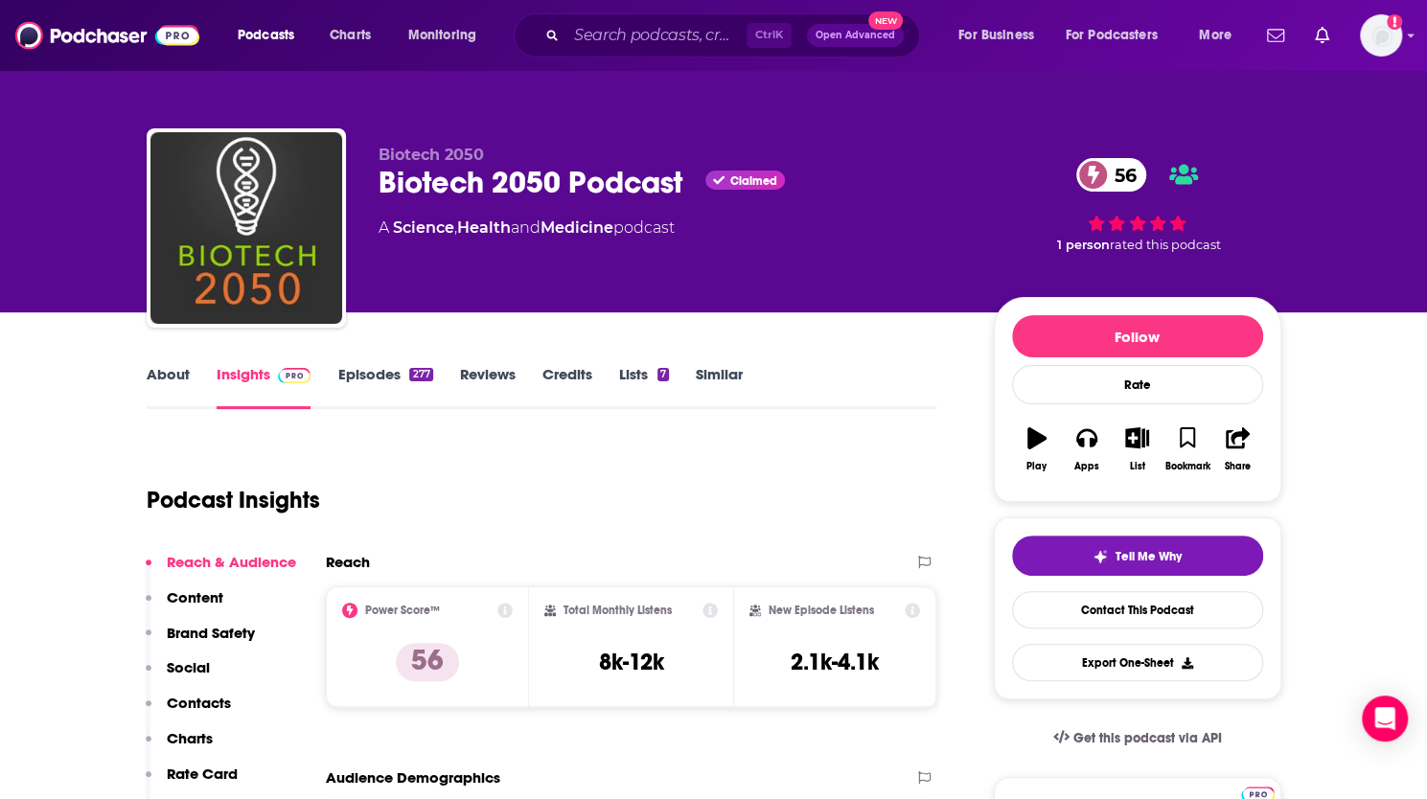
click at [662, 714] on div "Reach Power Score™ 56 Total Monthly Listens 8k-12k New Episode Listens 2.1k-4.1k" at bounding box center [631, 638] width 611 height 170
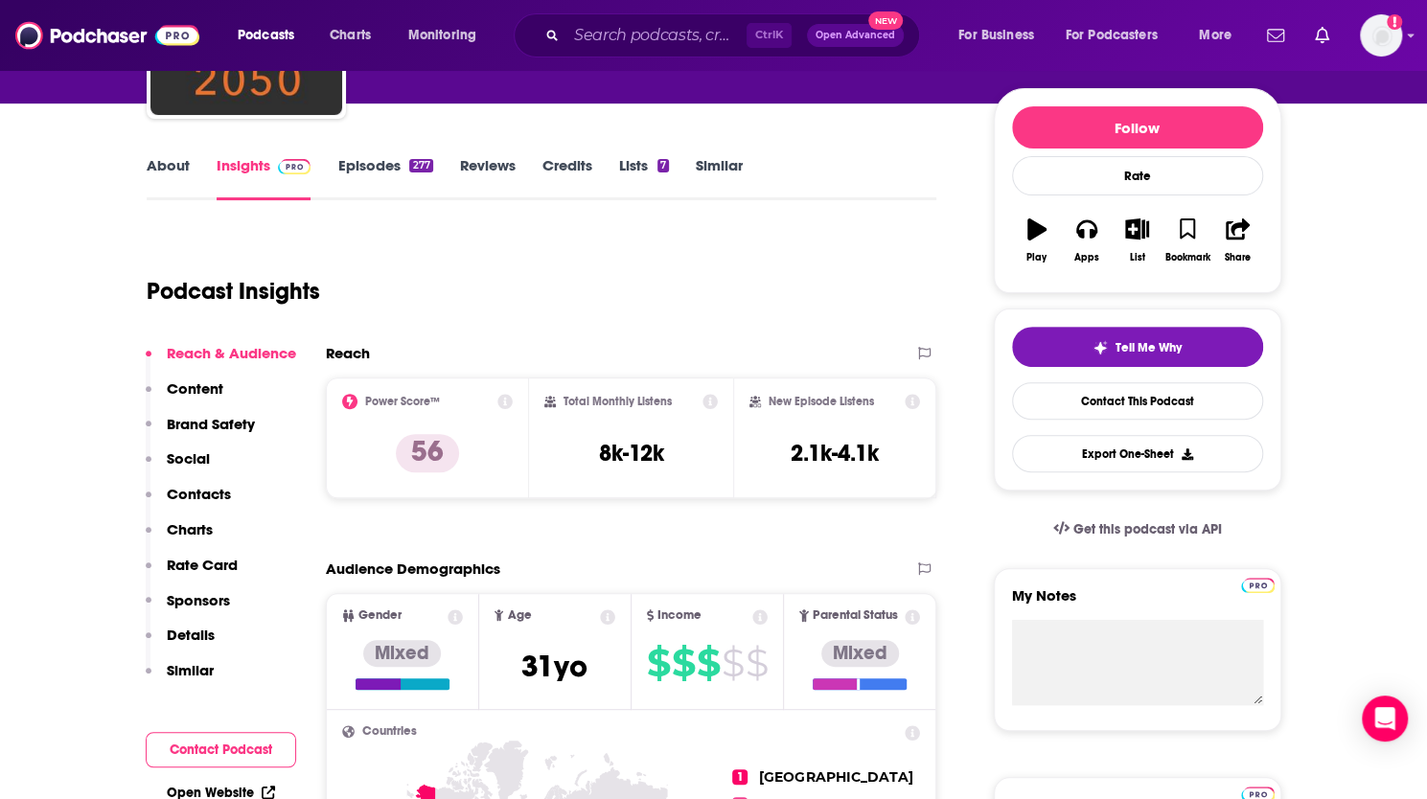
scroll to position [210, 0]
click at [174, 164] on link "About" at bounding box center [168, 177] width 43 height 44
